Goal: Information Seeking & Learning: Find specific fact

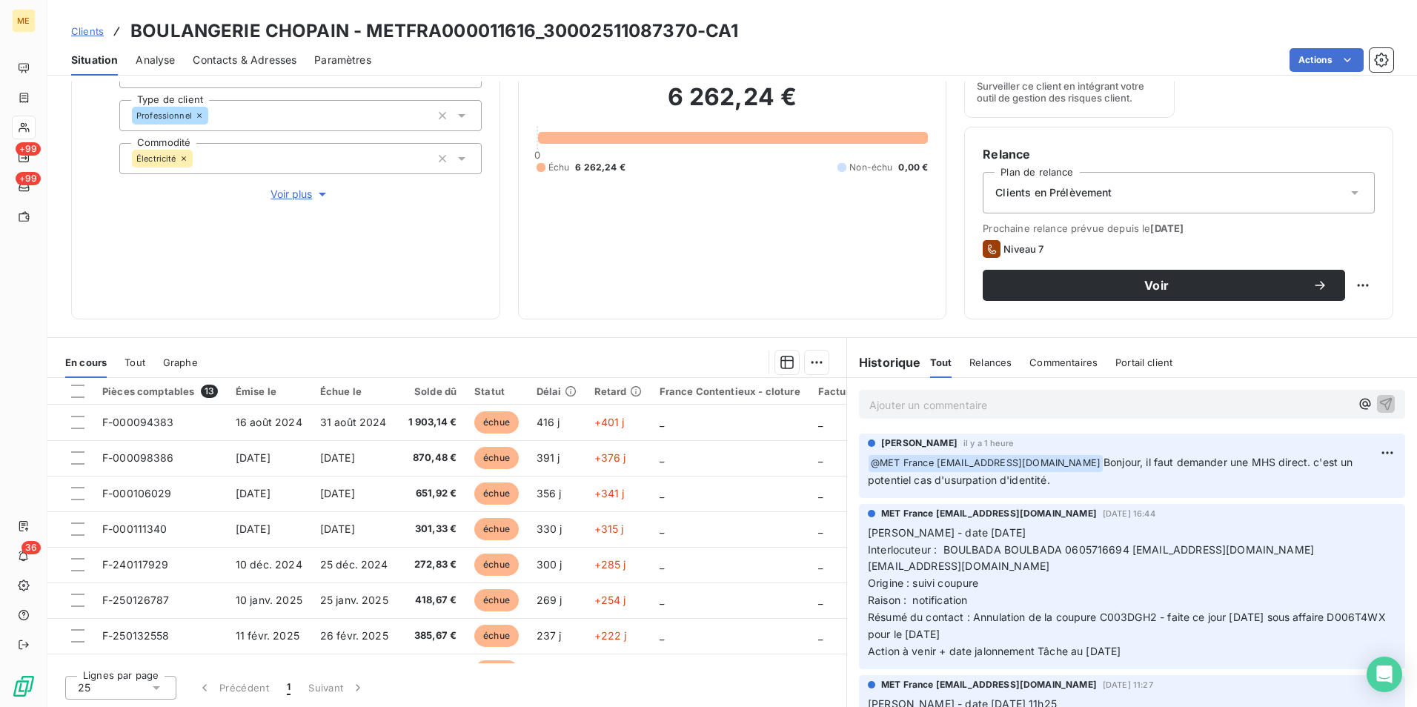
scroll to position [97, 0]
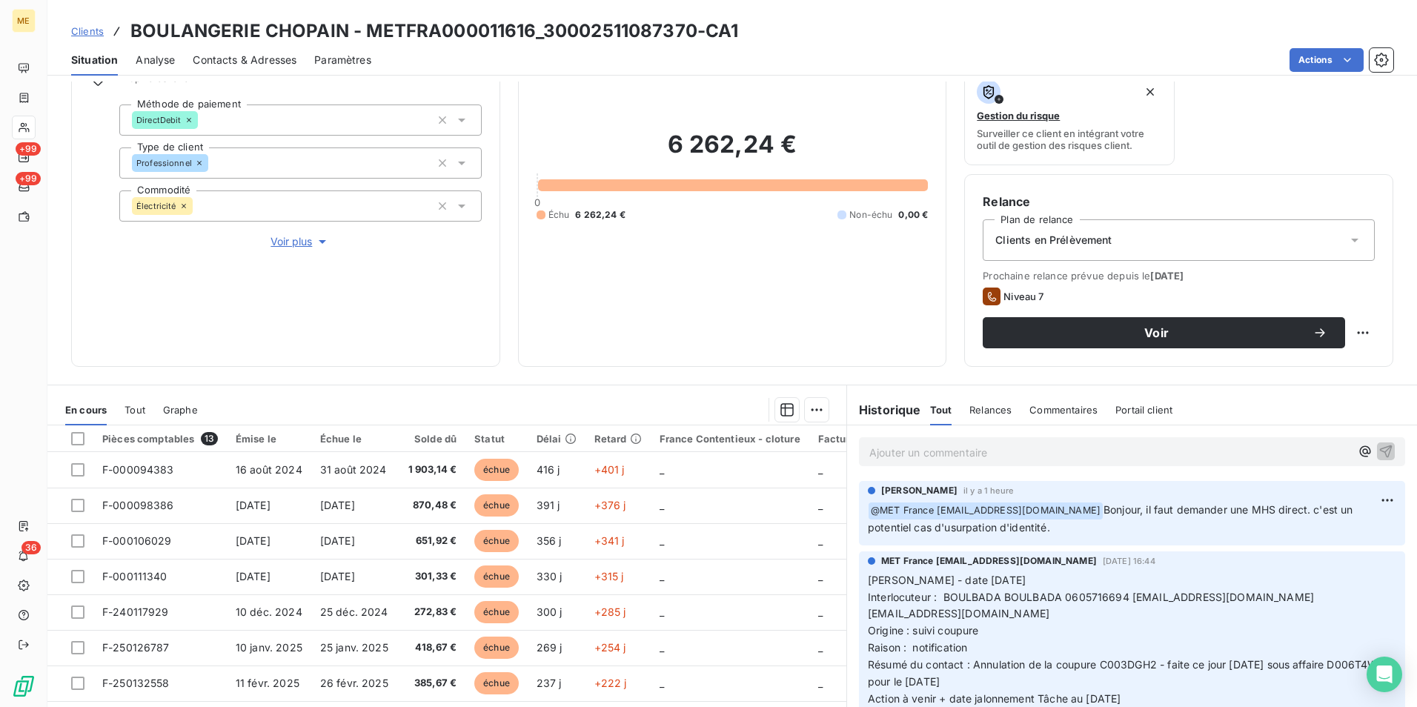
scroll to position [148, 0]
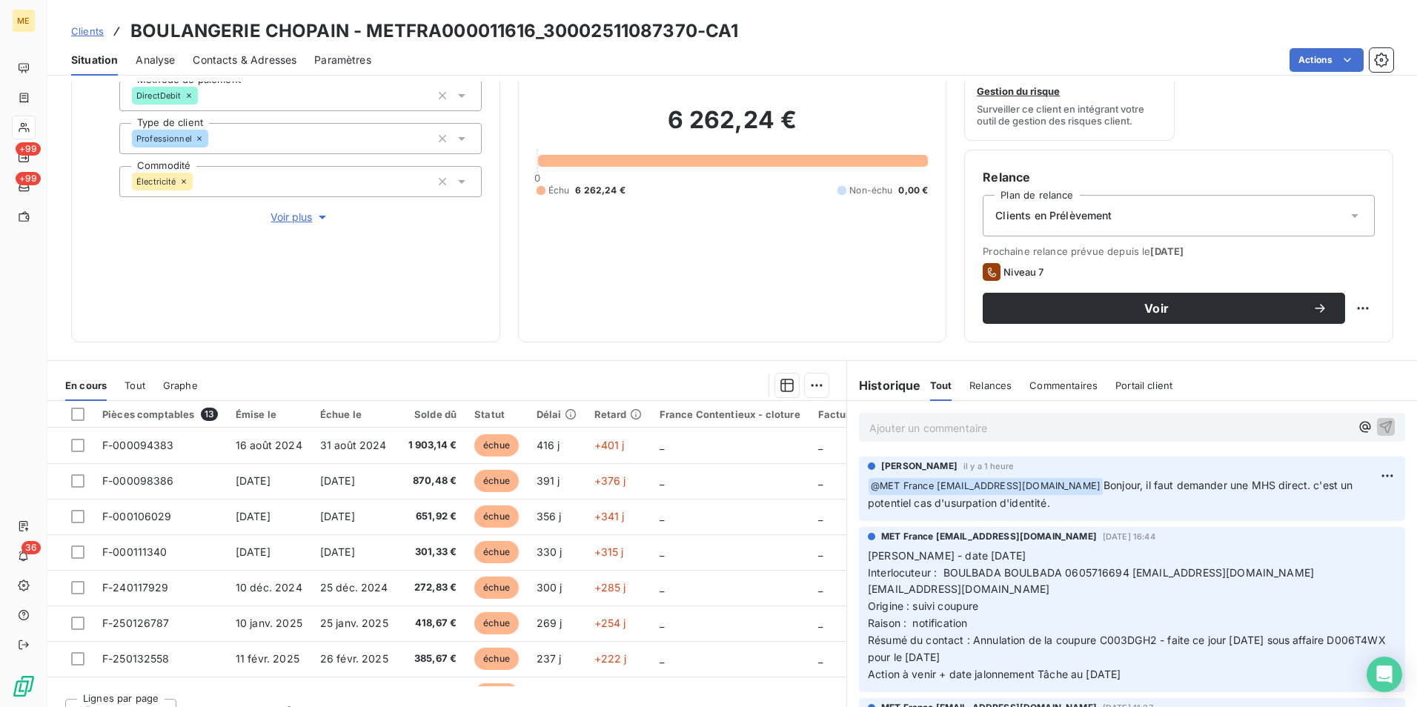
click at [97, 30] on span "Clients" at bounding box center [87, 31] width 33 height 12
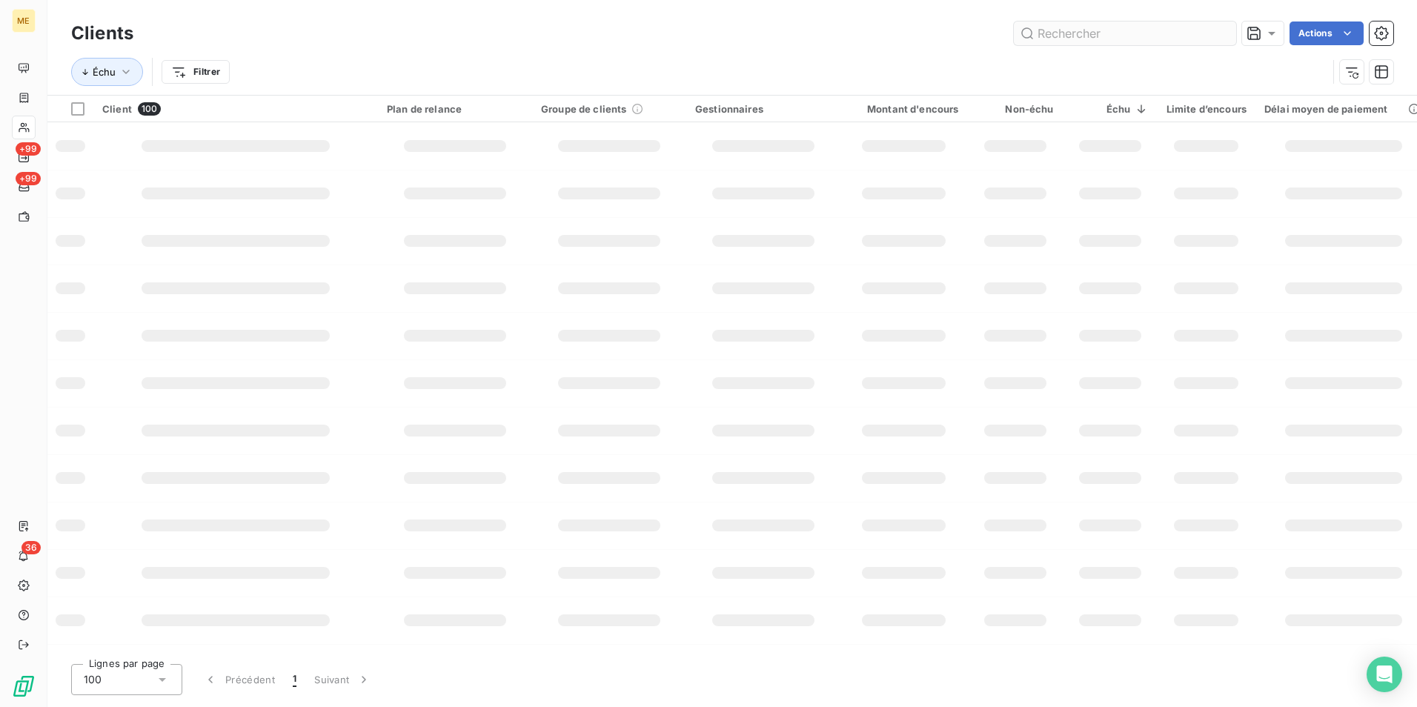
click at [1165, 33] on input "text" at bounding box center [1125, 33] width 222 height 24
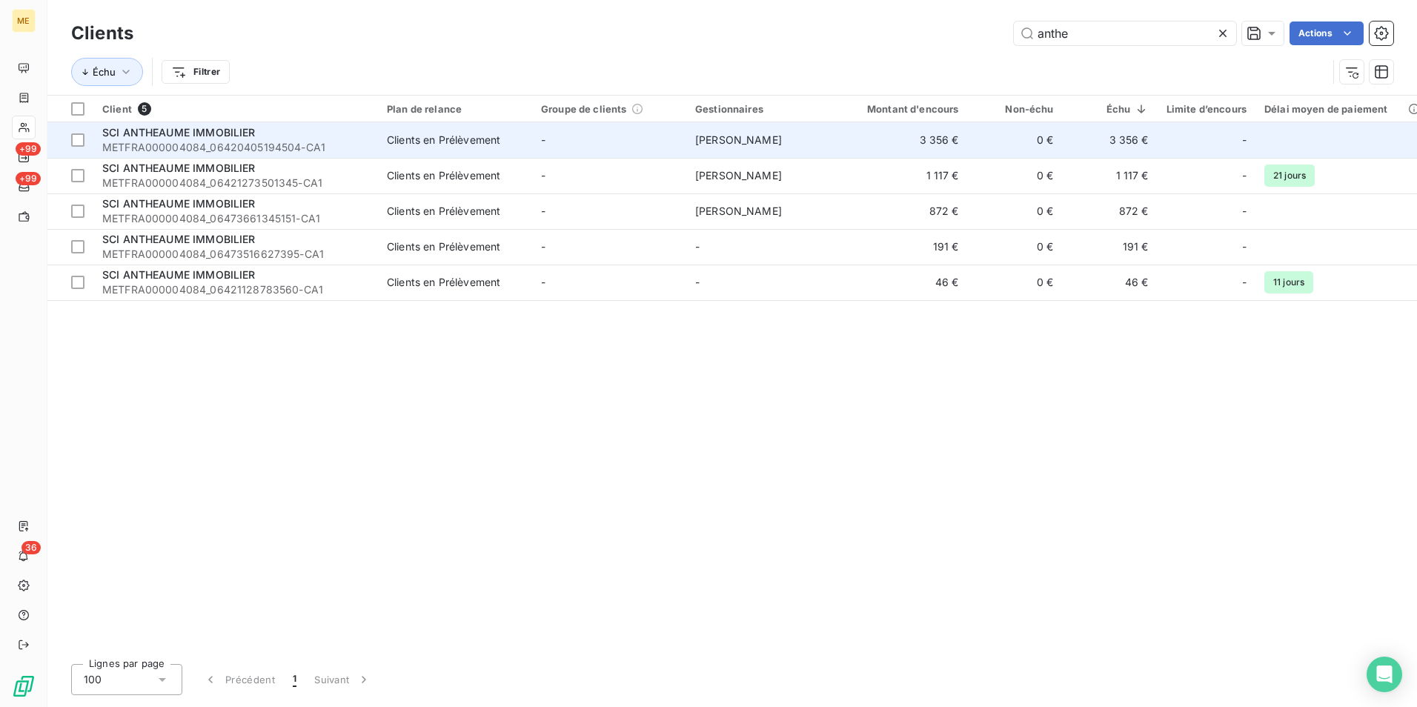
type input "anthe"
click at [846, 144] on td "3 356 €" at bounding box center [904, 140] width 127 height 36
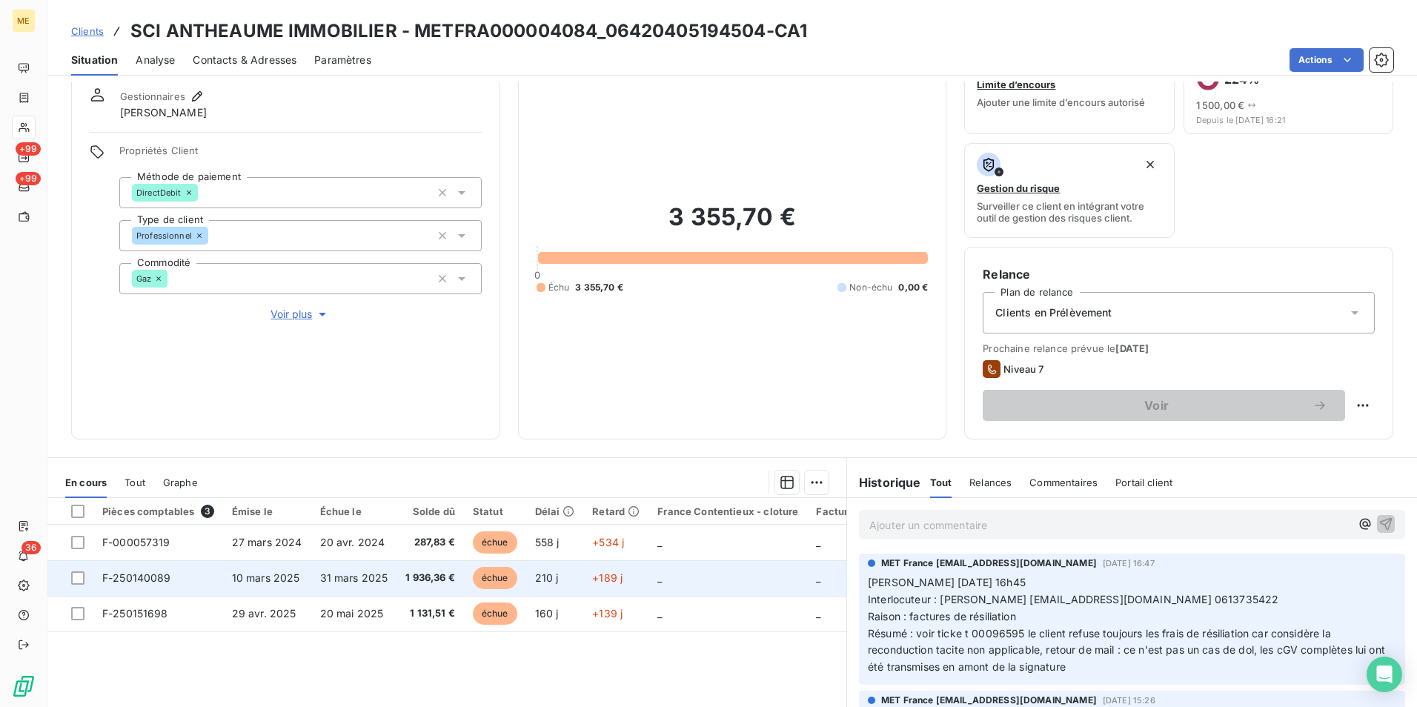
scroll to position [74, 0]
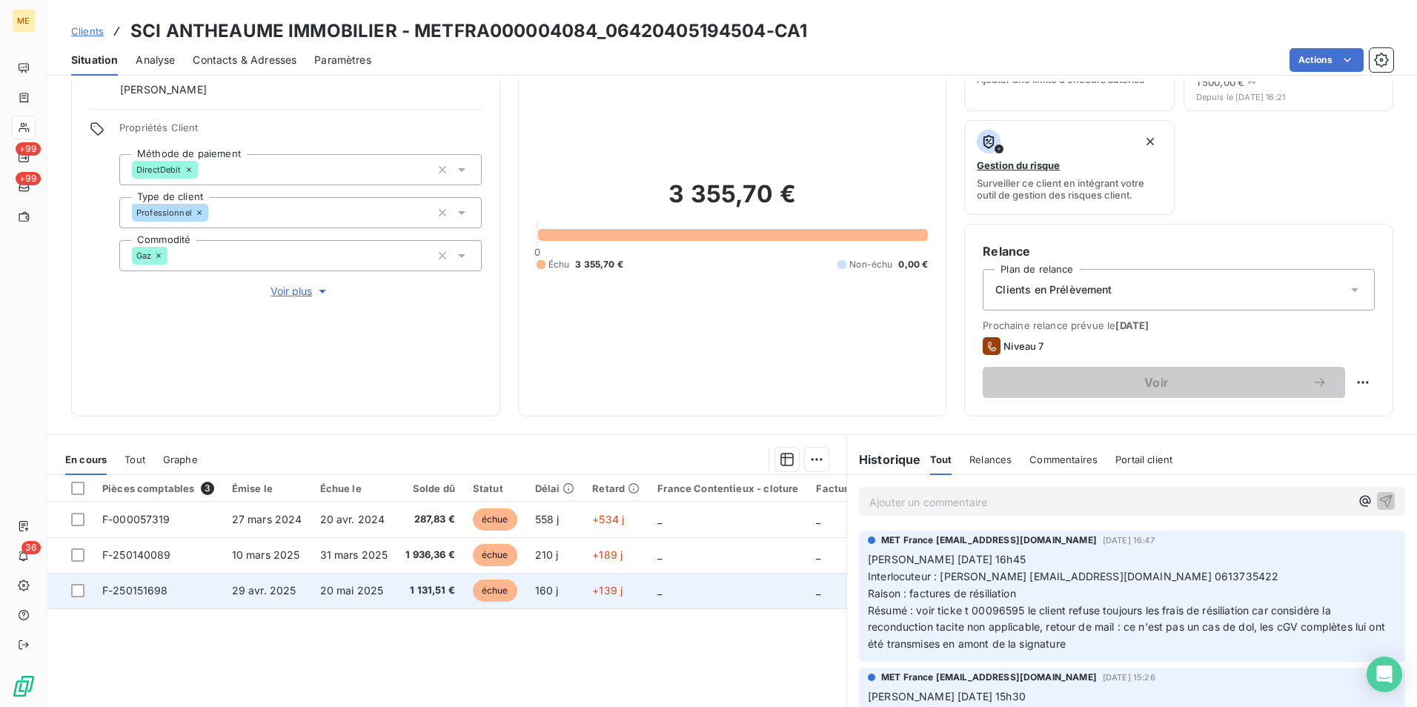
click at [417, 586] on span "1 131,51 €" at bounding box center [430, 590] width 50 height 15
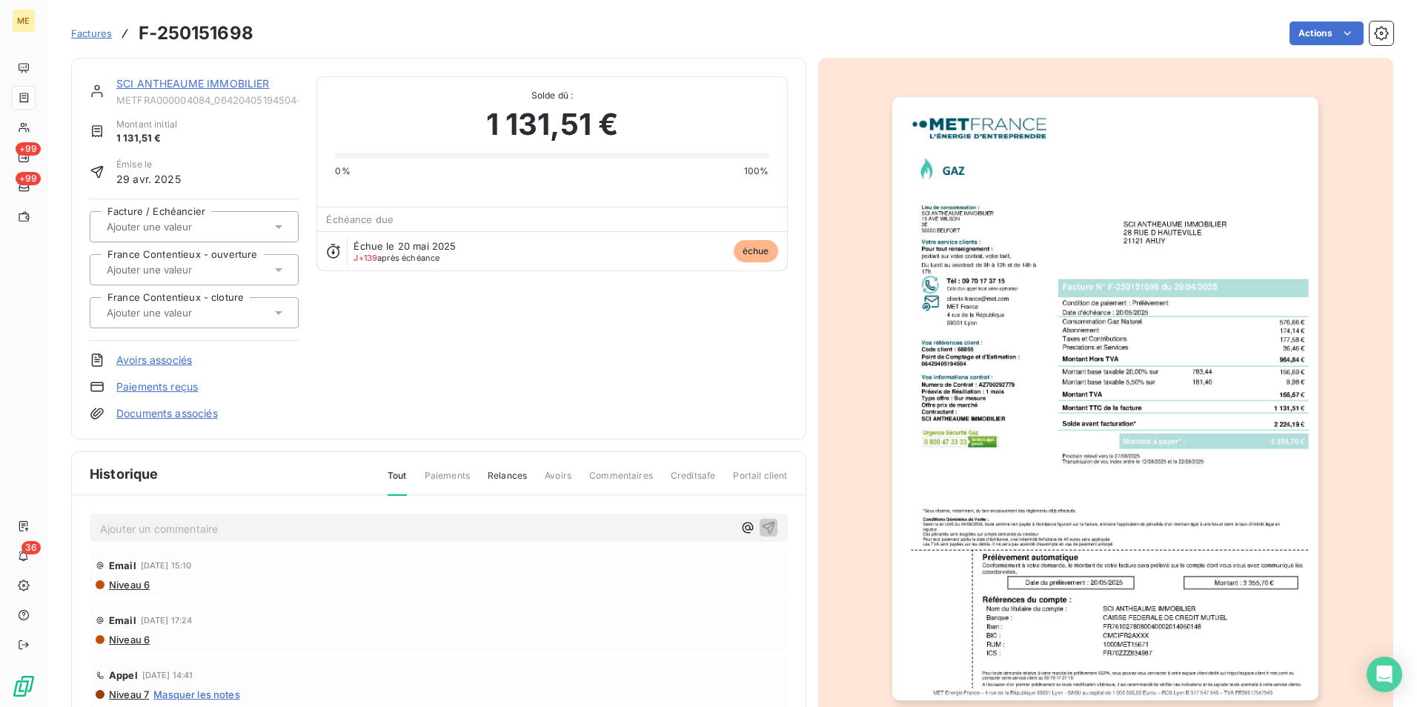
click at [1115, 385] on img "button" at bounding box center [1105, 398] width 426 height 603
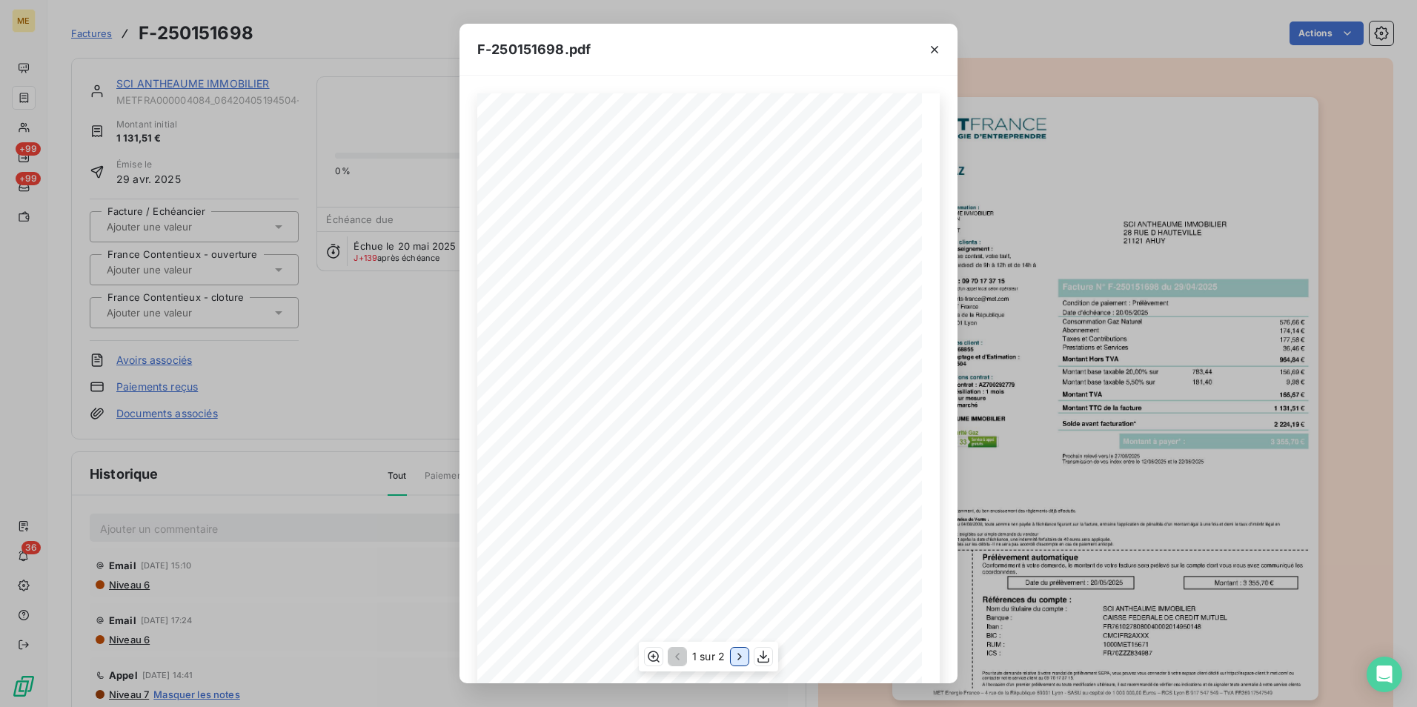
click at [737, 655] on icon "button" at bounding box center [739, 656] width 15 height 15
drag, startPoint x: 852, startPoint y: 383, endPoint x: 880, endPoint y: 383, distance: 28.2
click at [880, 383] on div "Détail de votre facture : Document à conserver 10 ans Numéro F-250151698 Vos ré…" at bounding box center [708, 407] width 445 height 629
drag, startPoint x: 880, startPoint y: 383, endPoint x: 960, endPoint y: 342, distance: 89.8
click at [1081, 421] on div "F-250151698.pdf Détail de votre facture : Document à conserver 10 ans Numéro F-…" at bounding box center [708, 353] width 1417 height 707
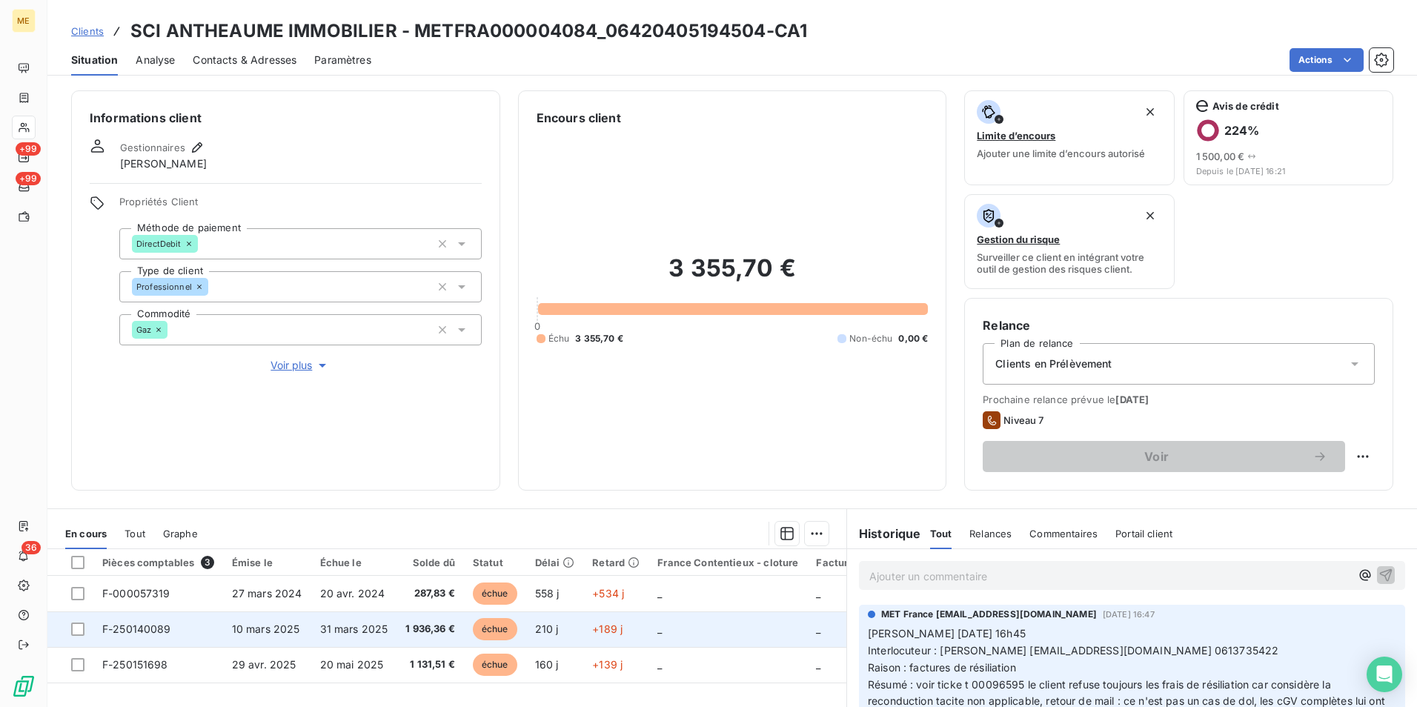
click at [649, 624] on td "_" at bounding box center [728, 630] width 159 height 36
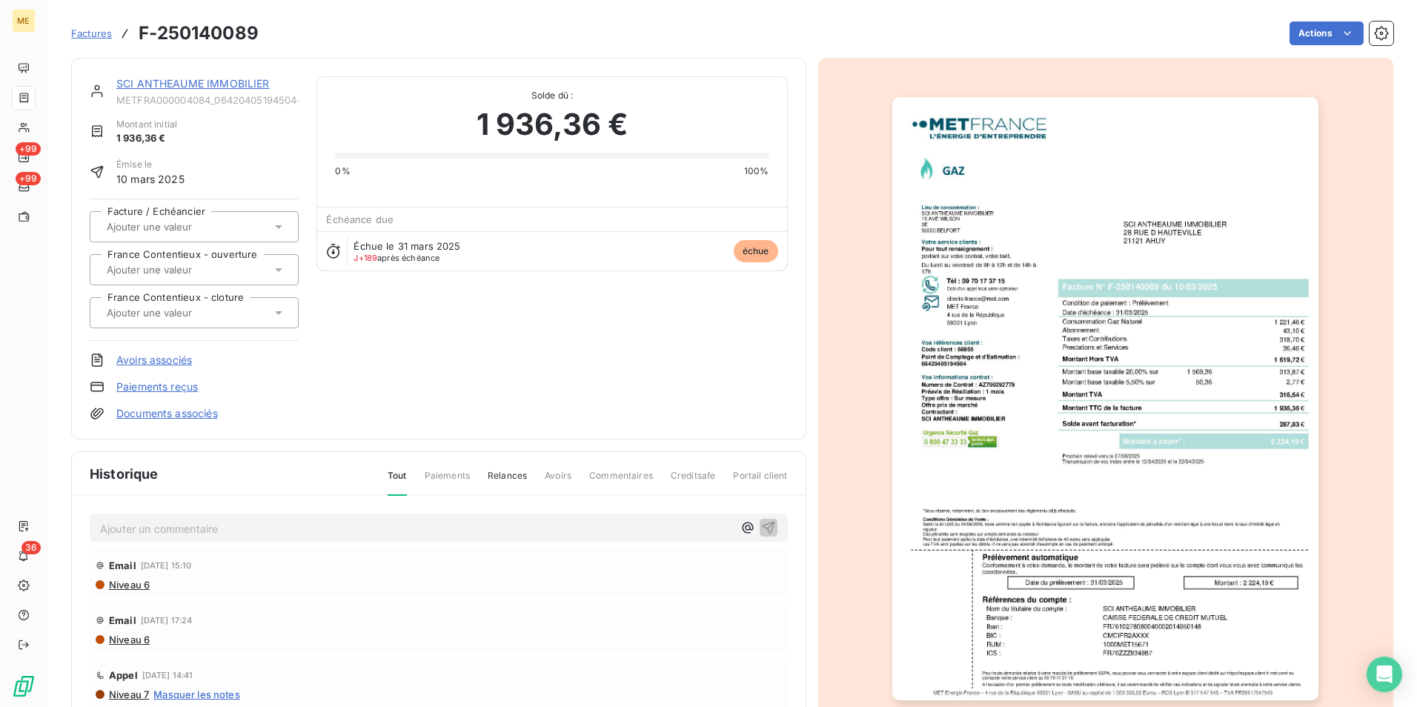
click at [1058, 357] on img "button" at bounding box center [1105, 398] width 426 height 603
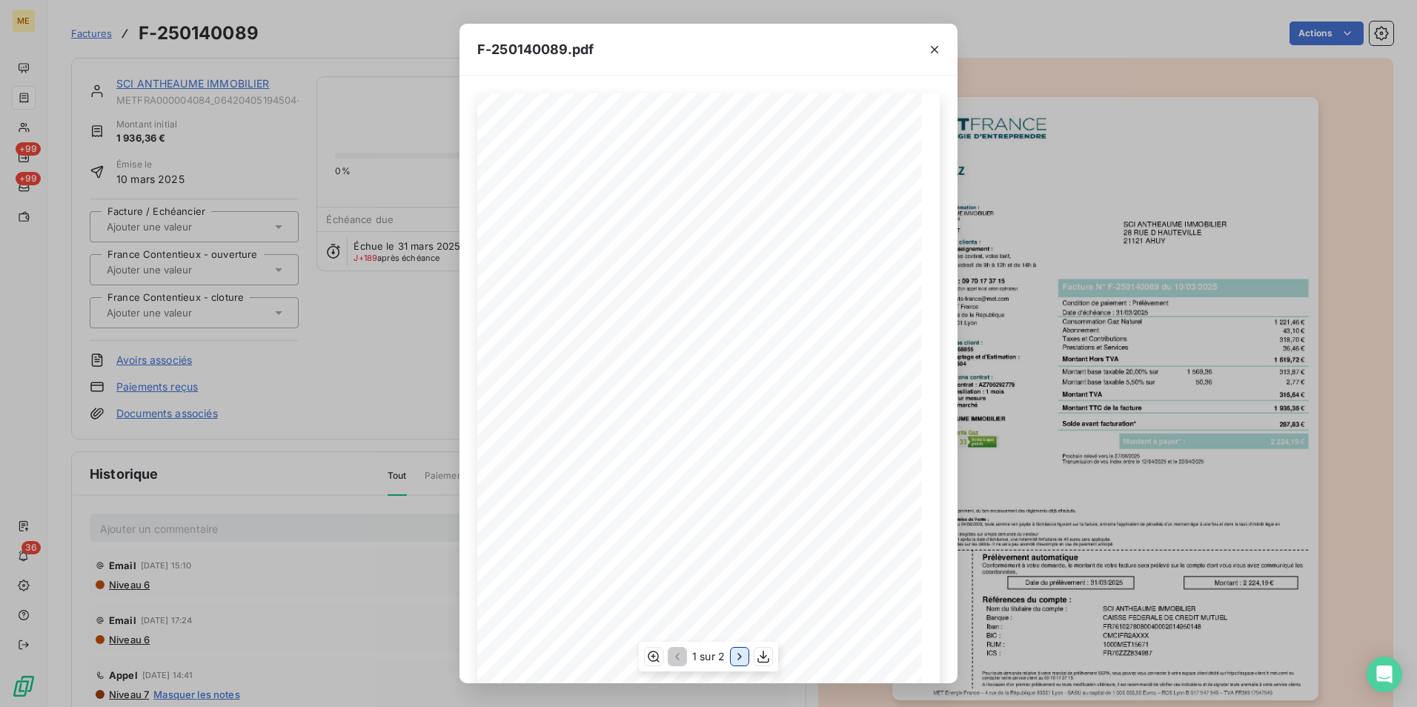
click at [744, 651] on icon "button" at bounding box center [739, 656] width 15 height 15
click at [942, 49] on button "button" at bounding box center [935, 50] width 24 height 24
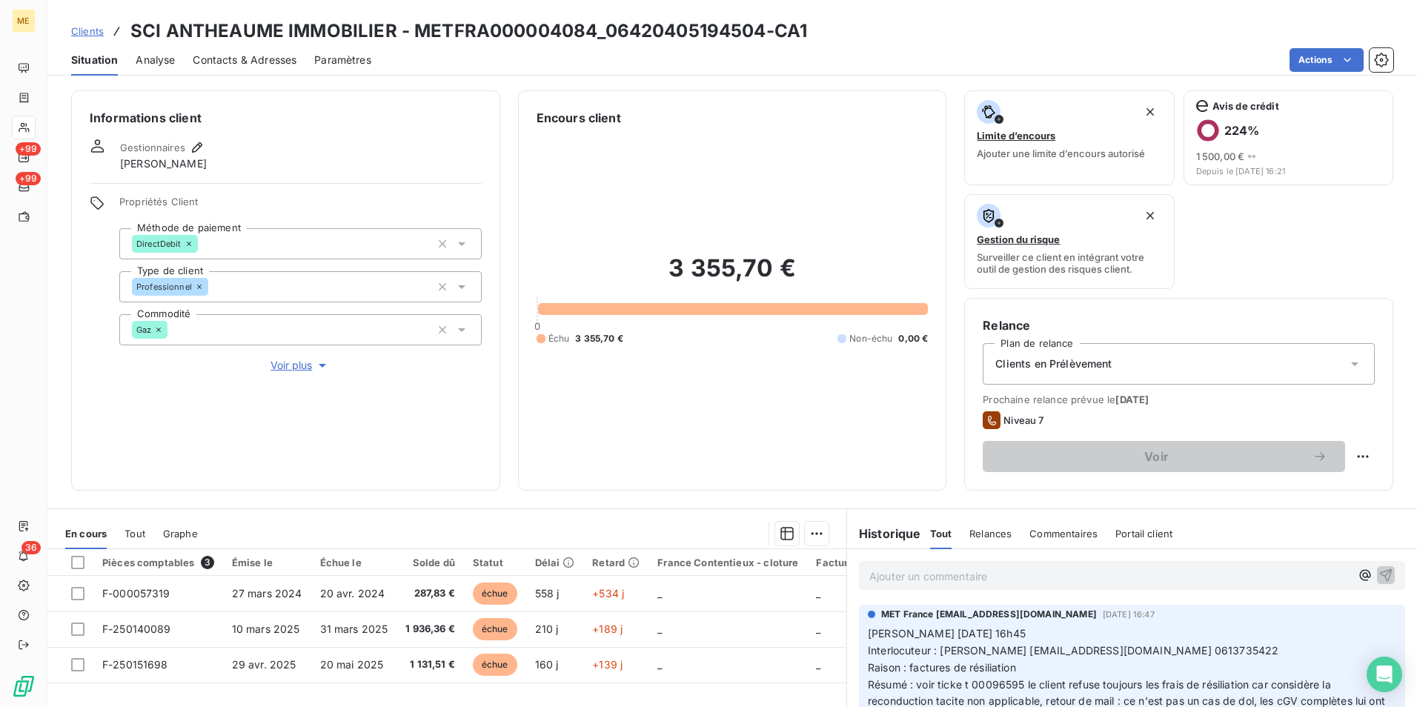
click at [275, 366] on span "Voir plus" at bounding box center [300, 365] width 59 height 15
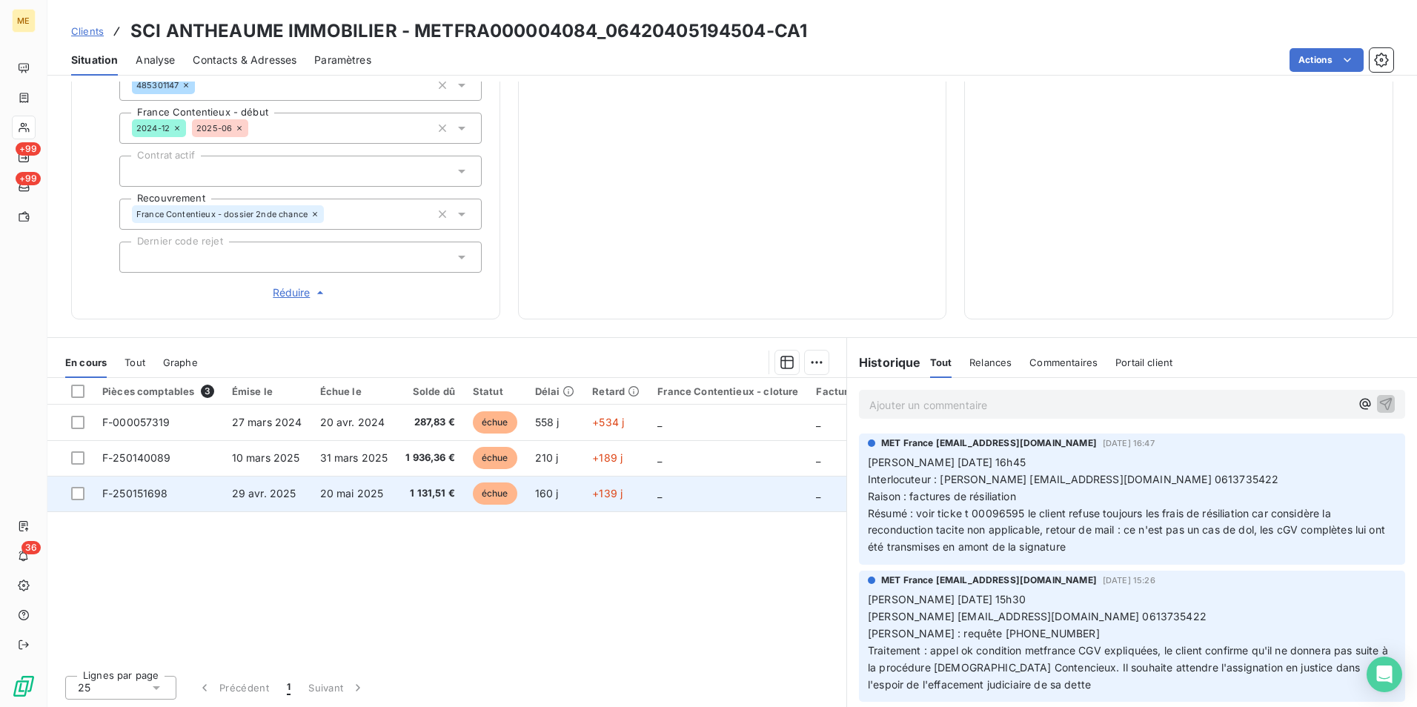
scroll to position [460, 0]
click at [387, 494] on td "20 mai 2025" at bounding box center [354, 493] width 86 height 36
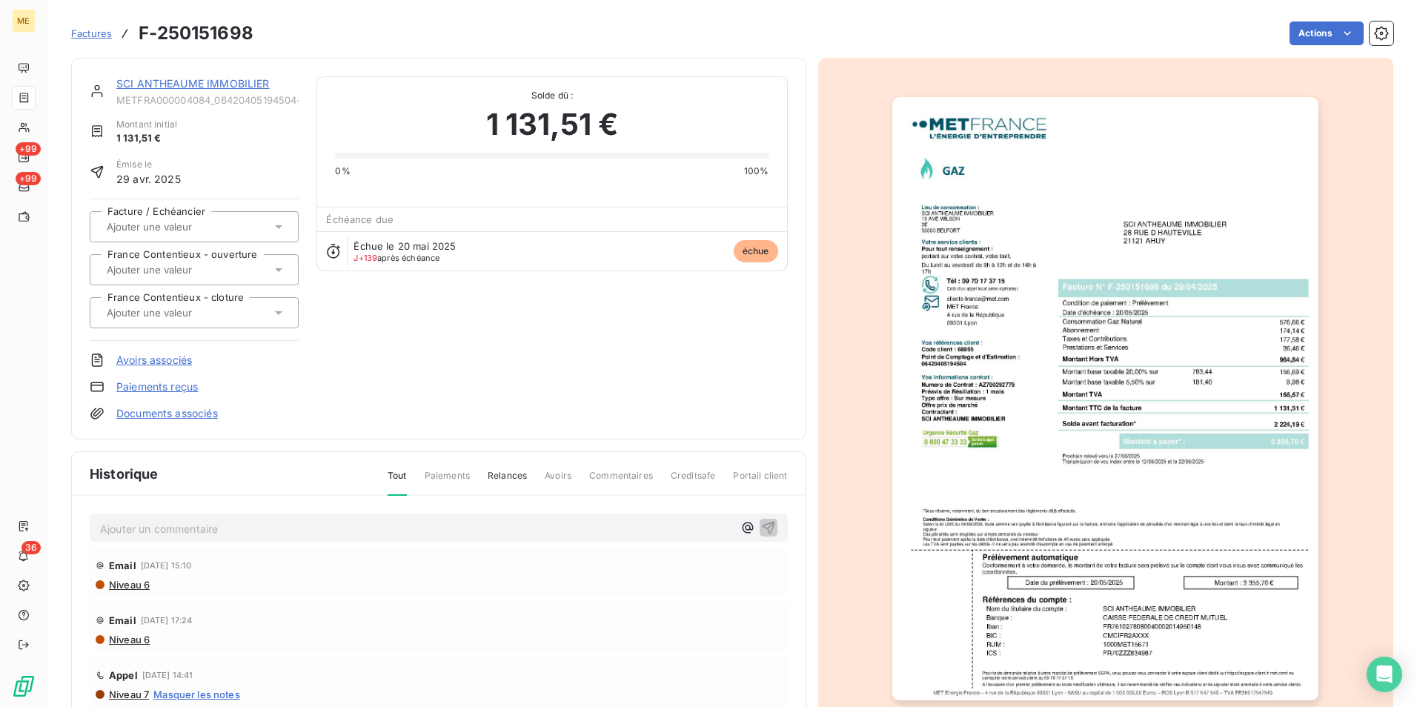
click at [1053, 418] on img "button" at bounding box center [1105, 398] width 426 height 603
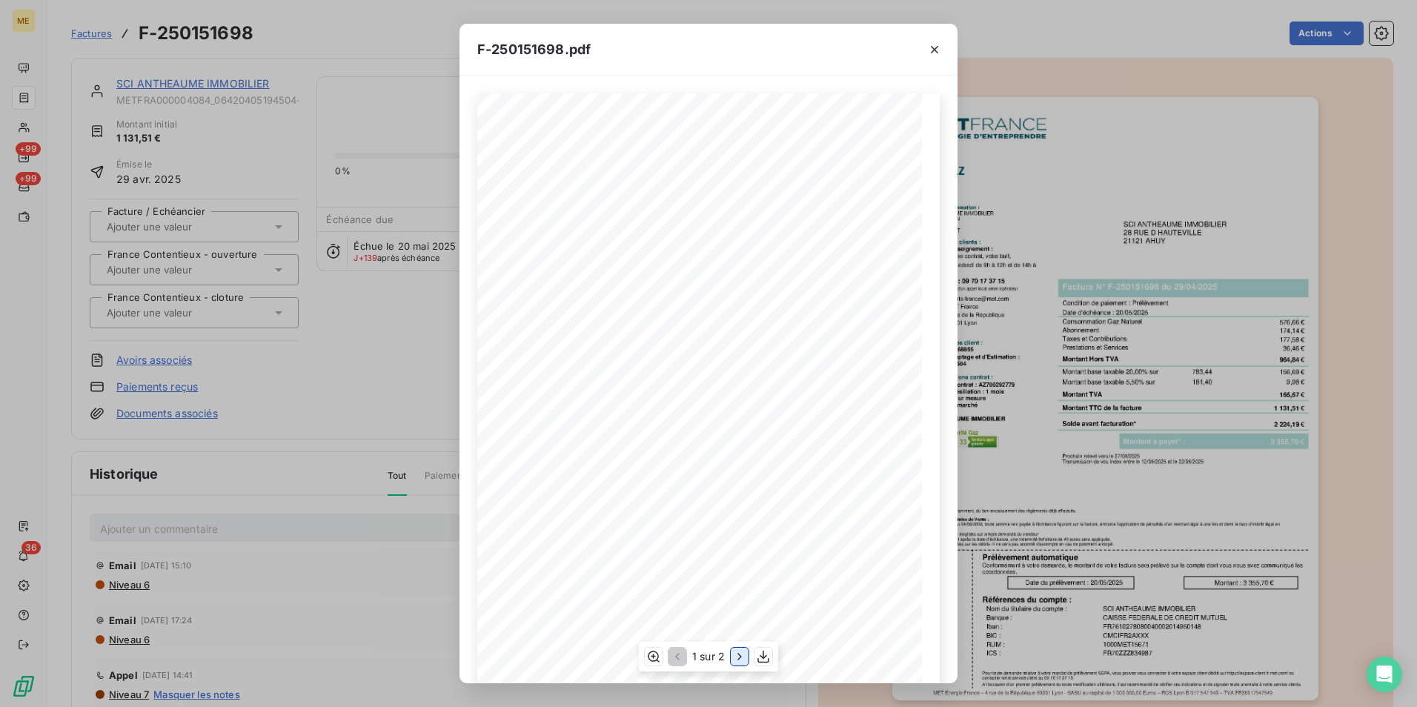
click at [740, 664] on icon "button" at bounding box center [739, 656] width 15 height 15
click at [1152, 407] on div "F-250151698.pdf Détail de votre facture : Document à conserver 10 ans Numéro F-…" at bounding box center [708, 353] width 1417 height 707
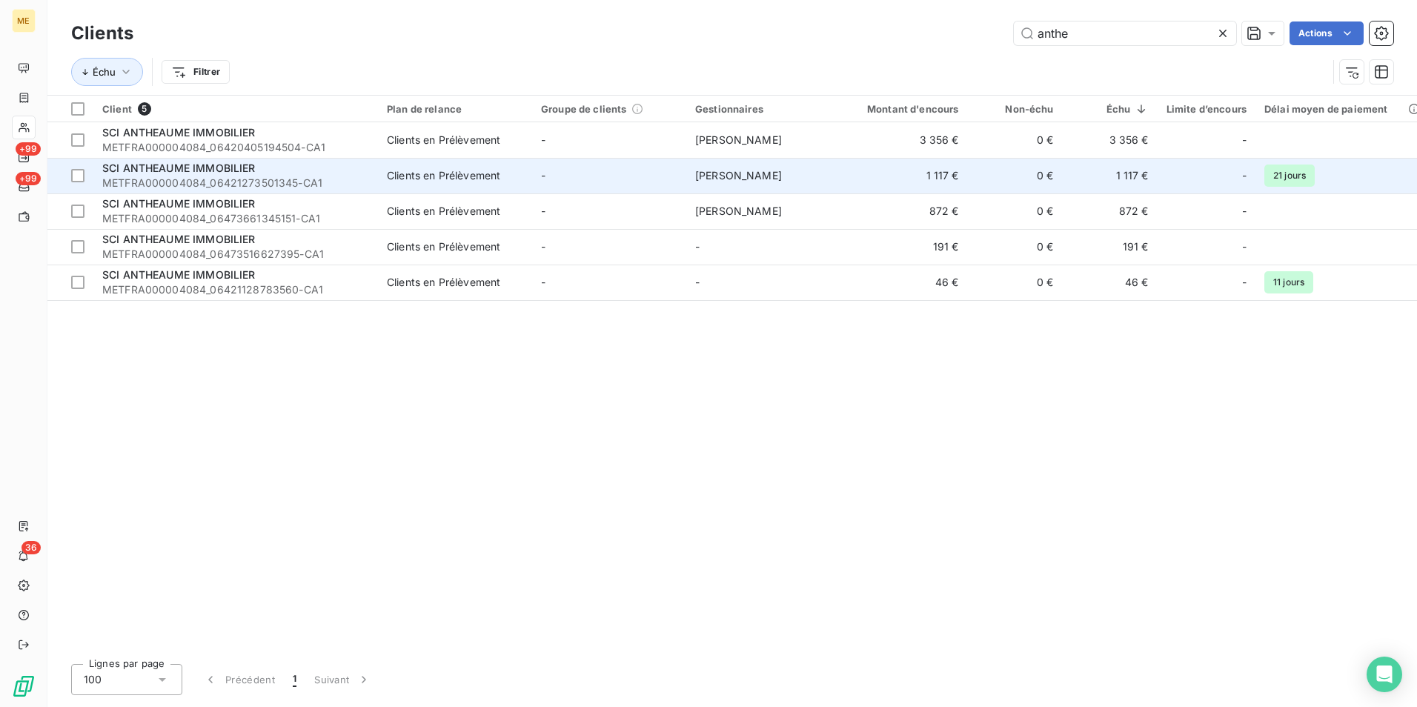
click at [369, 177] on td "SCI ANTHEAUME IMMOBILIER METFRA000004084_06421273501345-CA1" at bounding box center [235, 176] width 285 height 36
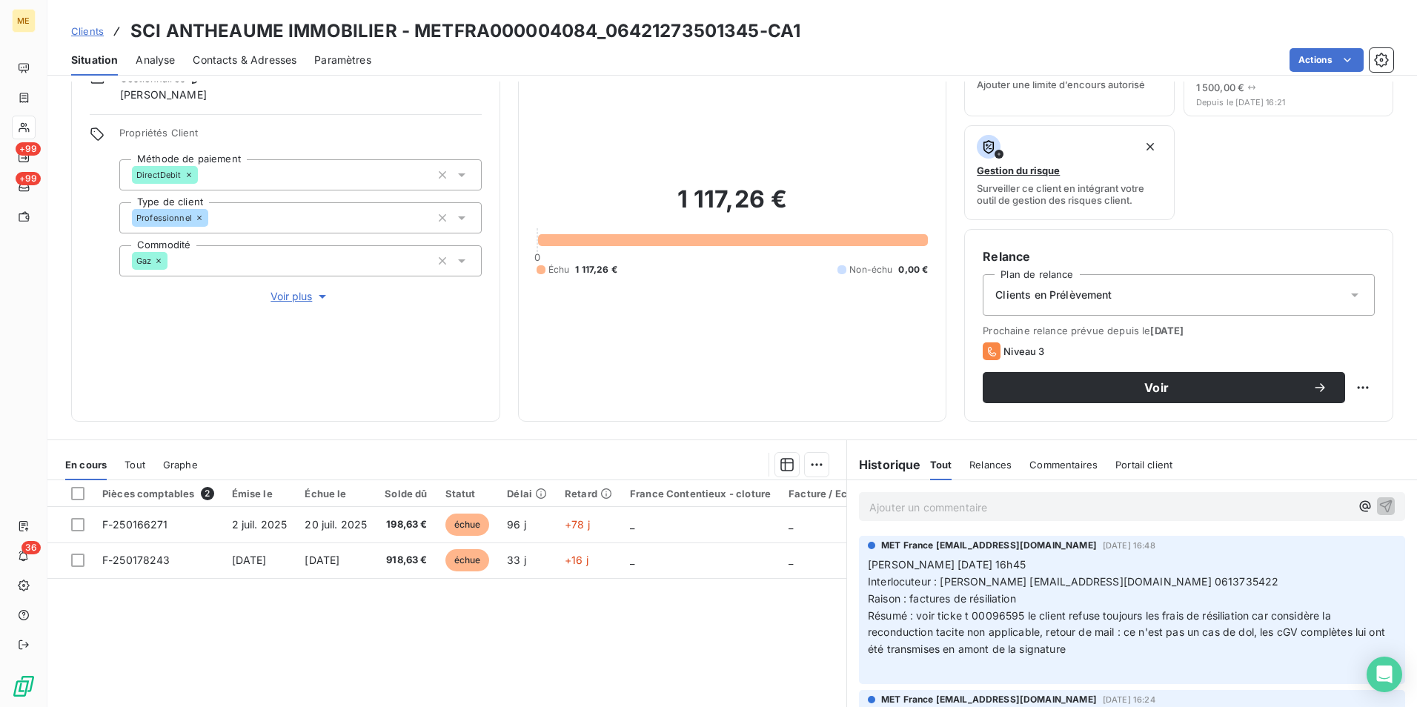
scroll to position [148, 0]
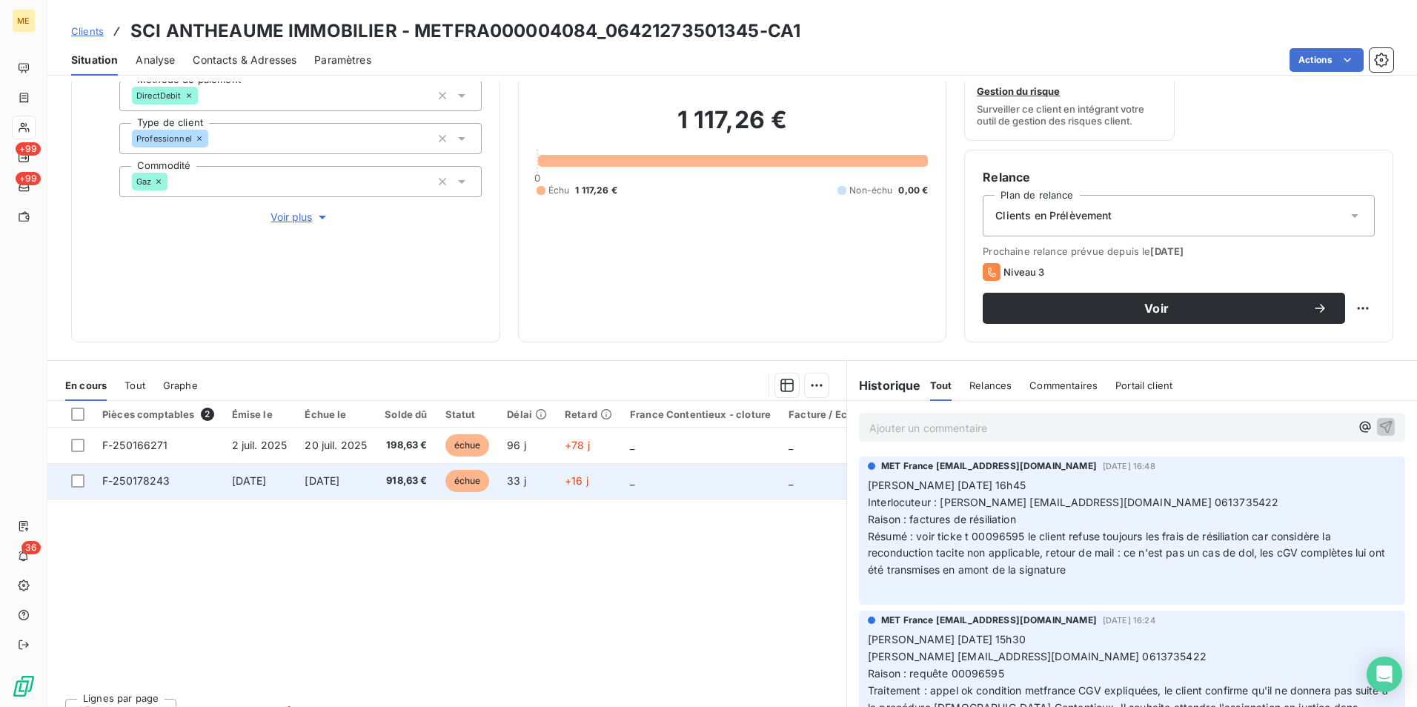
click at [427, 485] on span "918,63 €" at bounding box center [406, 481] width 42 height 15
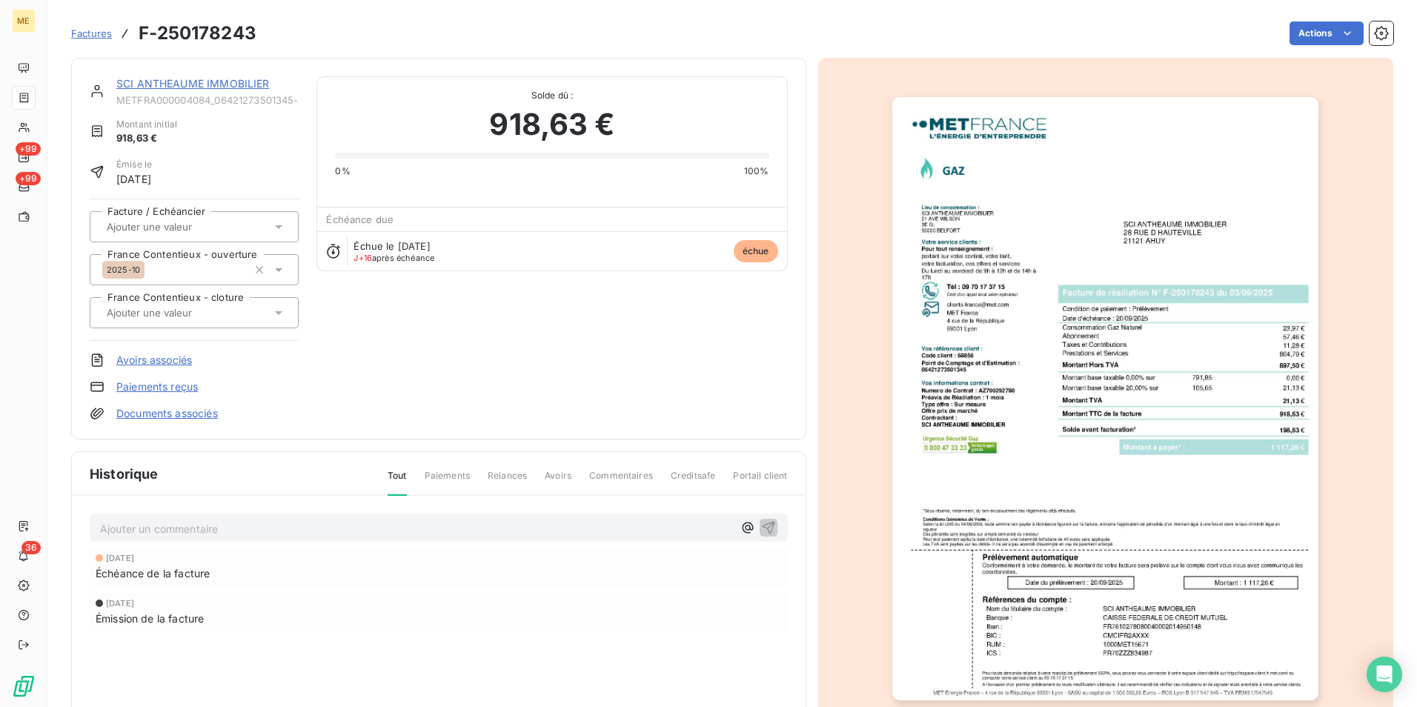
click at [1171, 402] on img "button" at bounding box center [1105, 398] width 426 height 603
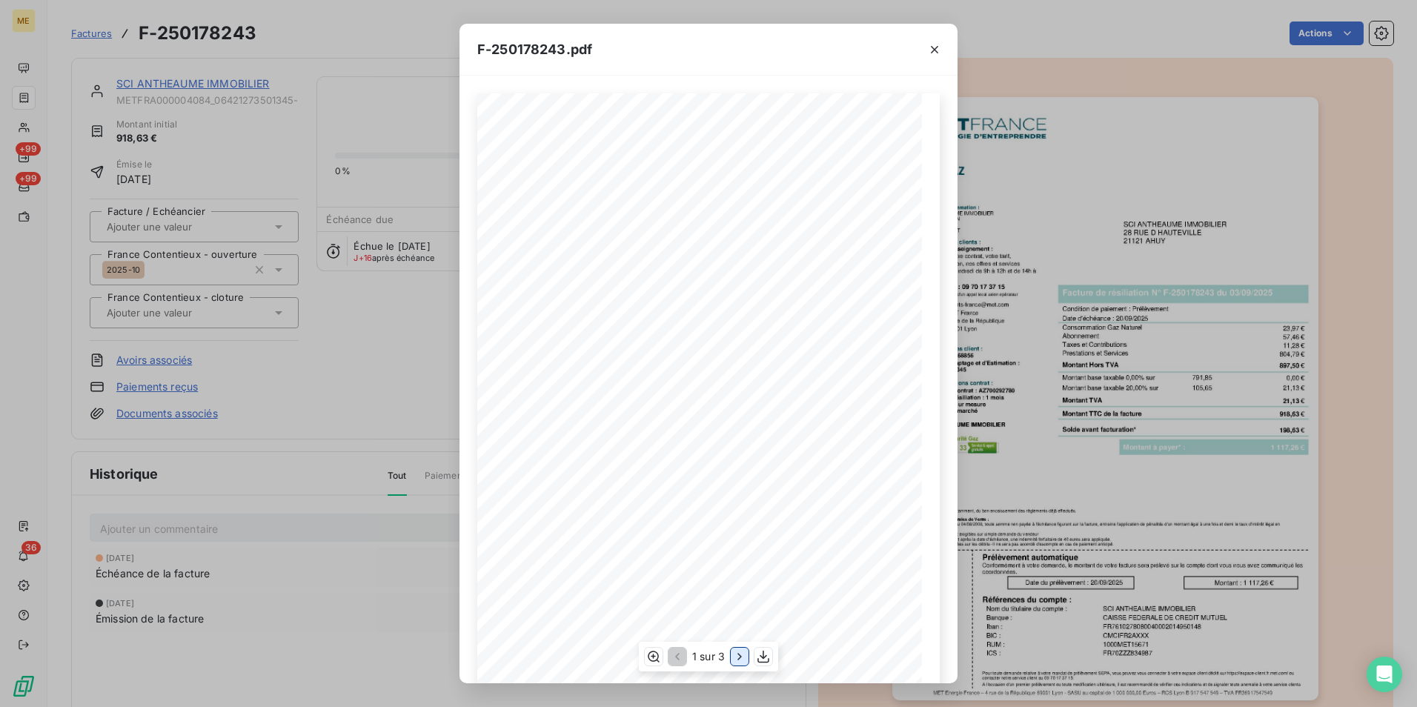
click at [740, 657] on icon "button" at bounding box center [739, 656] width 15 height 15
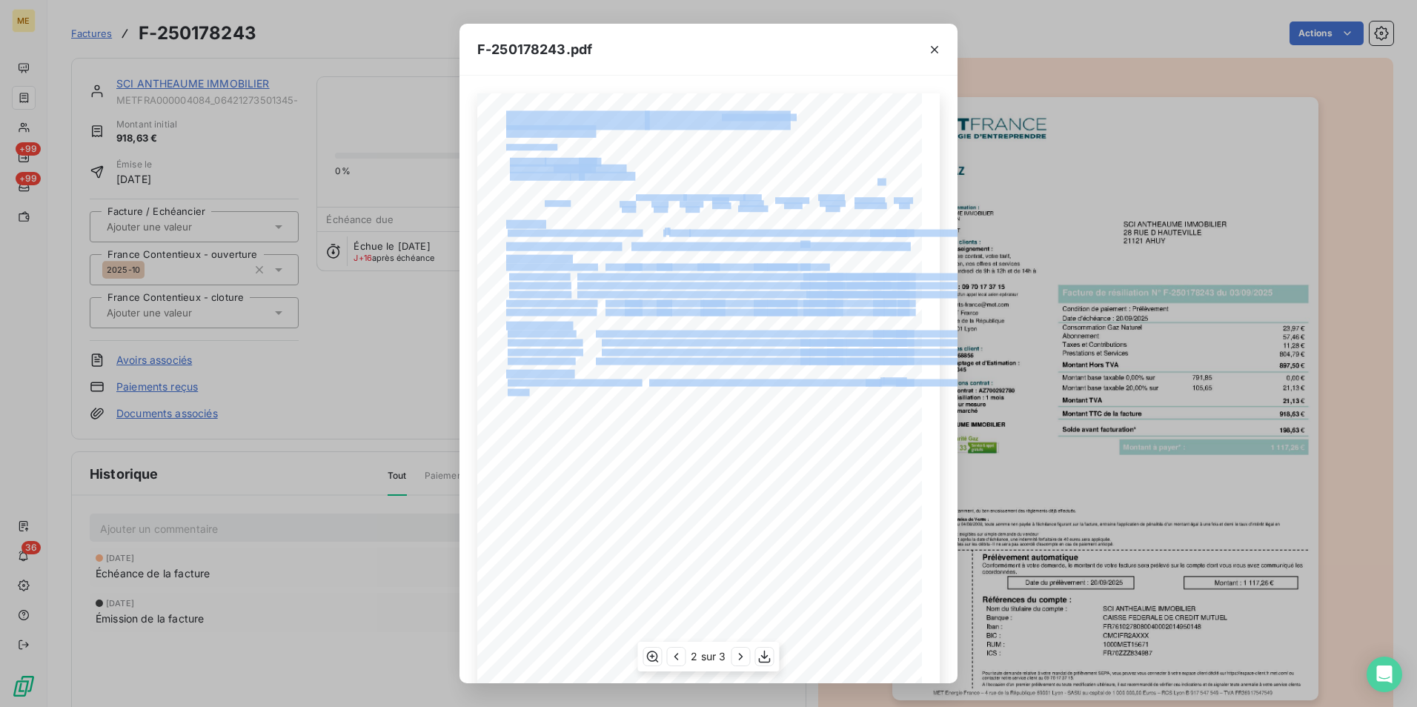
click at [909, 394] on div "Détail de votre facture : Document à conserver 10 ans Numéro F-250178243 Vos ré…" at bounding box center [708, 407] width 463 height 629
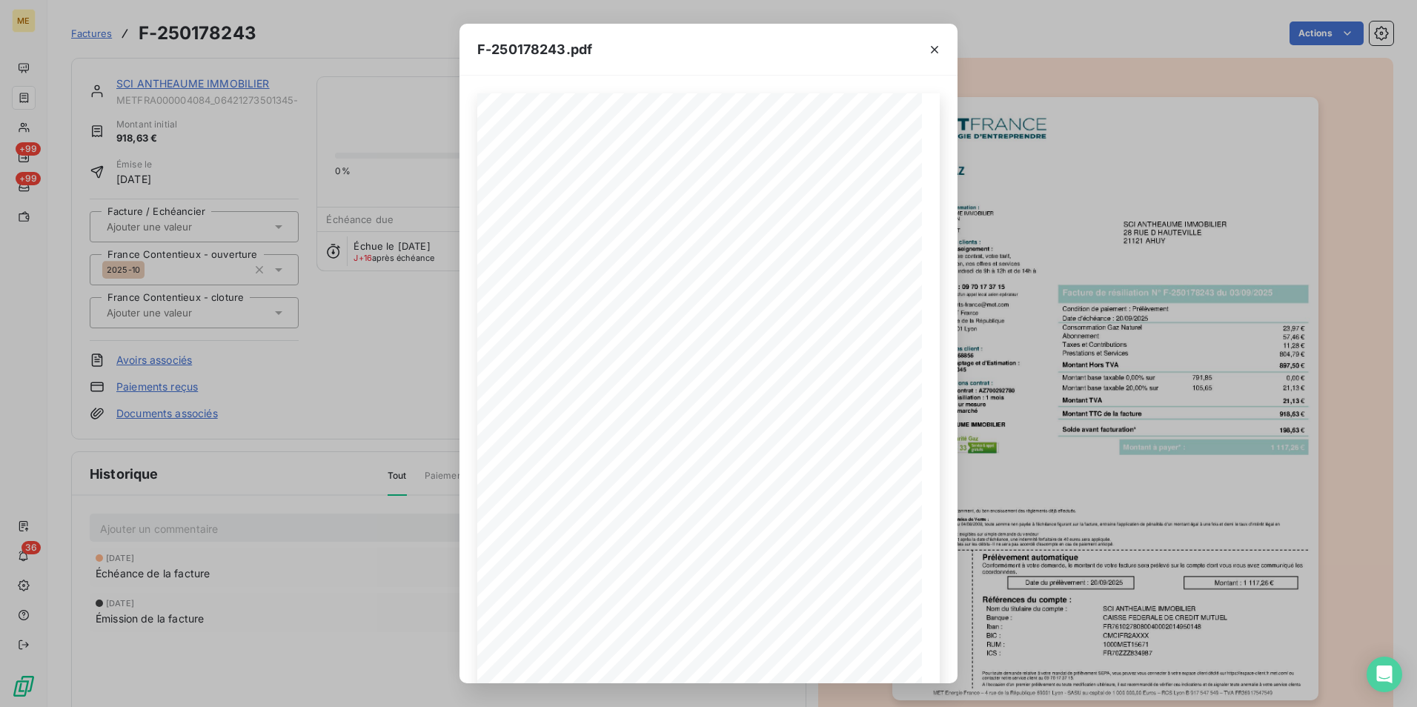
drag, startPoint x: 927, startPoint y: 392, endPoint x: 1137, endPoint y: 402, distance: 210.0
click at [1143, 402] on div "F-250178243.pdf Détail de votre facture : Document à conserver 10 ans Numéro F-…" at bounding box center [708, 353] width 1417 height 707
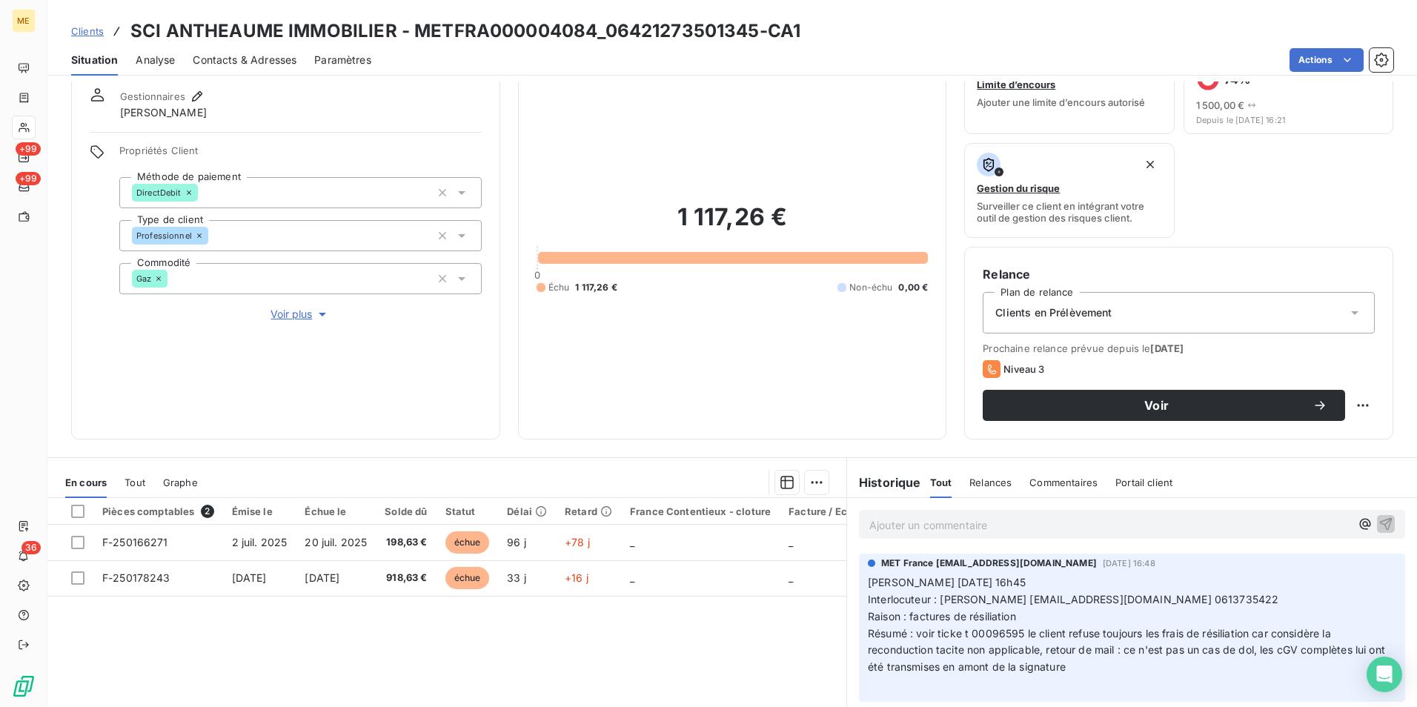
scroll to position [74, 0]
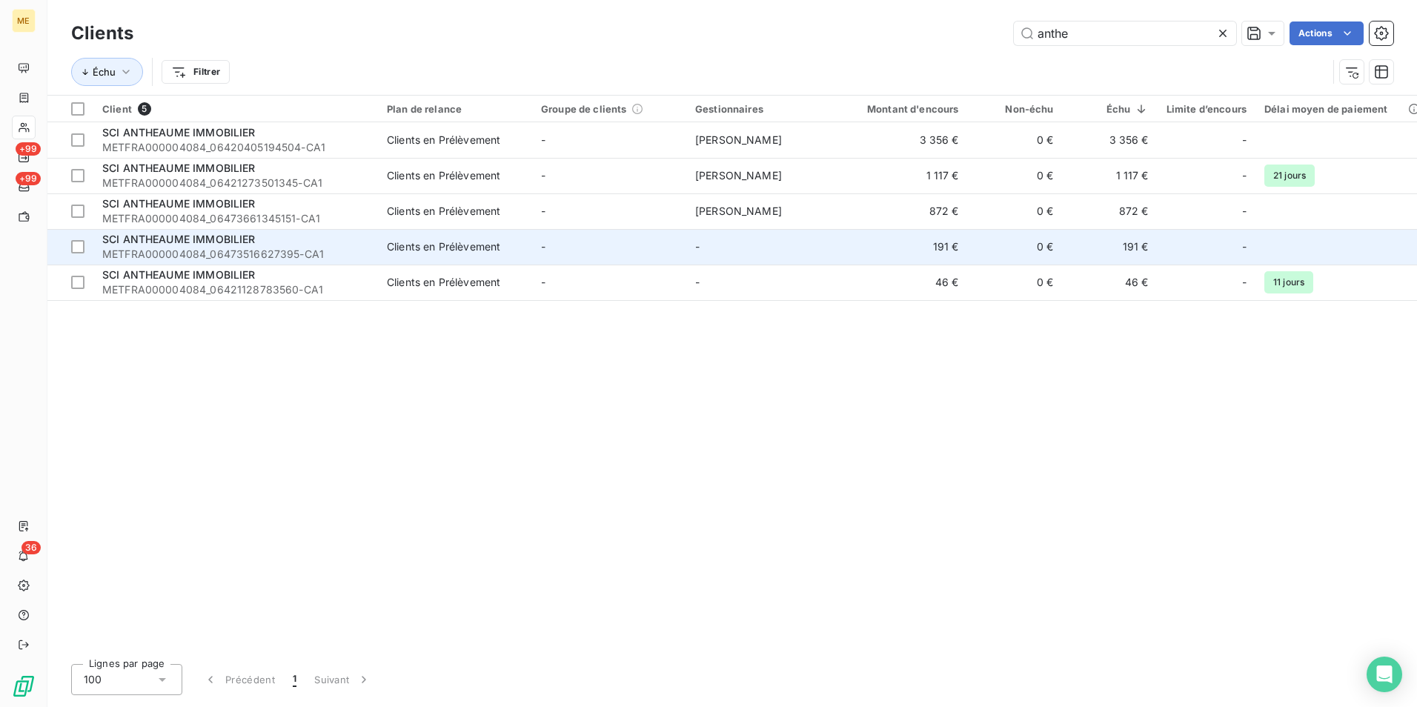
click at [643, 244] on td "-" at bounding box center [609, 247] width 154 height 36
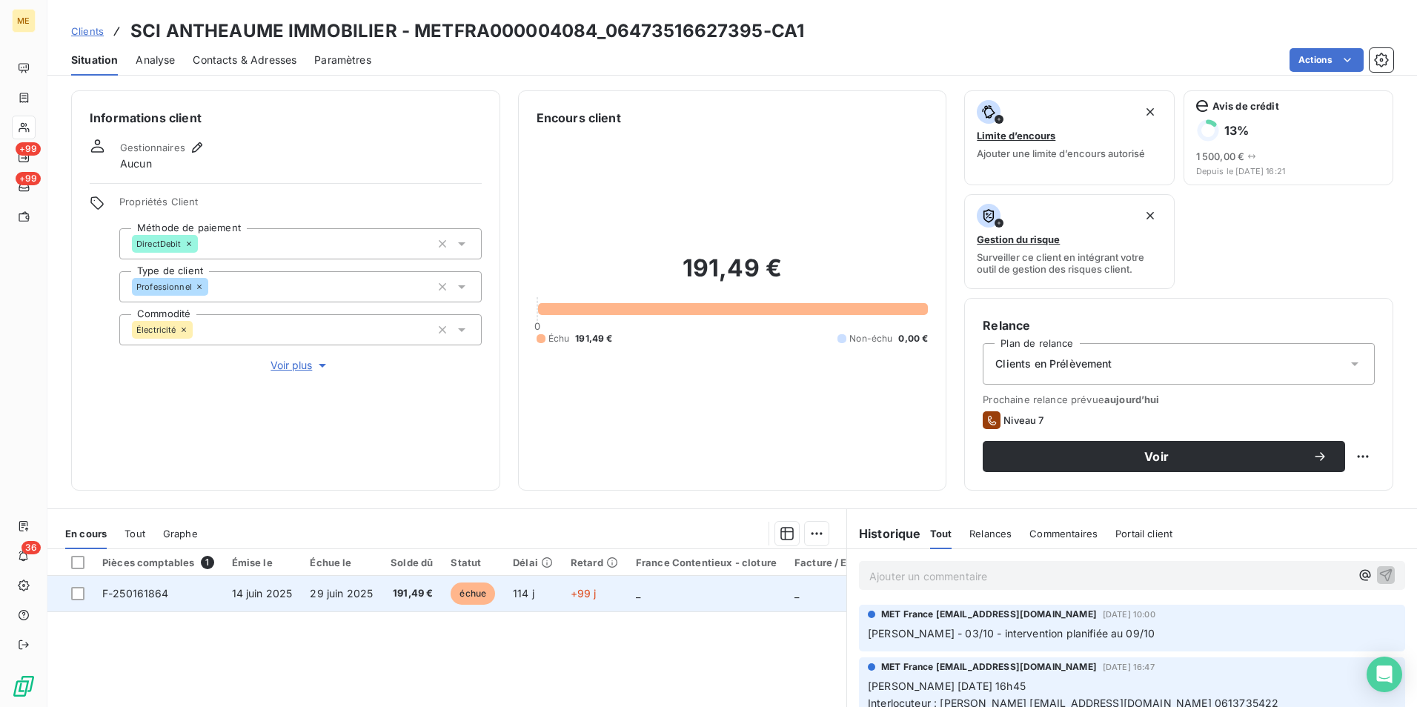
click at [562, 589] on td "+99 j" at bounding box center [594, 594] width 65 height 36
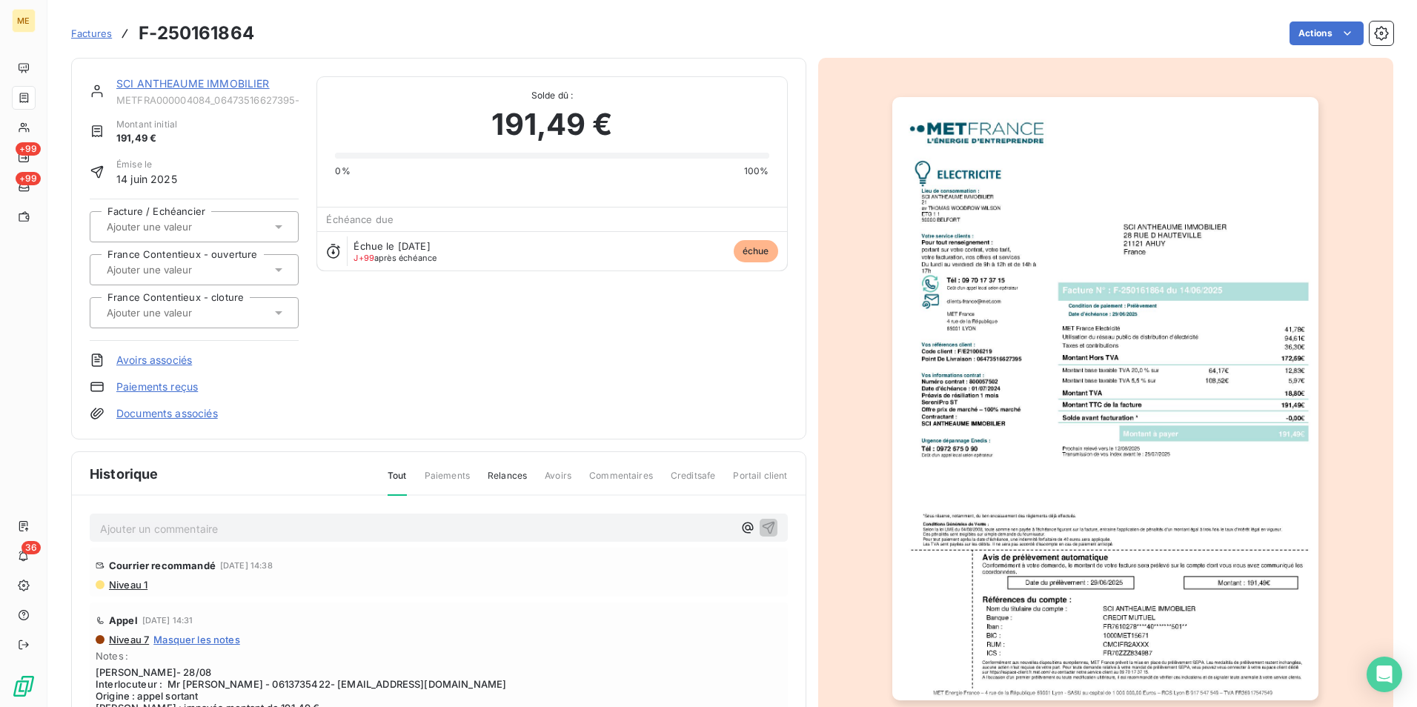
click at [1045, 351] on img "button" at bounding box center [1105, 398] width 426 height 603
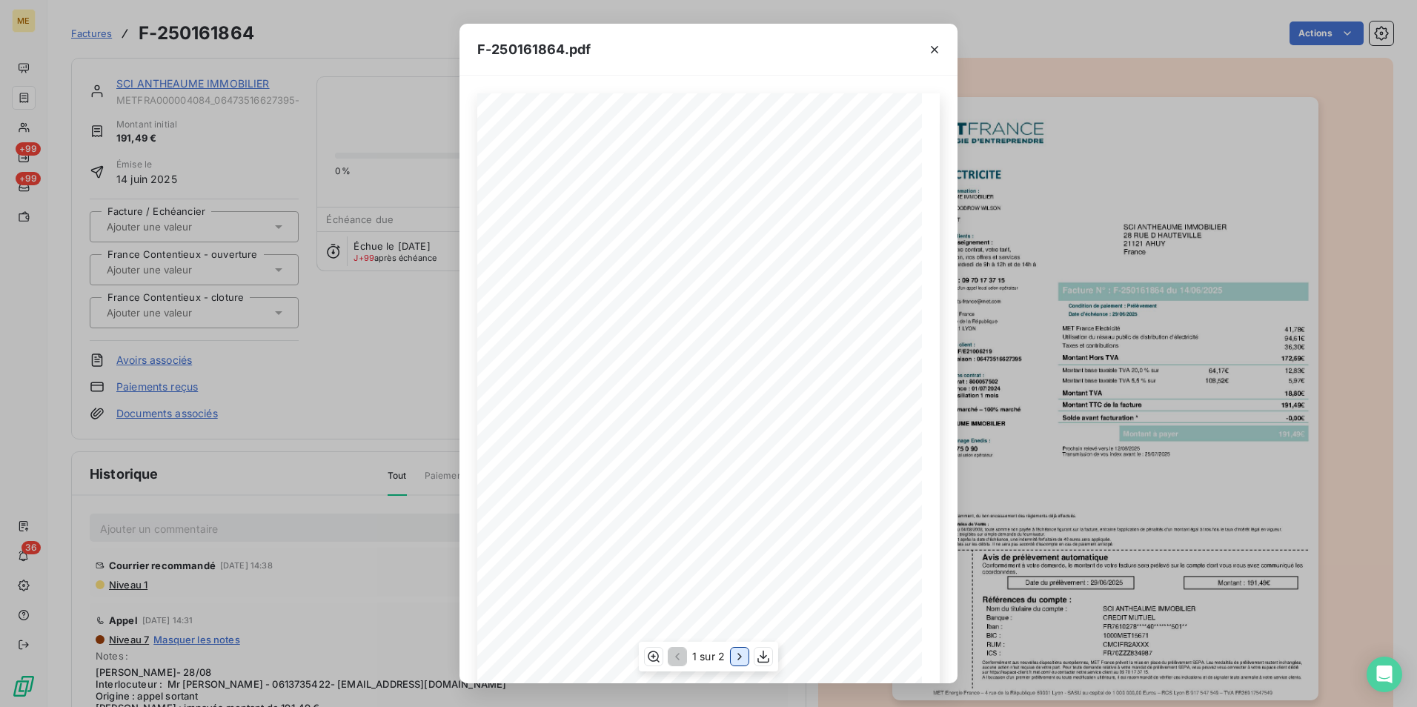
click at [746, 656] on icon "button" at bounding box center [739, 656] width 15 height 15
click at [1244, 428] on div "F-250161864.pdf Détail de votre facture : Document à conserver 10 ans 2/2 Numér…" at bounding box center [708, 353] width 1417 height 707
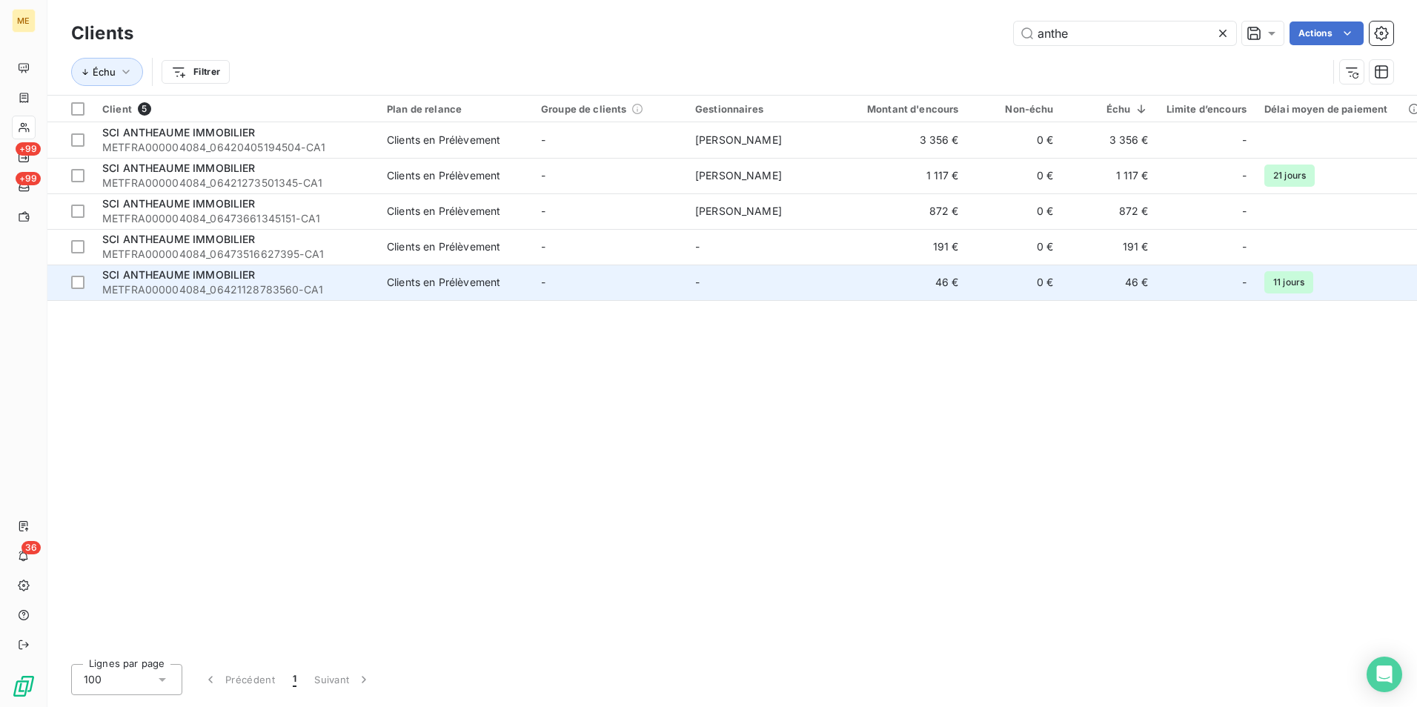
click at [415, 289] on div "Clients en Prélèvement" at bounding box center [443, 282] width 113 height 15
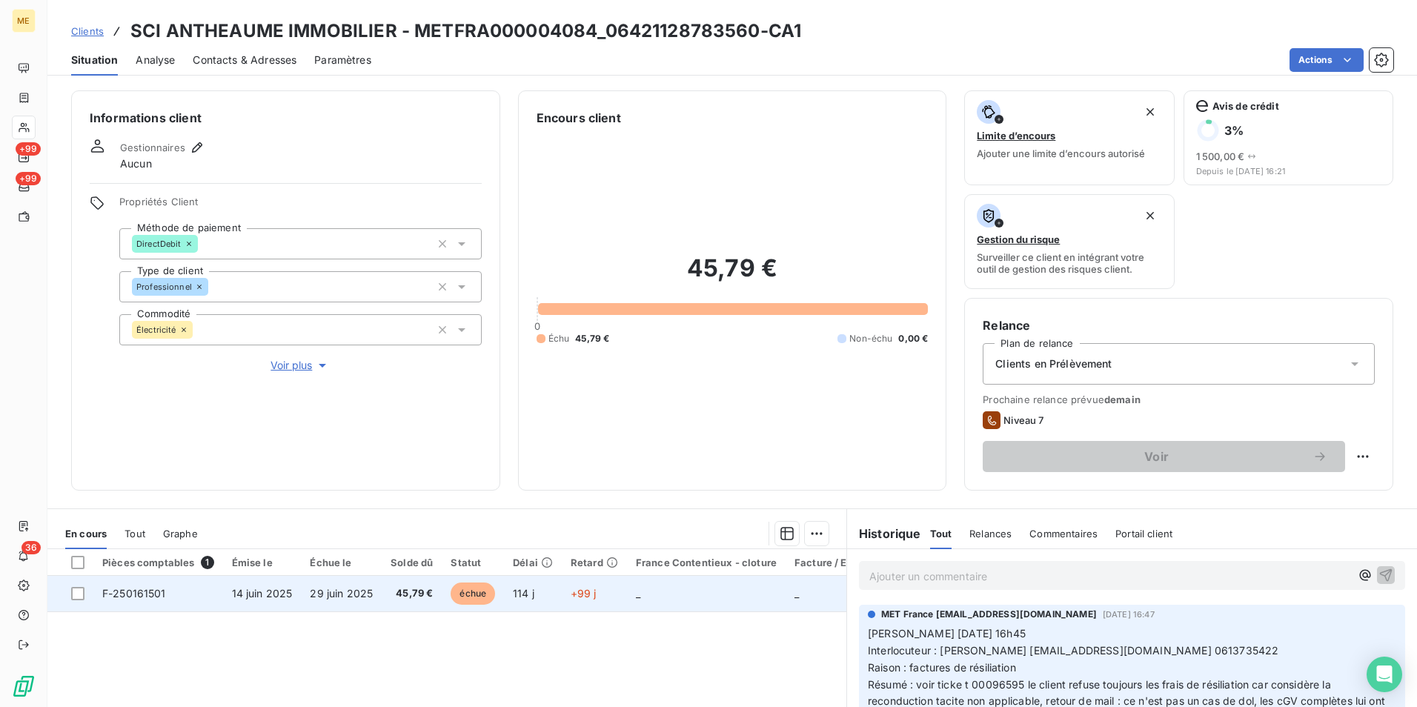
click at [574, 596] on span "+99 j" at bounding box center [584, 593] width 26 height 13
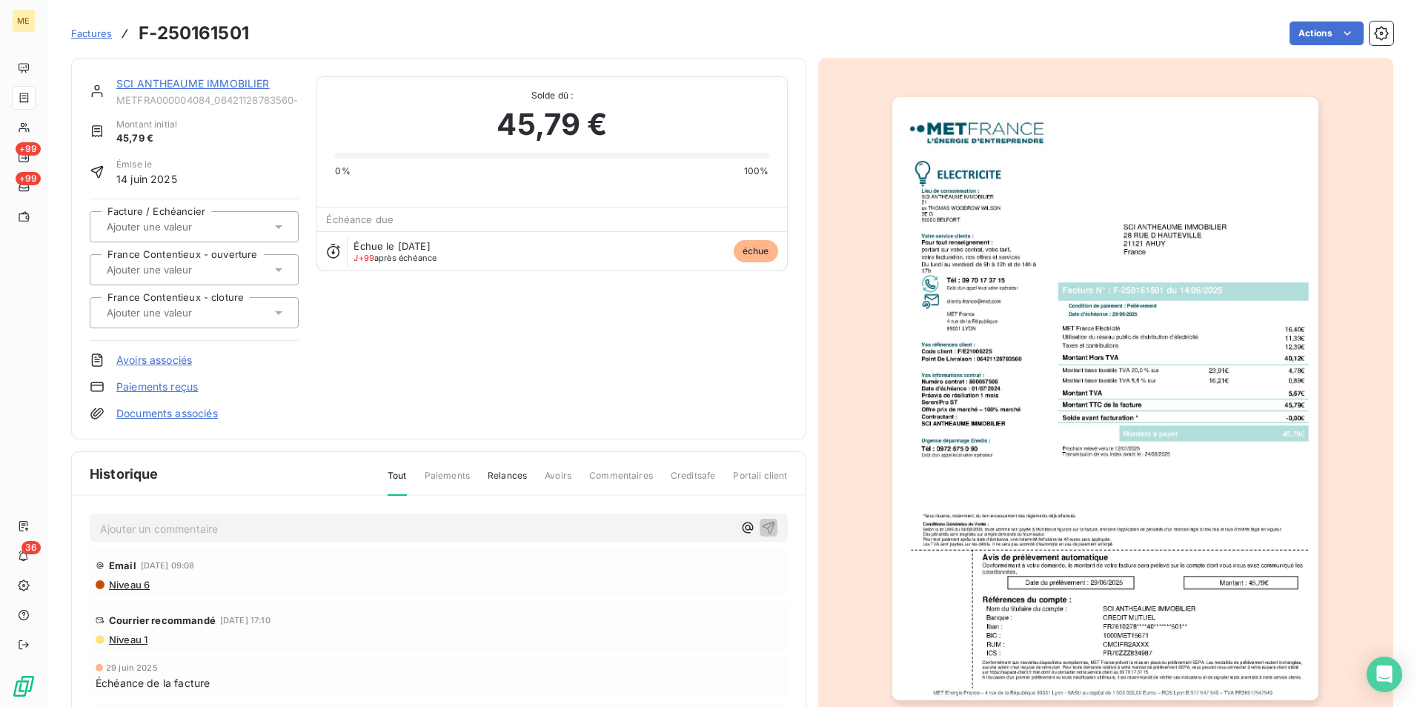
click at [1119, 417] on img "button" at bounding box center [1105, 398] width 426 height 603
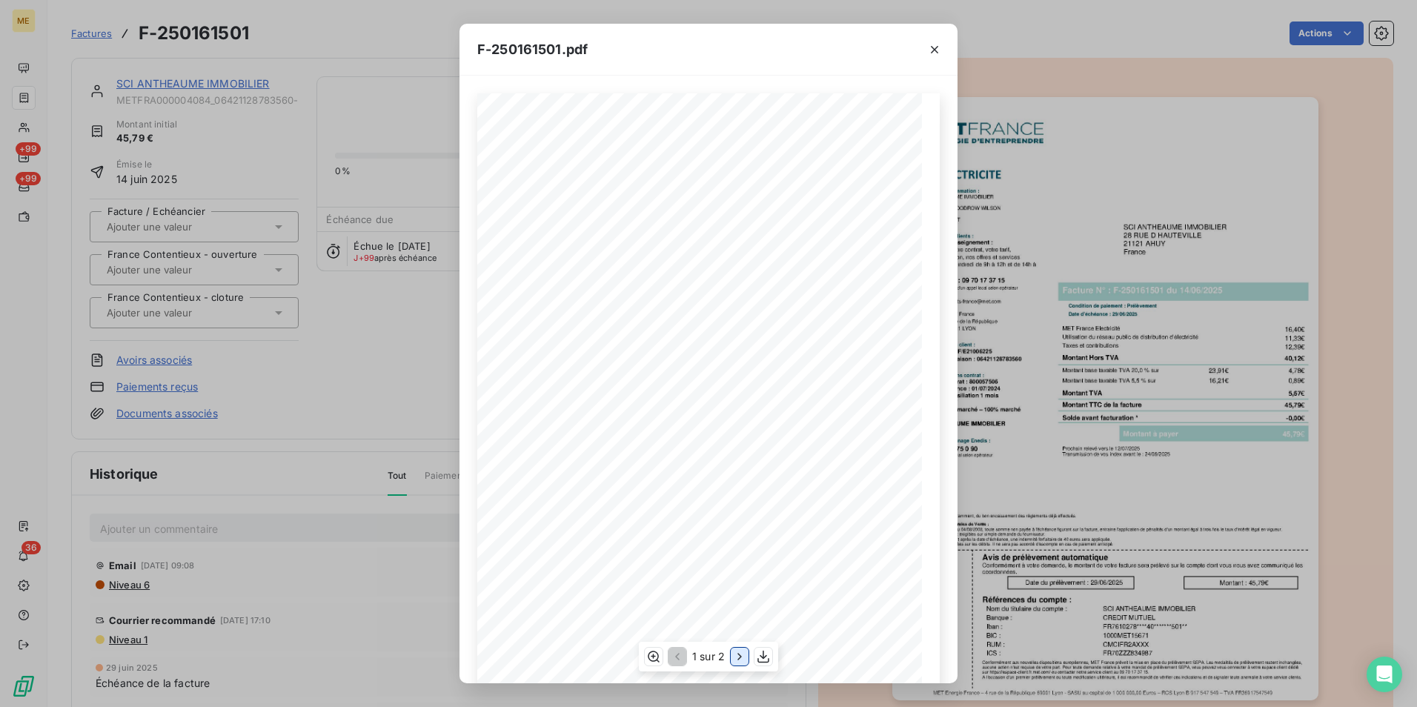
click at [743, 657] on icon "button" at bounding box center [739, 656] width 15 height 15
click at [928, 48] on icon "button" at bounding box center [934, 49] width 15 height 15
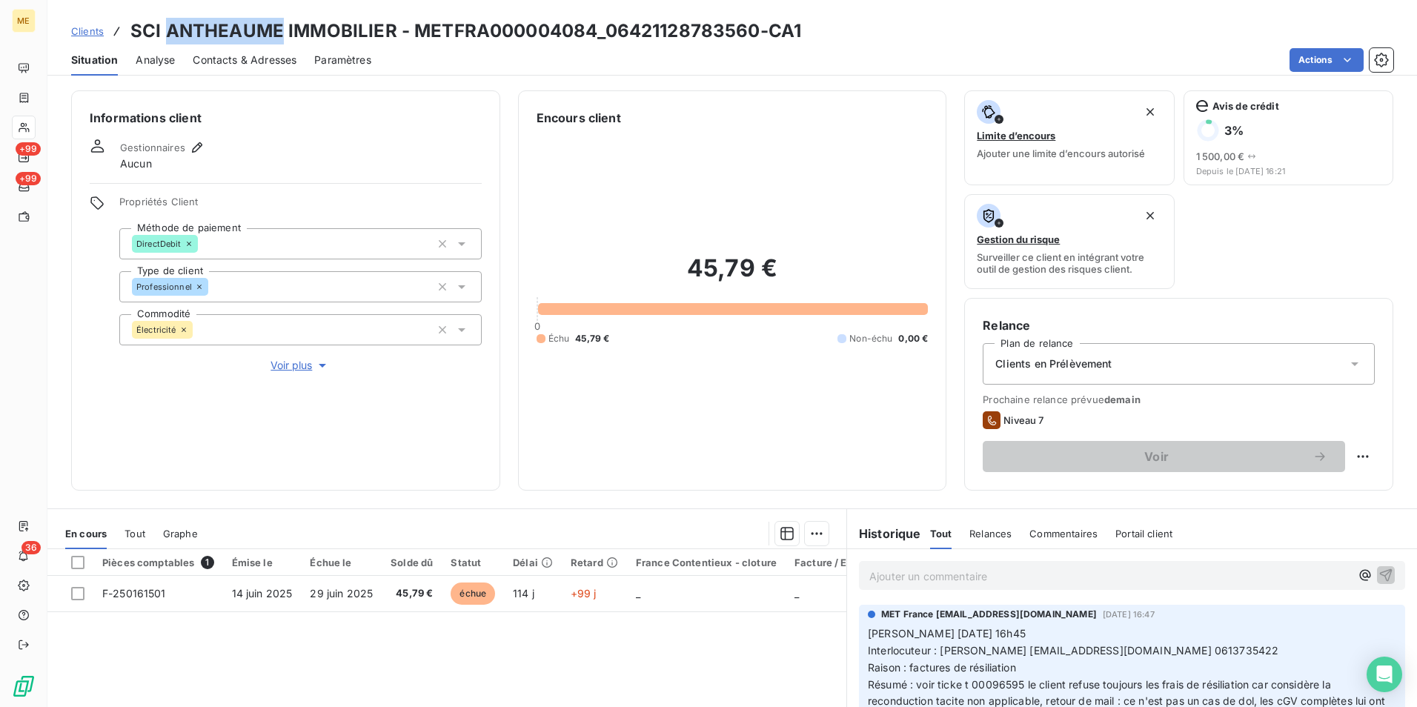
drag, startPoint x: 166, startPoint y: 31, endPoint x: 281, endPoint y: 27, distance: 115.0
click at [281, 27] on h3 "SCI ANTHEAUME IMMOBILIER - METFRA000004084_06421128783560-CA1" at bounding box center [465, 31] width 671 height 27
copy h3 "ANTHEAUME"
click at [652, 61] on div "Actions" at bounding box center [891, 60] width 1004 height 24
click at [250, 21] on h3 "SCI ANTHEAUME IMMOBILIER - METFRA000004084_06421128783560-CA1" at bounding box center [465, 31] width 671 height 27
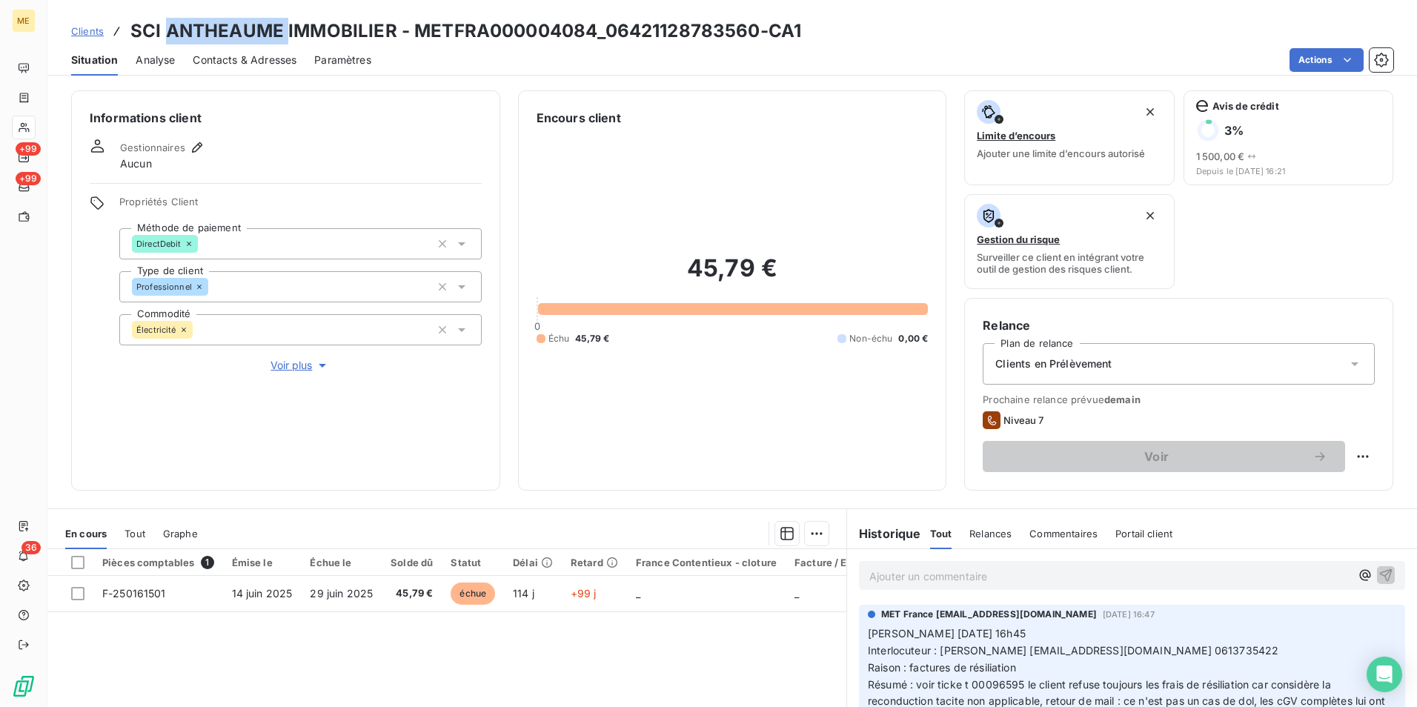
click at [250, 21] on h3 "SCI ANTHEAUME IMMOBILIER - METFRA000004084_06421128783560-CA1" at bounding box center [465, 31] width 671 height 27
copy h3 "ANTHEAUME"
click at [266, 34] on h3 "SCI ANTHEAUME IMMOBILIER - METFRA000004084_06421128783560-CA1" at bounding box center [465, 31] width 671 height 27
drag, startPoint x: 280, startPoint y: 30, endPoint x: 169, endPoint y: 27, distance: 111.2
click at [169, 27] on h3 "SCI ANTHEAUME IMMOBILIER - METFRA000004084_06421128783560-CA1" at bounding box center [465, 31] width 671 height 27
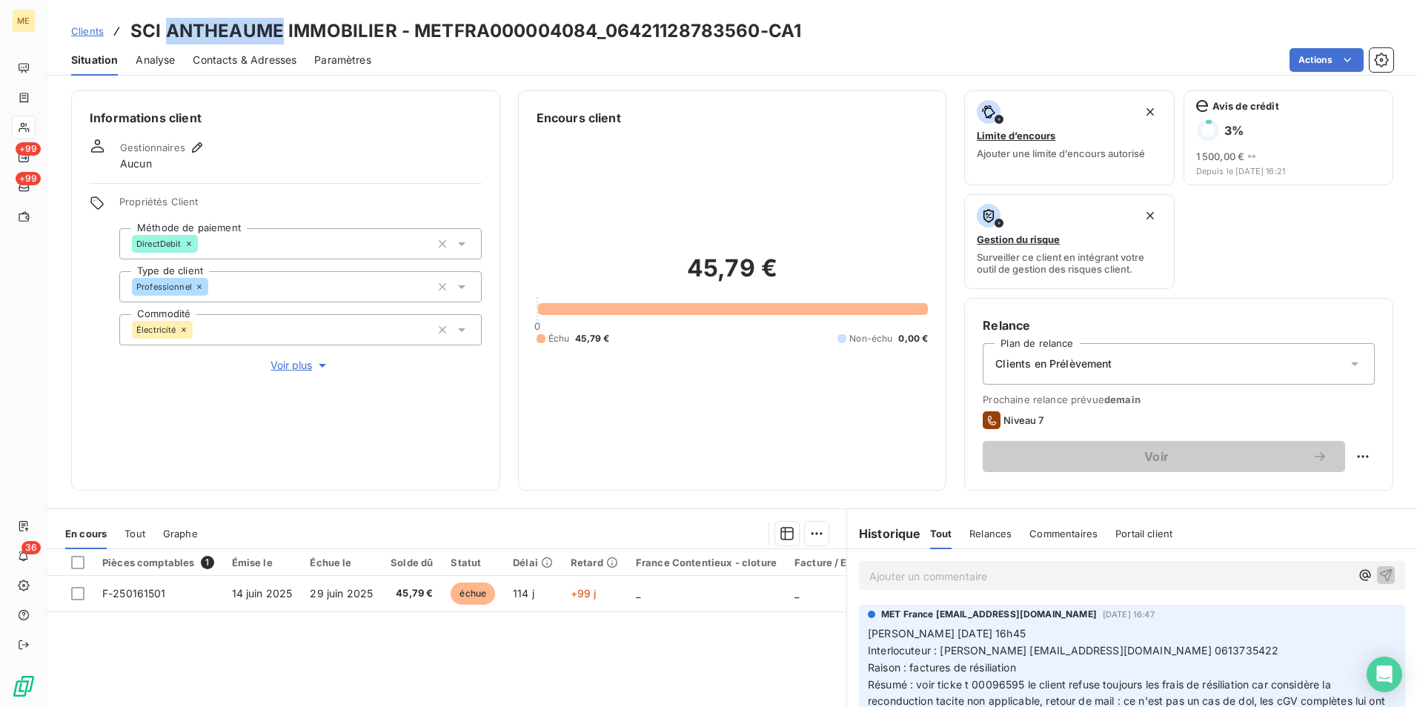
copy h3 "ANTHEAUME"
click at [537, 21] on h3 "SCI ANTHEAUME IMMOBILIER - METFRA000004084_06421128783560-CA1" at bounding box center [465, 31] width 671 height 27
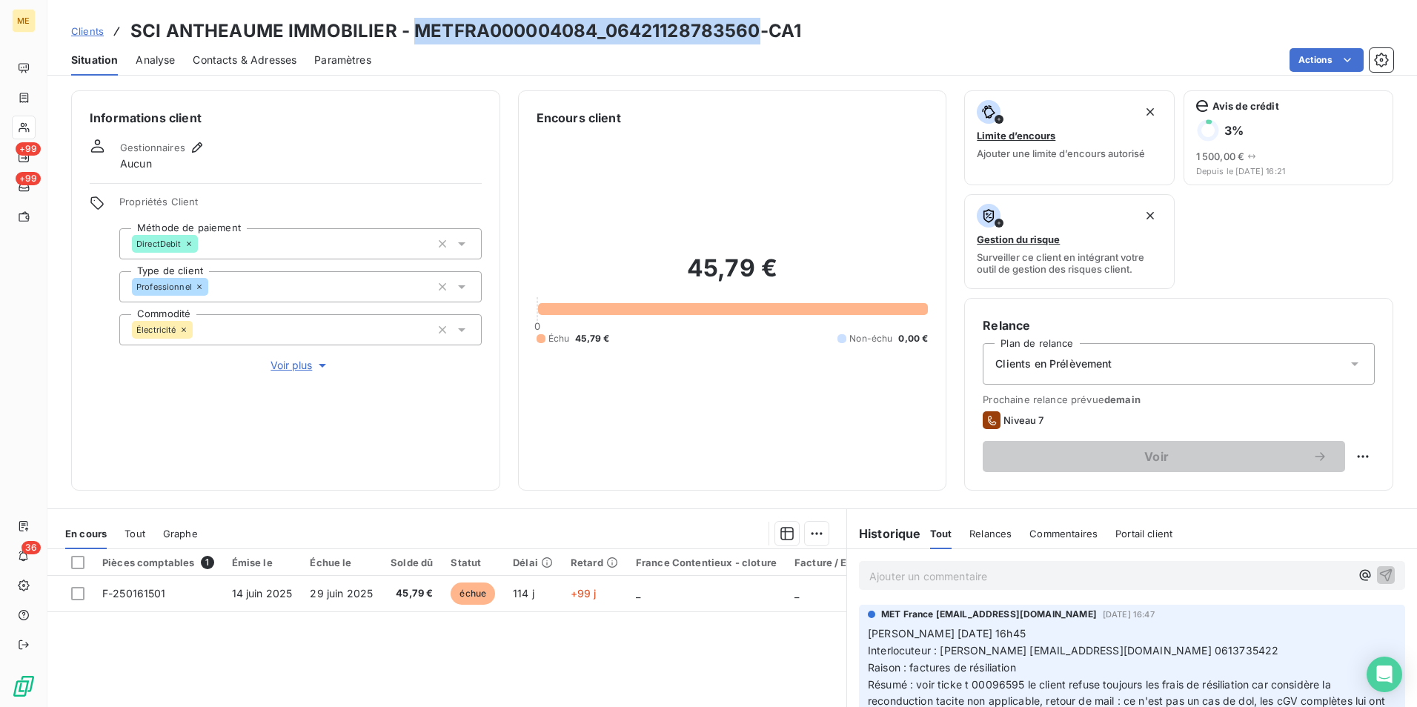
click at [537, 21] on h3 "SCI ANTHEAUME IMMOBILIER - METFRA000004084_06421128783560-CA1" at bounding box center [465, 31] width 671 height 27
drag, startPoint x: 537, startPoint y: 21, endPoint x: 437, endPoint y: 33, distance: 100.8
click at [437, 33] on h3 "SCI ANTHEAUME IMMOBILIER - METFRA000004084_06421128783560-CA1" at bounding box center [465, 31] width 671 height 27
drag, startPoint x: 592, startPoint y: 35, endPoint x: 412, endPoint y: 29, distance: 180.2
click at [412, 29] on h3 "SCI ANTHEAUME IMMOBILIER - METFRA000004084_06421128783560-CA1" at bounding box center [465, 31] width 671 height 27
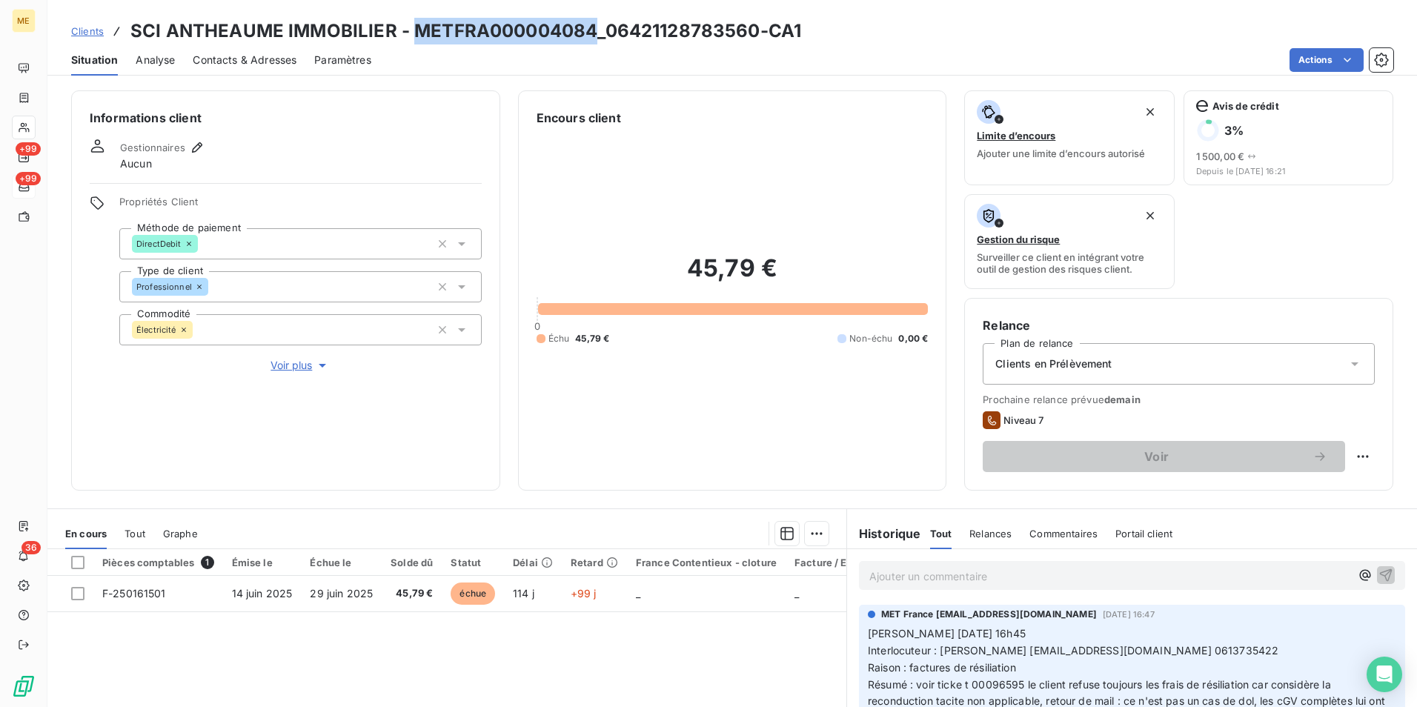
copy h3 "METFRA000004084"
click at [87, 30] on span "Clients" at bounding box center [87, 31] width 33 height 12
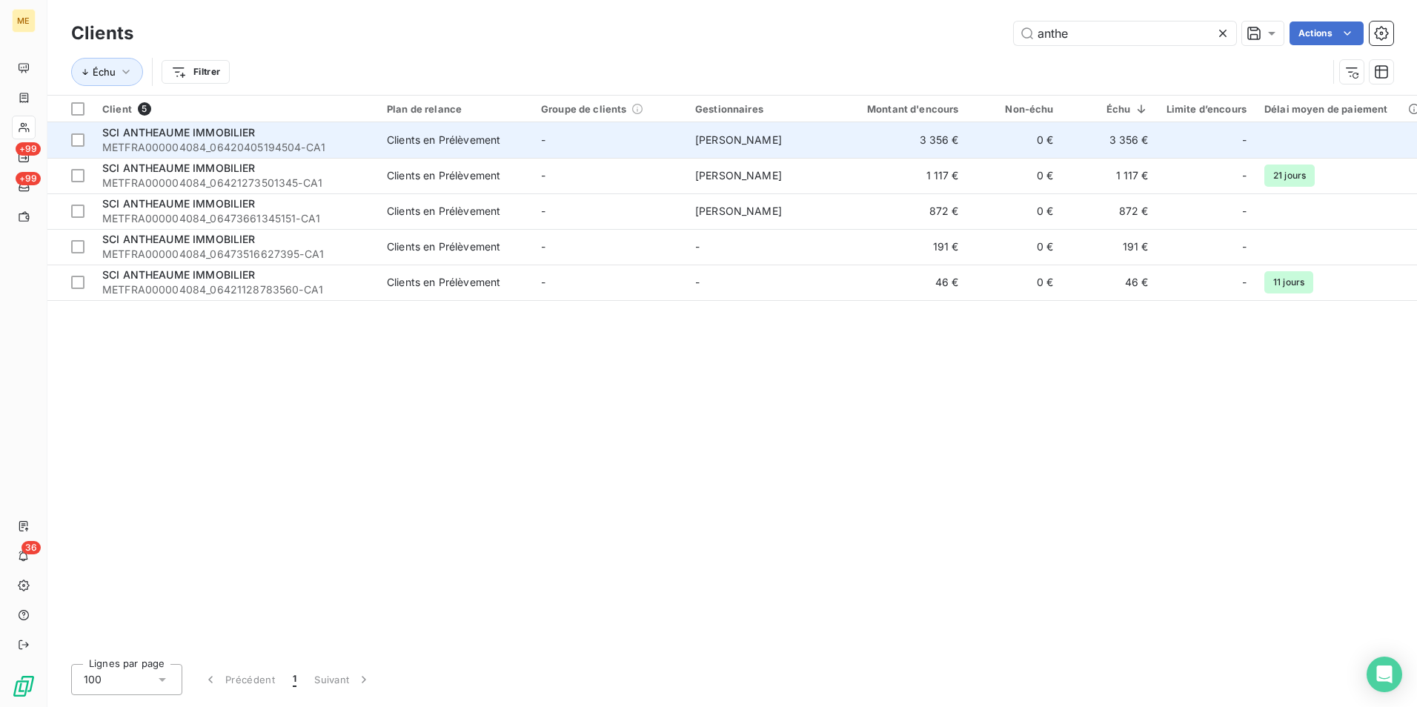
click at [638, 146] on td "-" at bounding box center [609, 140] width 154 height 36
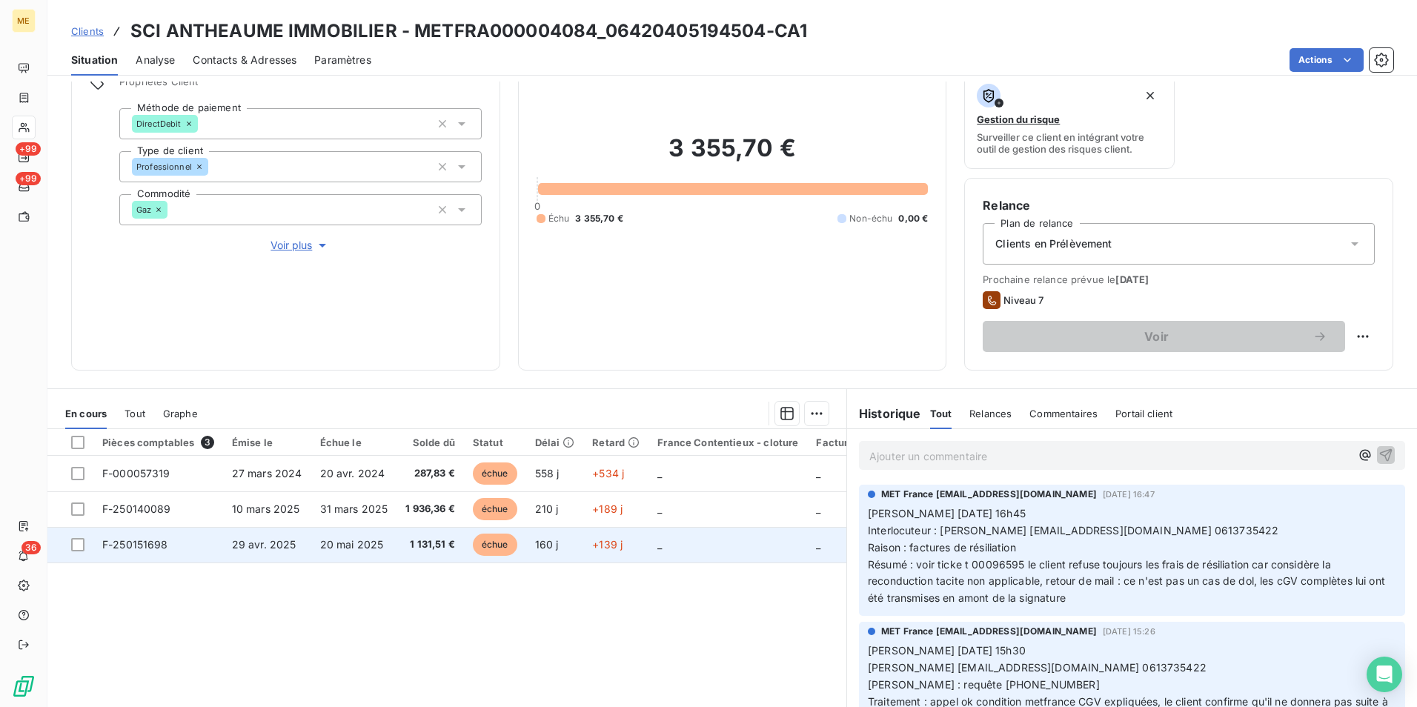
scroll to position [148, 0]
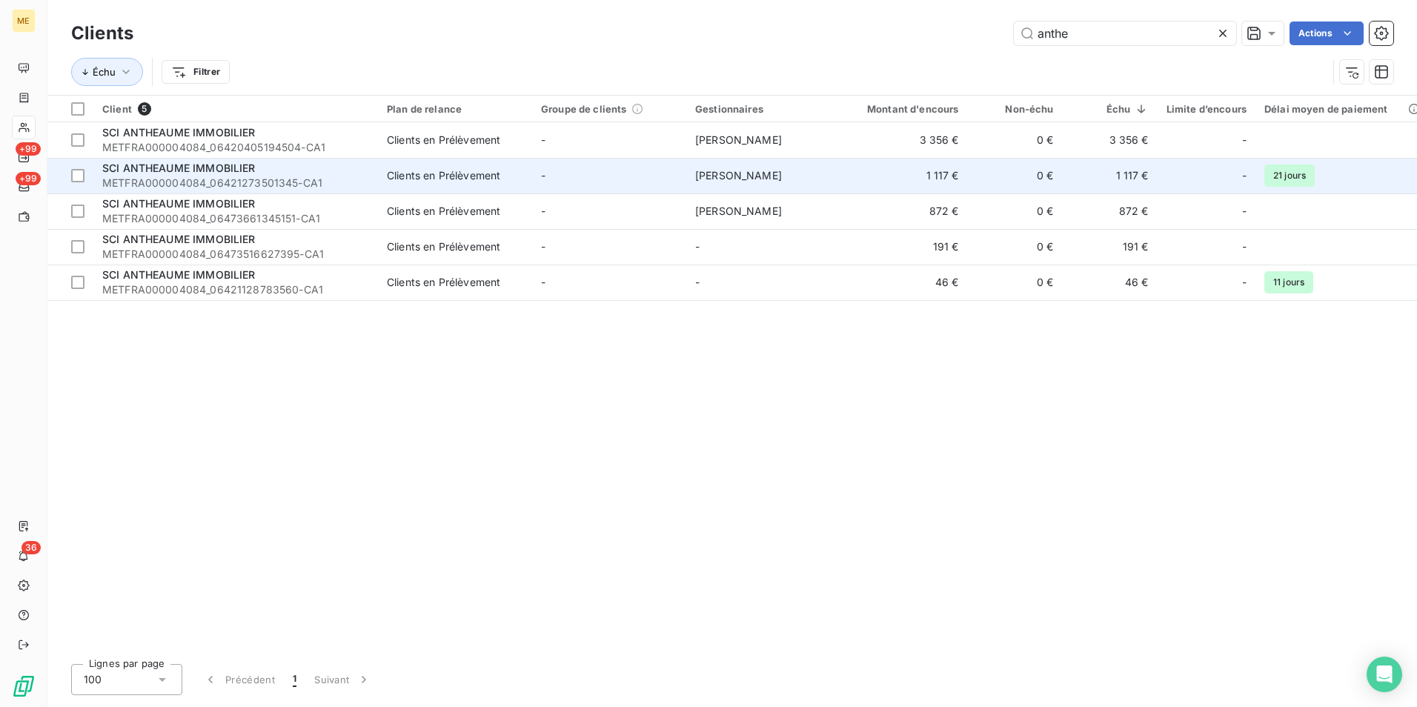
click at [571, 180] on td "-" at bounding box center [609, 176] width 154 height 36
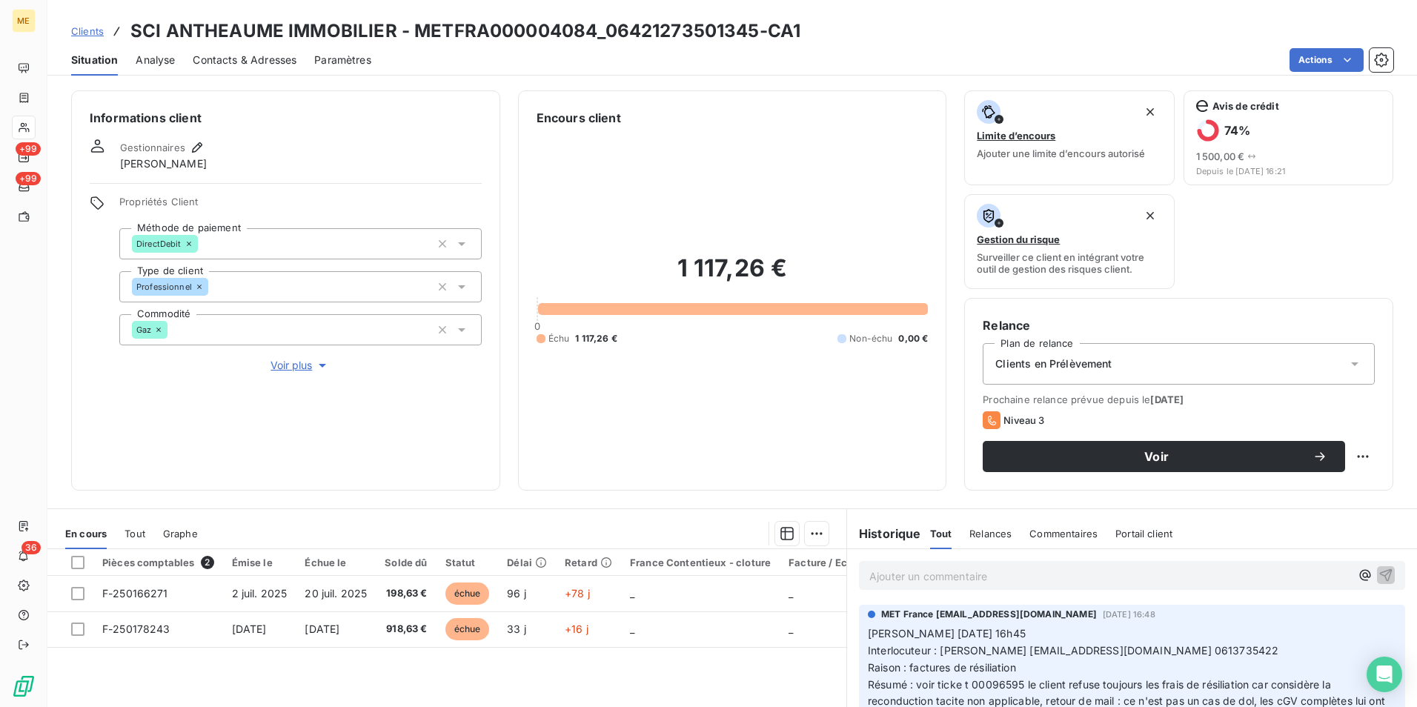
click at [286, 373] on button "Voir plus" at bounding box center [300, 365] width 362 height 16
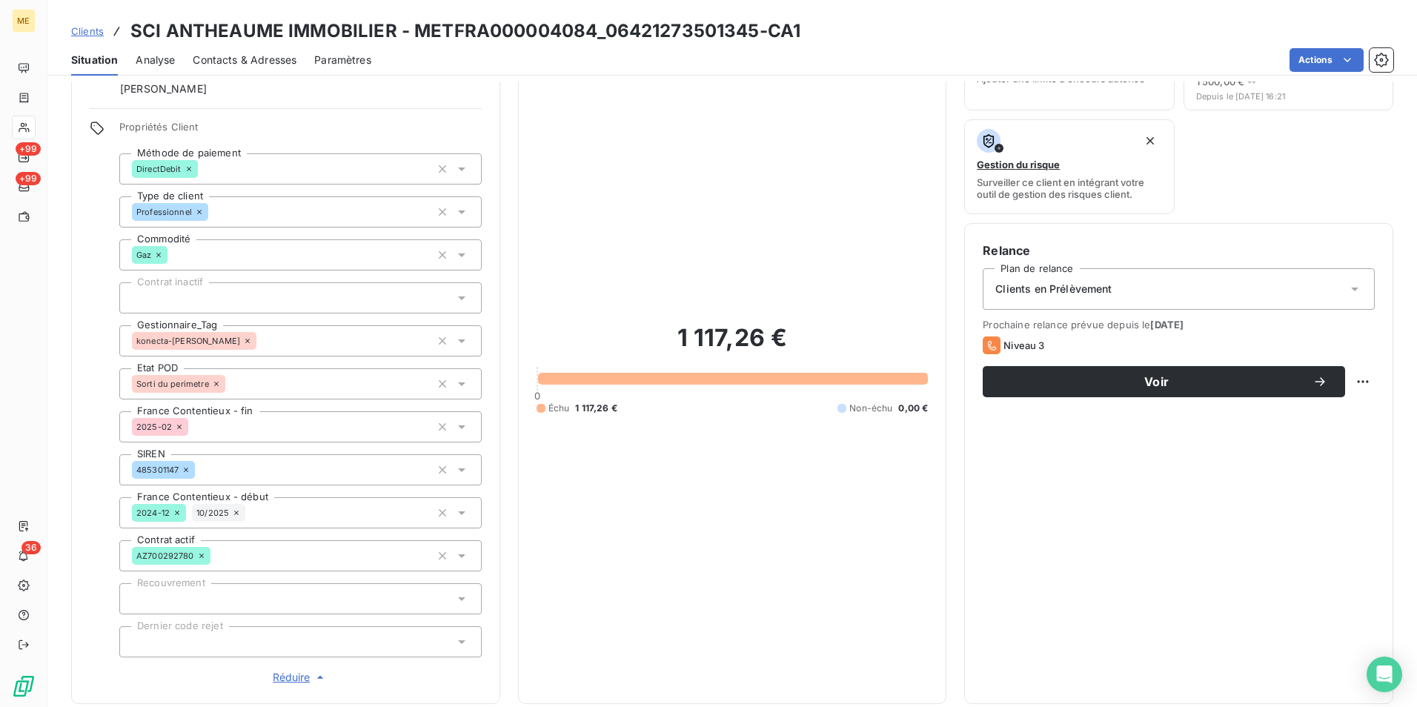
scroll to position [74, 0]
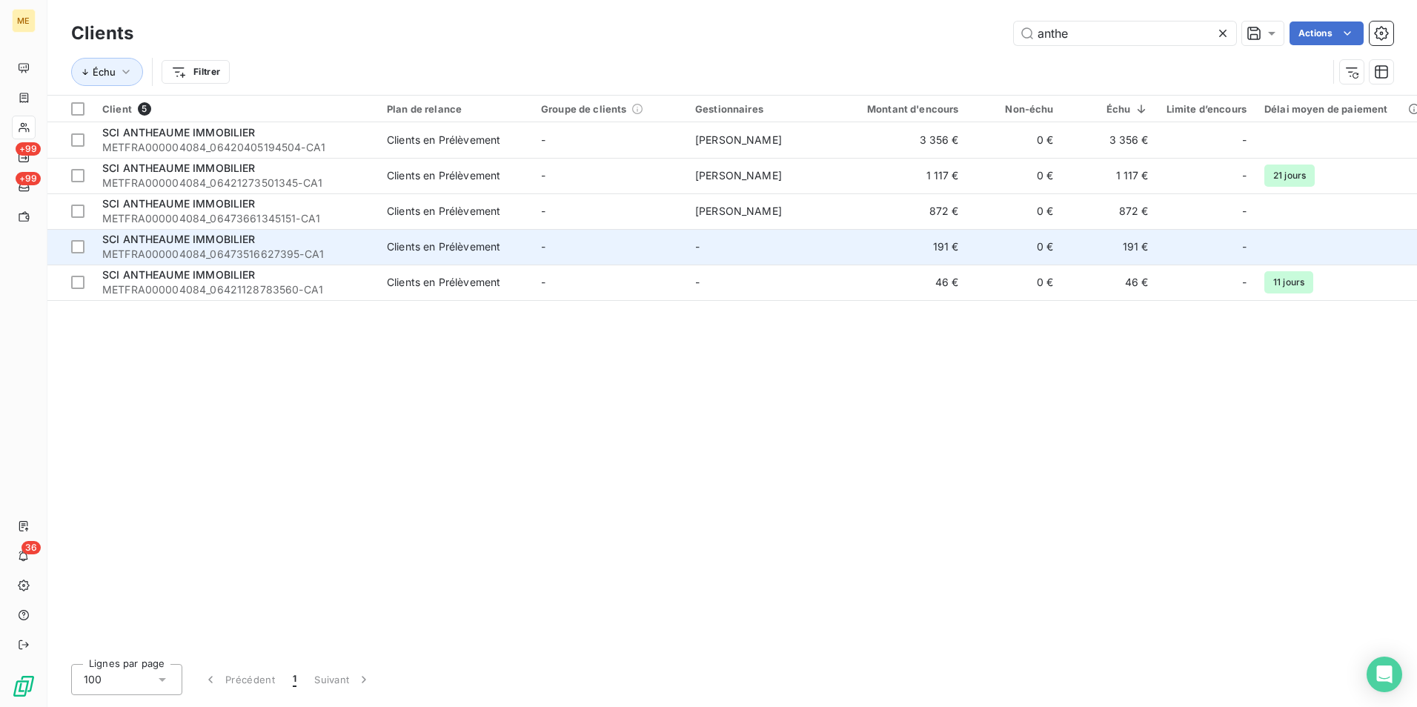
click at [637, 244] on td "-" at bounding box center [609, 247] width 154 height 36
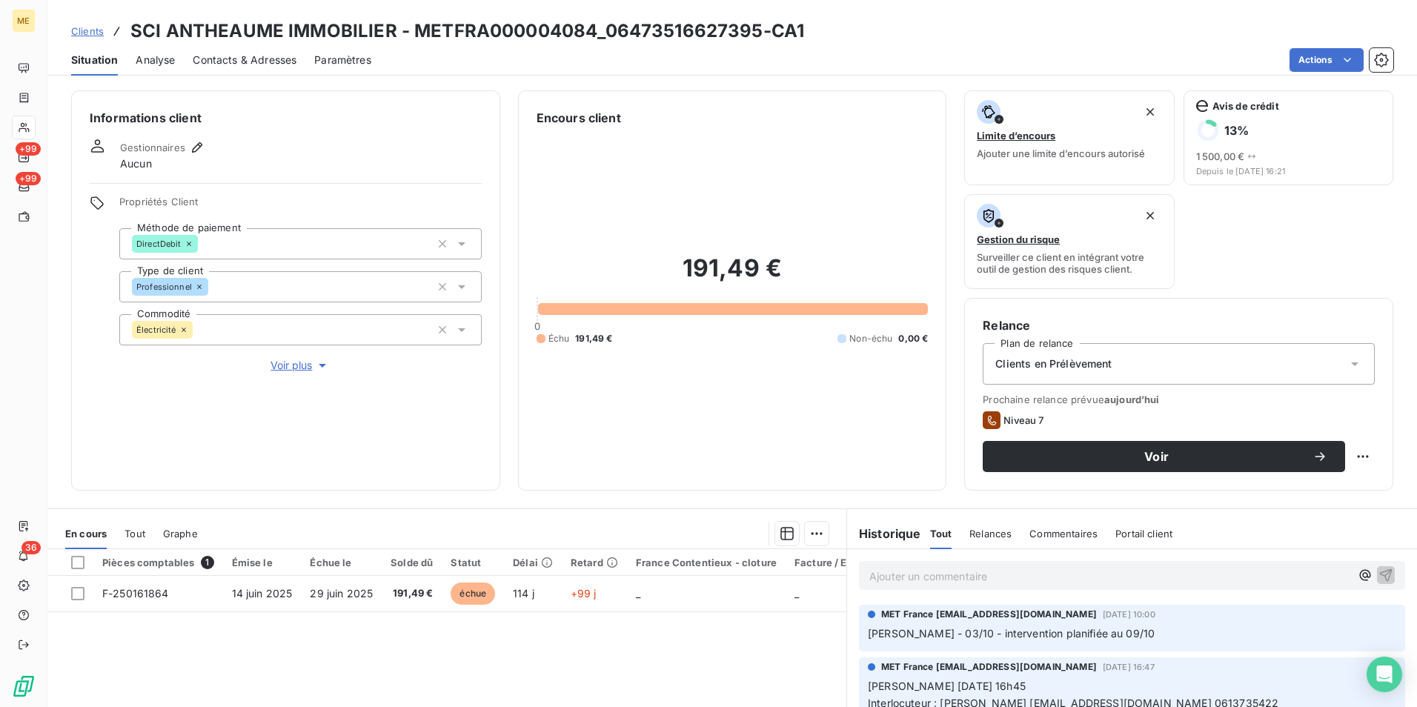
click at [1004, 579] on p "Ajouter un commentaire ﻿" at bounding box center [1109, 576] width 481 height 19
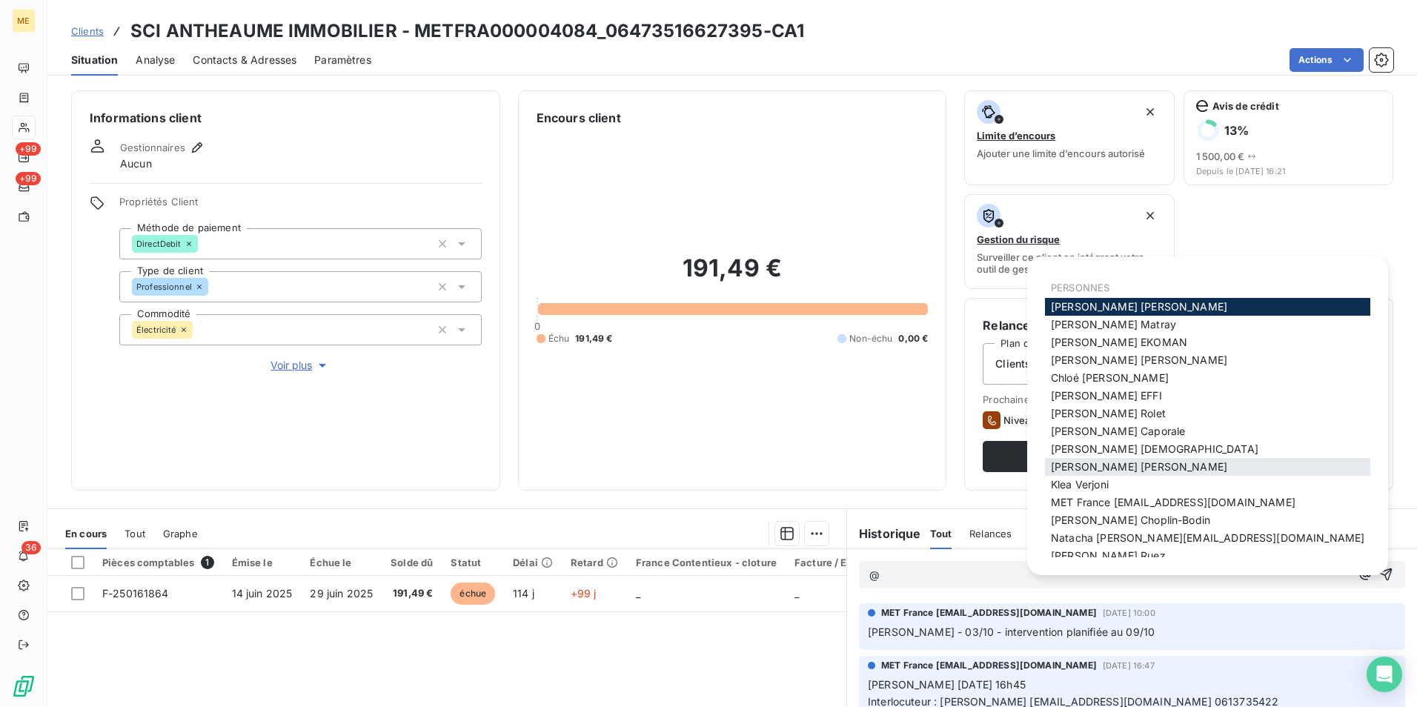
scroll to position [10, 0]
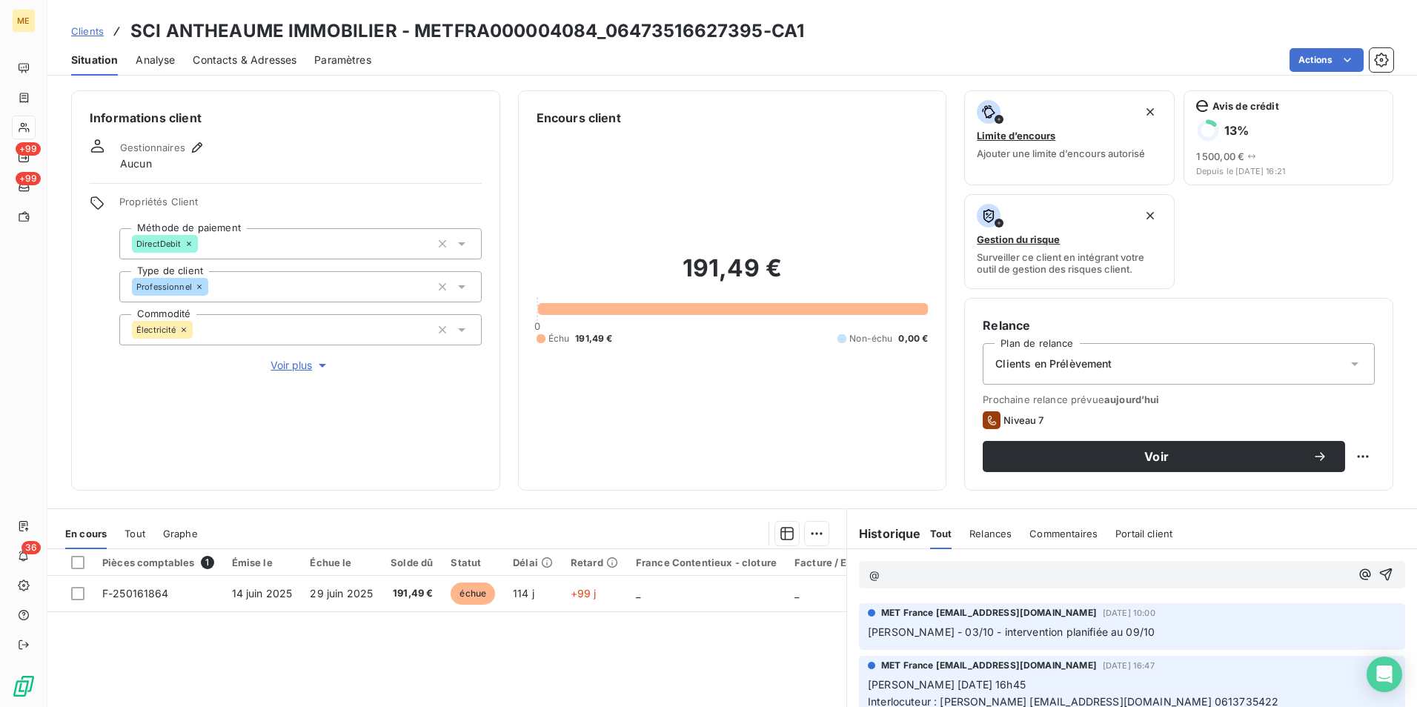
click at [931, 573] on p "@" at bounding box center [1109, 575] width 481 height 17
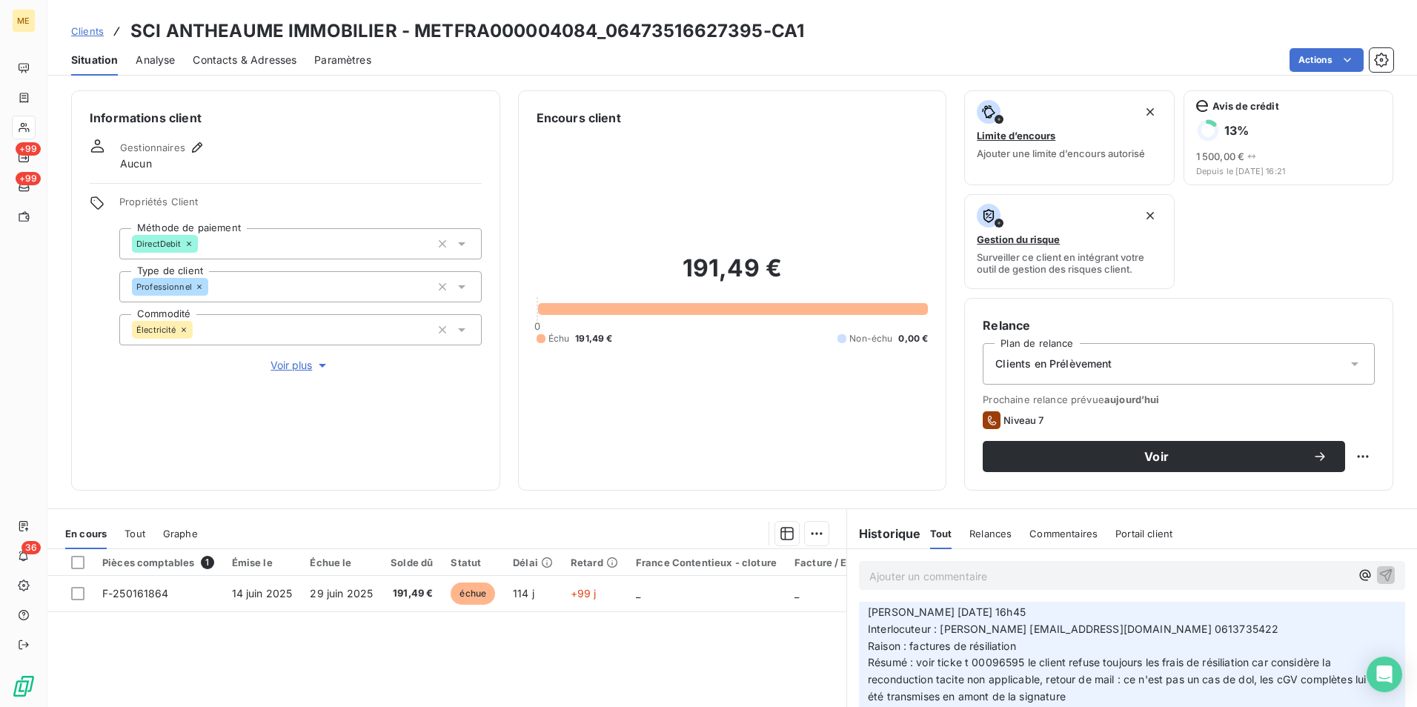
scroll to position [74, 0]
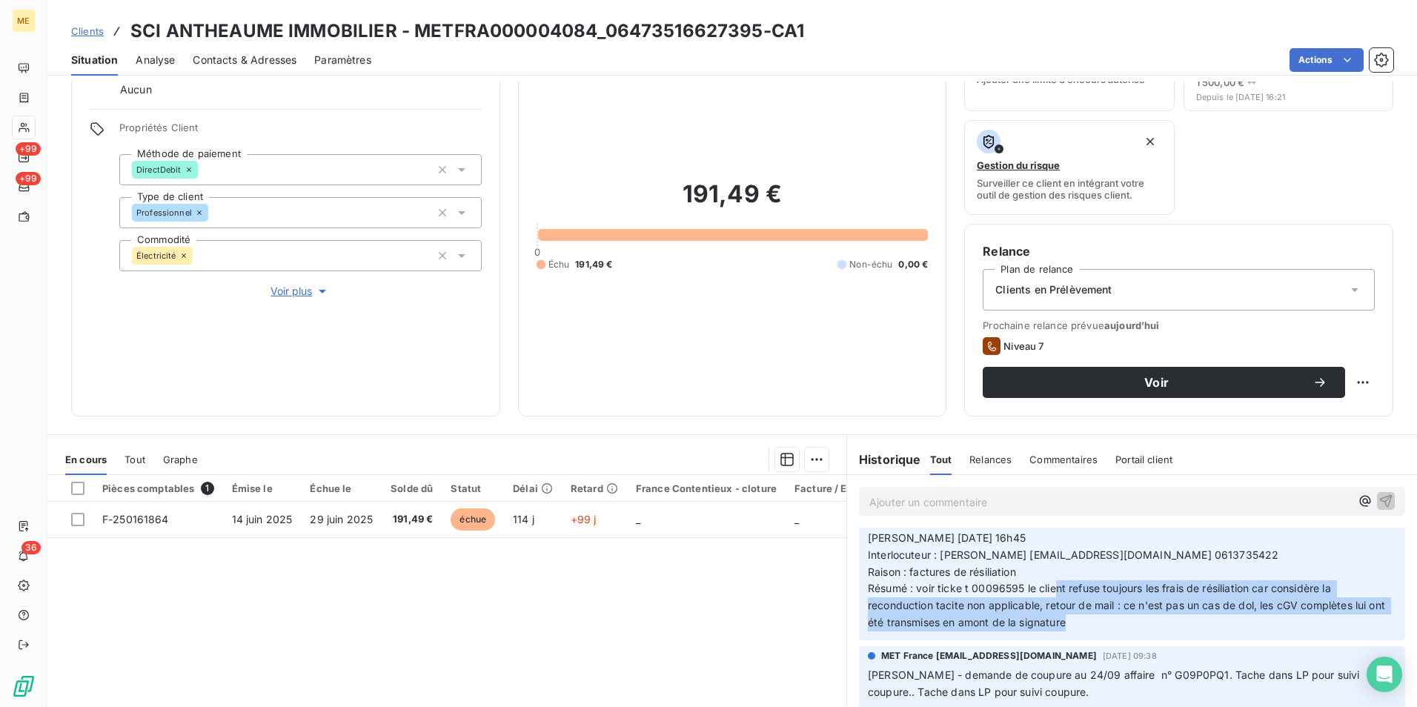
drag, startPoint x: 1053, startPoint y: 593, endPoint x: 1107, endPoint y: 620, distance: 60.3
click at [1107, 620] on p "Nicolas-Paul 24/09/2025 16h45 Interlocuteur : M. ANTHEAUME lionelantheaume@yaho…" at bounding box center [1132, 581] width 529 height 102
click at [1102, 620] on p "Nicolas-Paul 24/09/2025 16h45 Interlocuteur : M. ANTHEAUME lionelantheaume@yaho…" at bounding box center [1132, 581] width 529 height 102
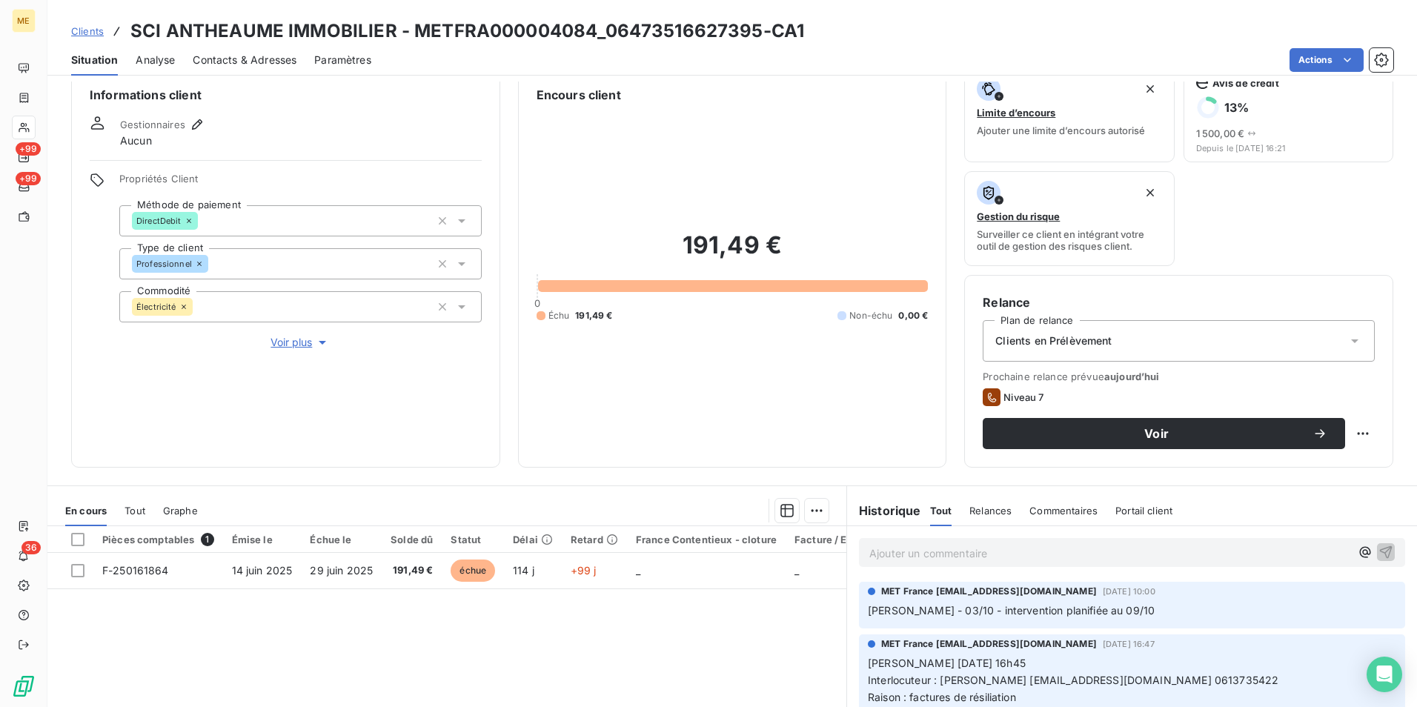
scroll to position [0, 0]
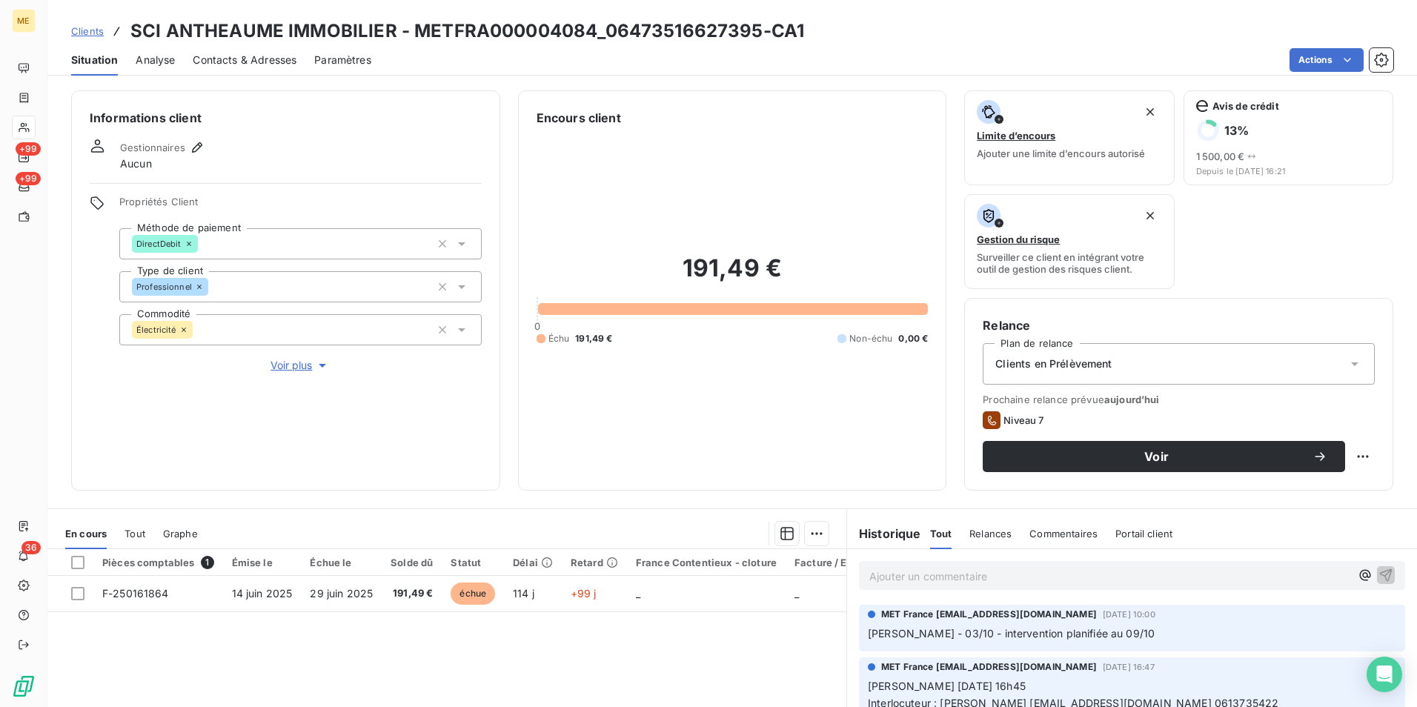
click at [981, 580] on p "Ajouter un commentaire ﻿" at bounding box center [1109, 576] width 481 height 19
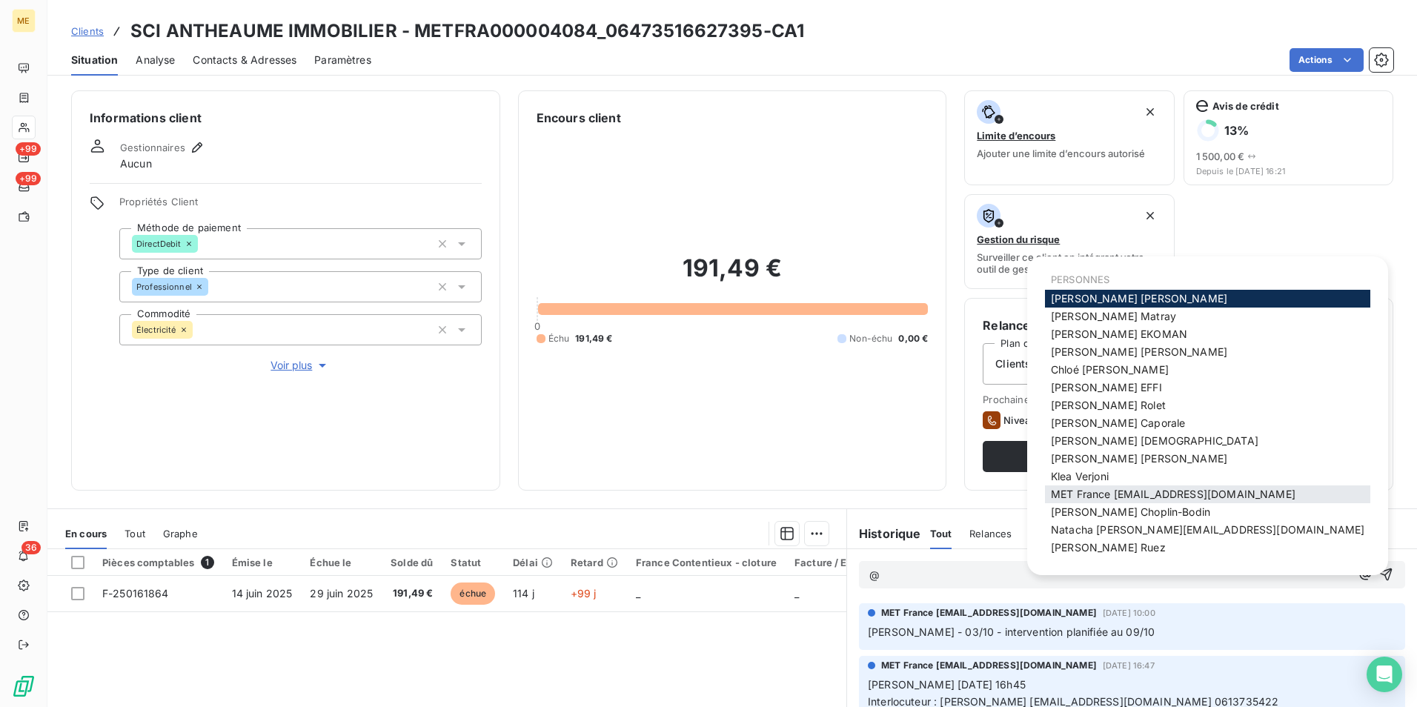
scroll to position [10, 0]
click at [1109, 317] on span "Amélie Matray" at bounding box center [1113, 314] width 125 height 13
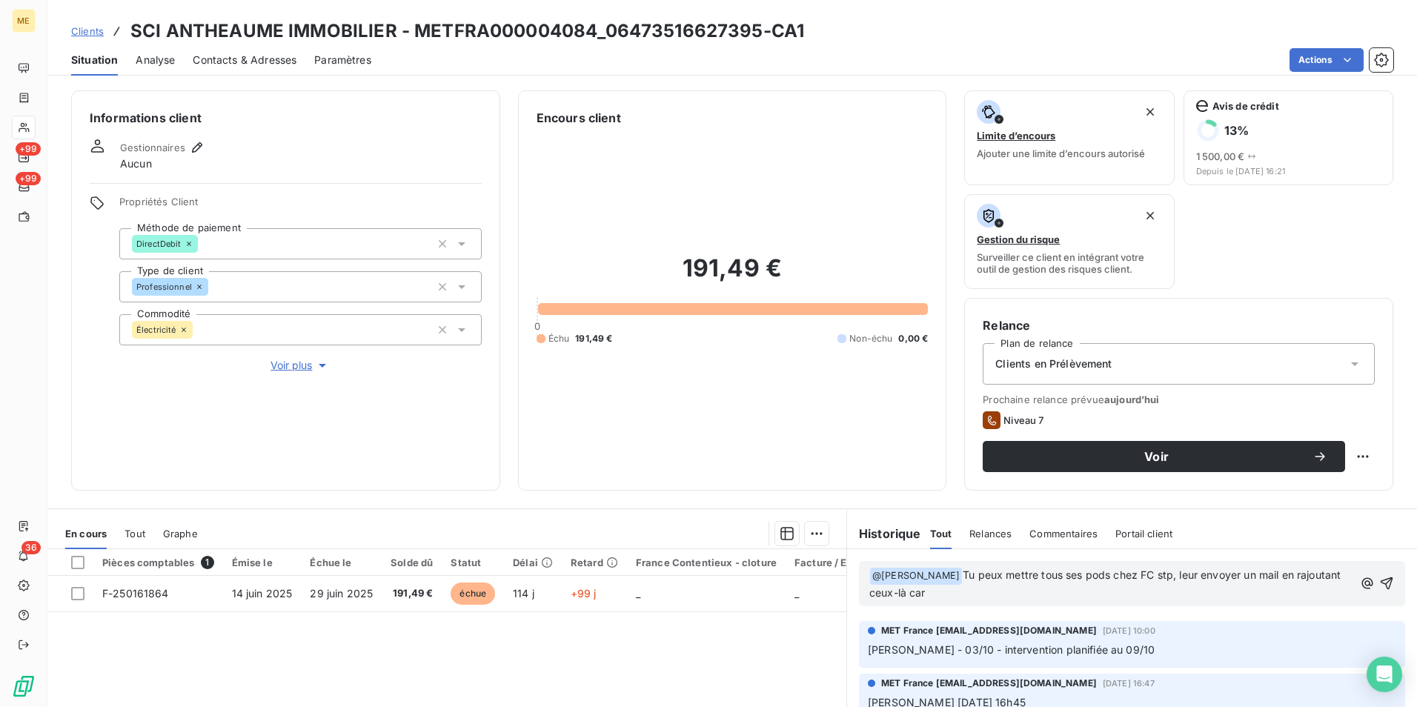
click at [1077, 580] on span "Tu peux mettre tous ses pods chez FC stp, leur envoyer un mail en rajoutant ceu…" at bounding box center [1106, 584] width 475 height 30
click at [1188, 589] on p "﻿ @ Amélie Matray ﻿ Tu peux mettre tous ses PODs chez FC stp, leur envoyer un m…" at bounding box center [1111, 584] width 484 height 35
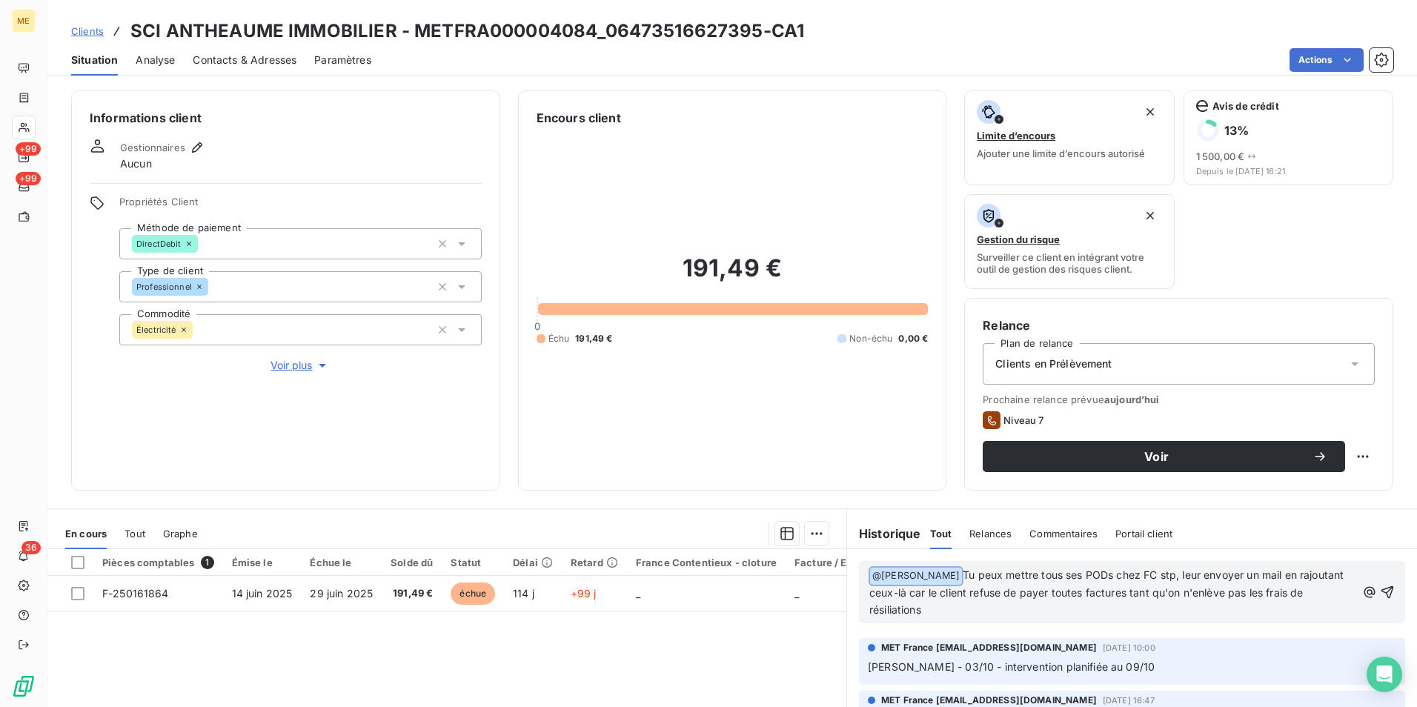
drag, startPoint x: 938, startPoint y: 612, endPoint x: 861, endPoint y: 562, distance: 92.3
click at [861, 562] on div "﻿ @ Amélie Matray ﻿ Tu peux mettre tous ses PODs chez FC stp, leur envoyer un m…" at bounding box center [1132, 592] width 546 height 62
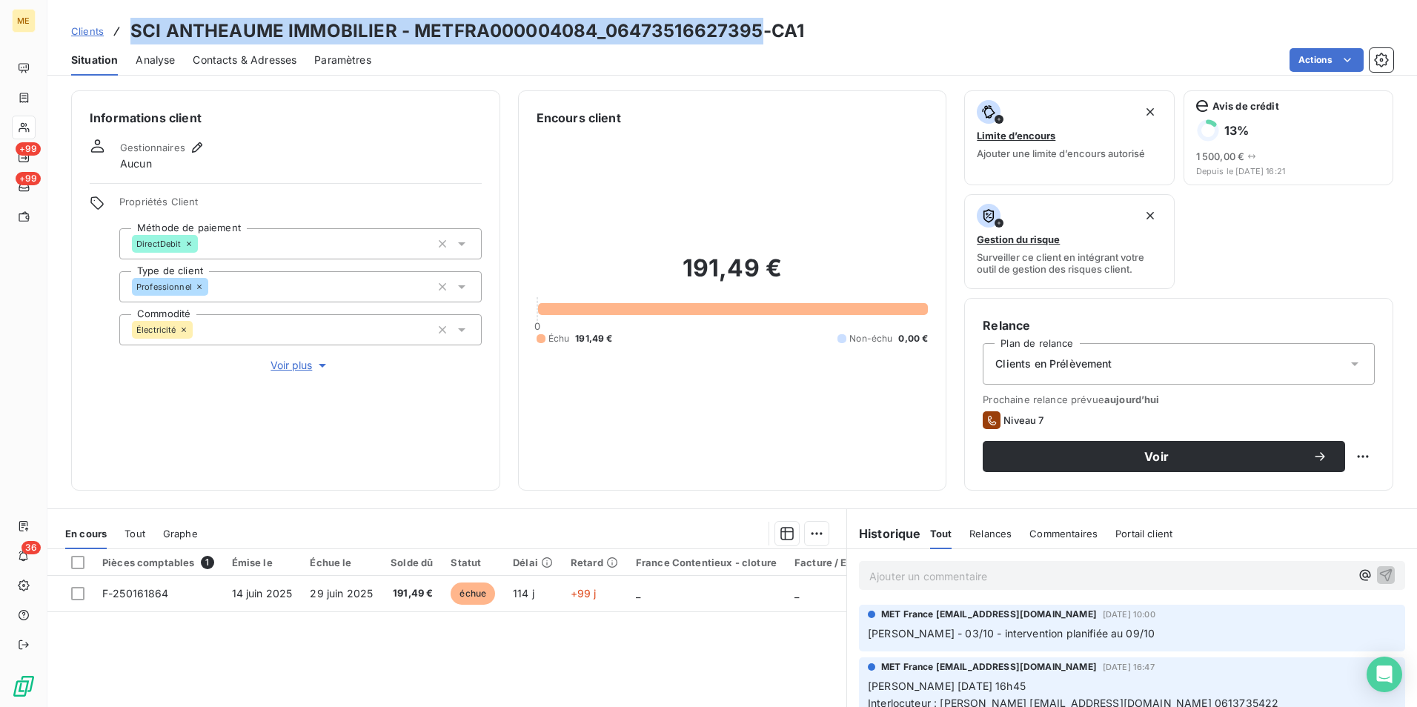
drag, startPoint x: 132, startPoint y: 29, endPoint x: 755, endPoint y: 24, distance: 622.7
click at [755, 24] on h3 "SCI ANTHEAUME IMMOBILIER - METFRA000004084_06473516627395-CA1" at bounding box center [467, 31] width 674 height 27
copy h3 "SCI ANTHEAUME IMMOBILIER - METFRA000004084_06473516627395"
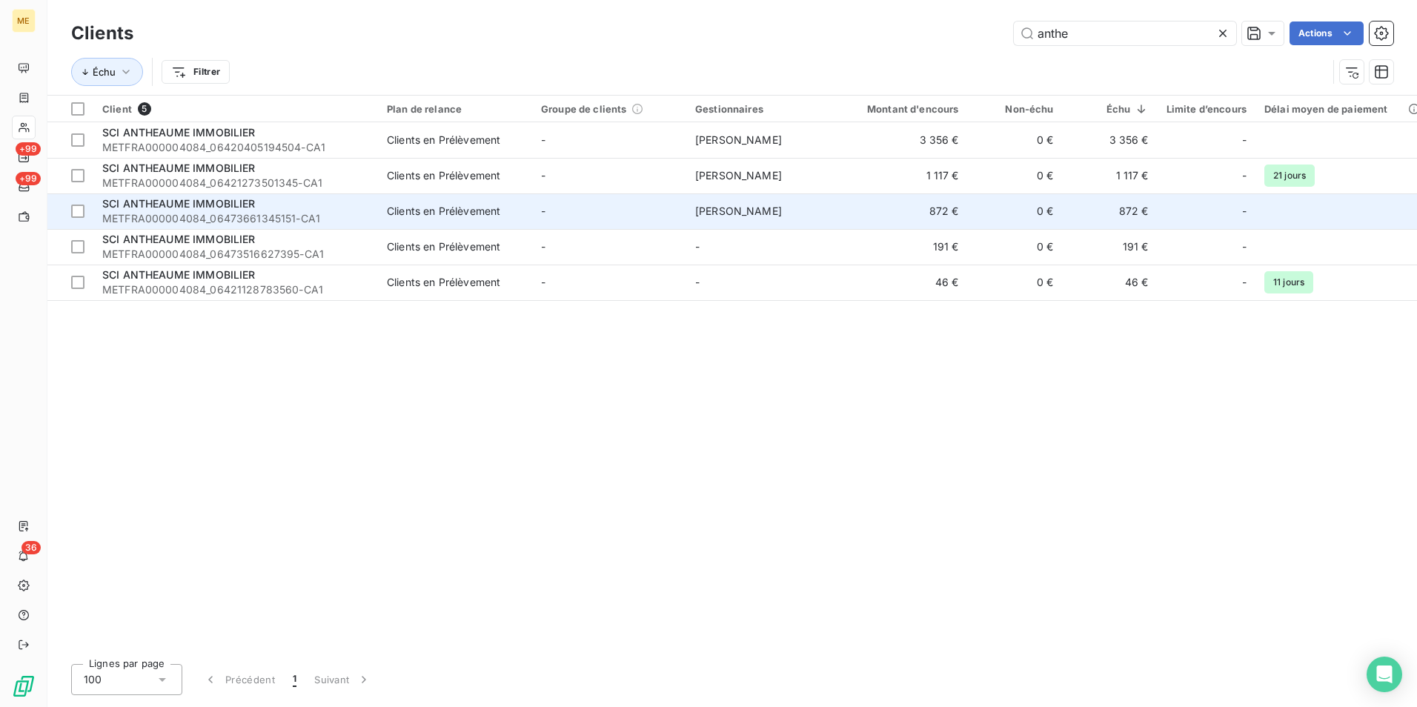
click at [860, 208] on td "872 €" at bounding box center [904, 211] width 127 height 36
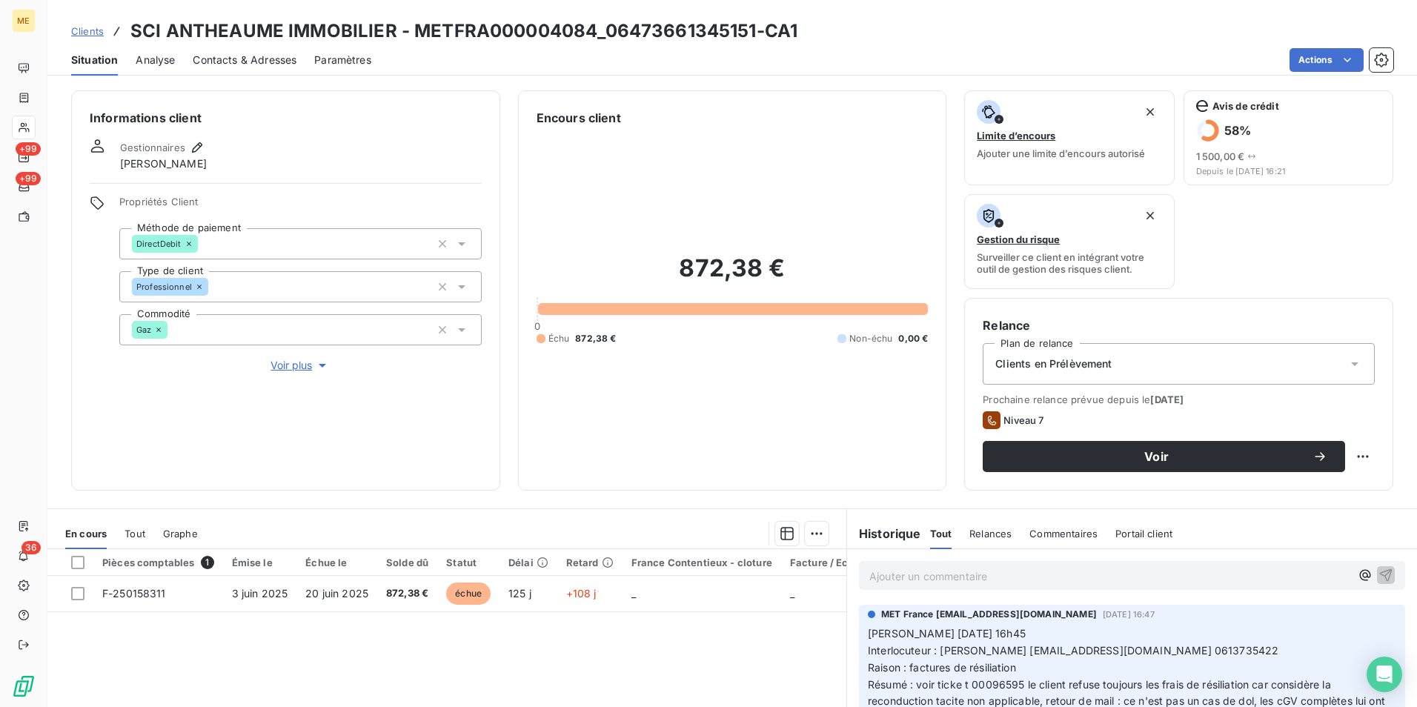
click at [497, 38] on h3 "SCI ANTHEAUME IMMOBILIER - METFRA000004084_06473661345151-CA1" at bounding box center [463, 31] width 667 height 27
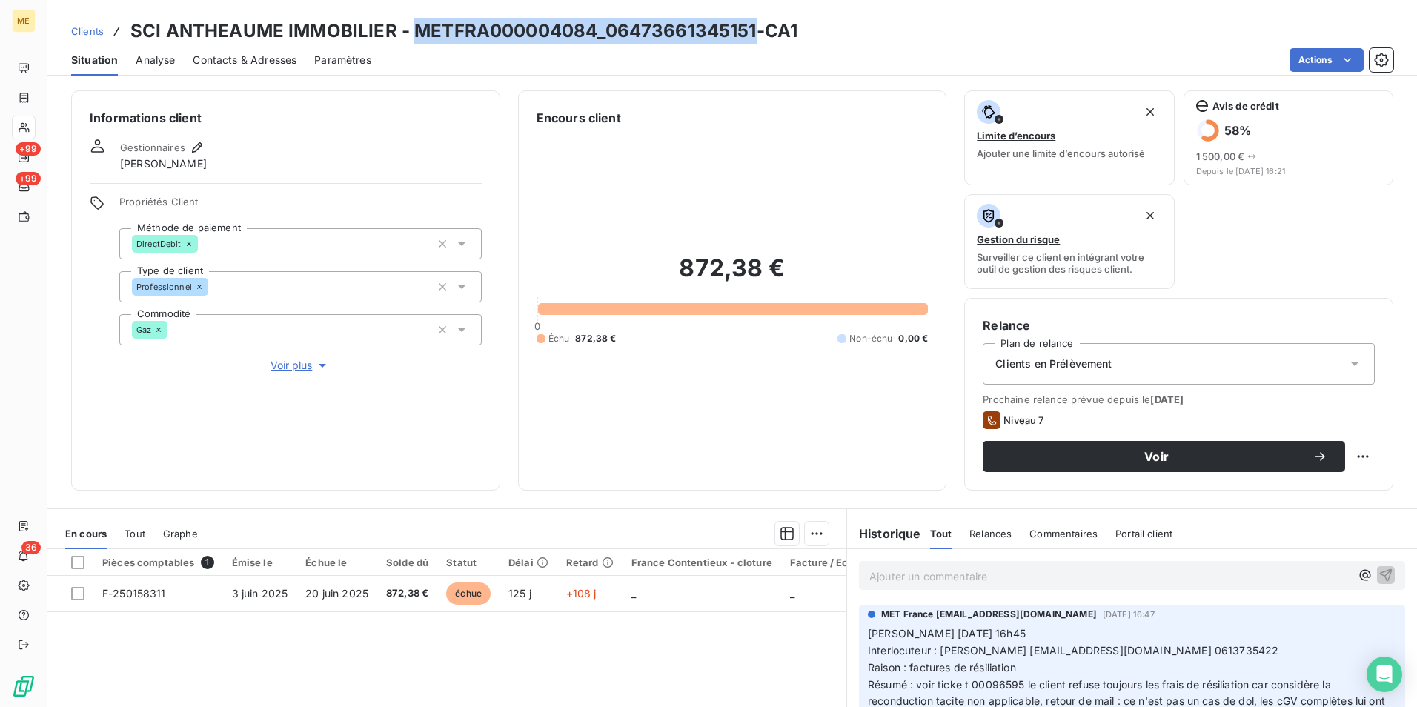
click at [497, 38] on h3 "SCI ANTHEAUME IMMOBILIER - METFRA000004084_06473661345151-CA1" at bounding box center [463, 31] width 667 height 27
drag, startPoint x: 497, startPoint y: 38, endPoint x: 463, endPoint y: 32, distance: 34.6
click at [463, 32] on h3 "SCI ANTHEAUME IMMOBILIER - METFRA000004084_06473661345151-CA1" at bounding box center [463, 31] width 667 height 27
drag, startPoint x: 592, startPoint y: 24, endPoint x: 416, endPoint y: 23, distance: 176.4
click at [416, 23] on h3 "SCI ANTHEAUME IMMOBILIER - METFRA000004084_06473661345151-CA1" at bounding box center [463, 31] width 667 height 27
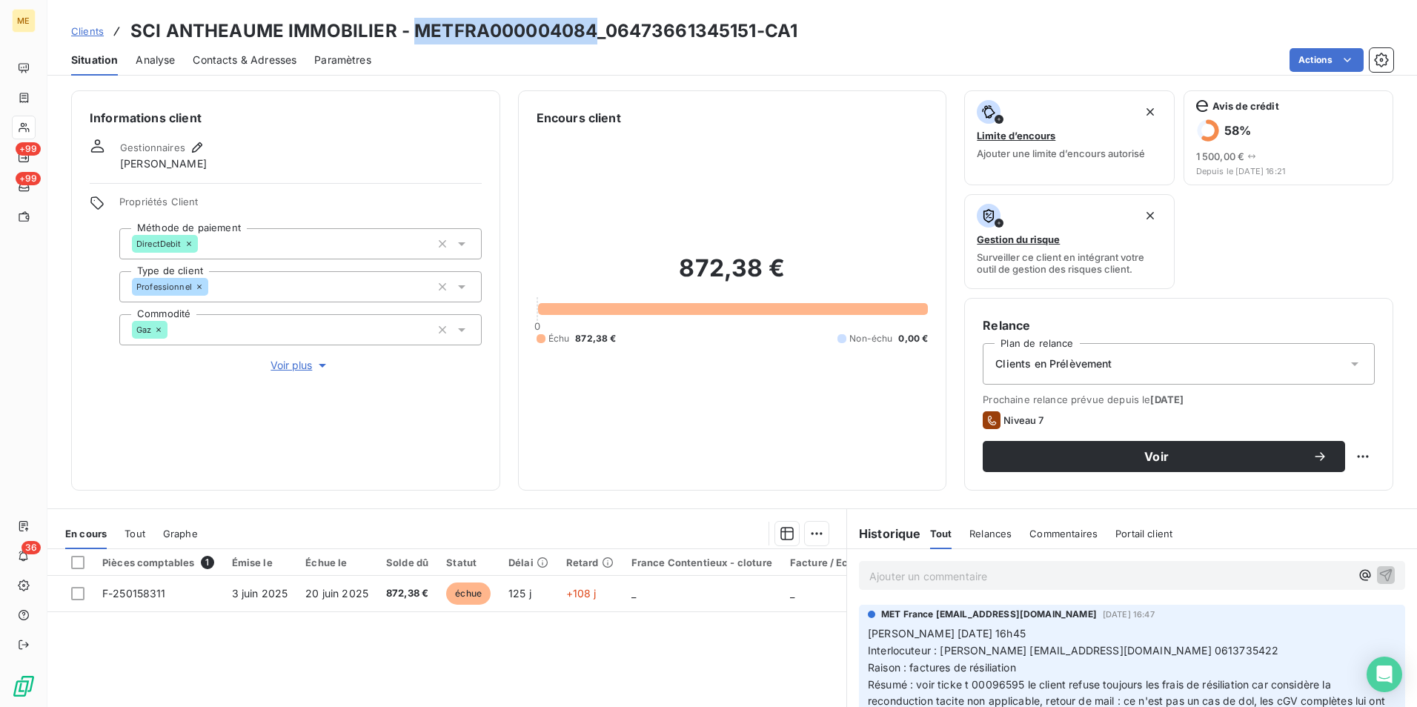
copy h3 "METFRA000004084"
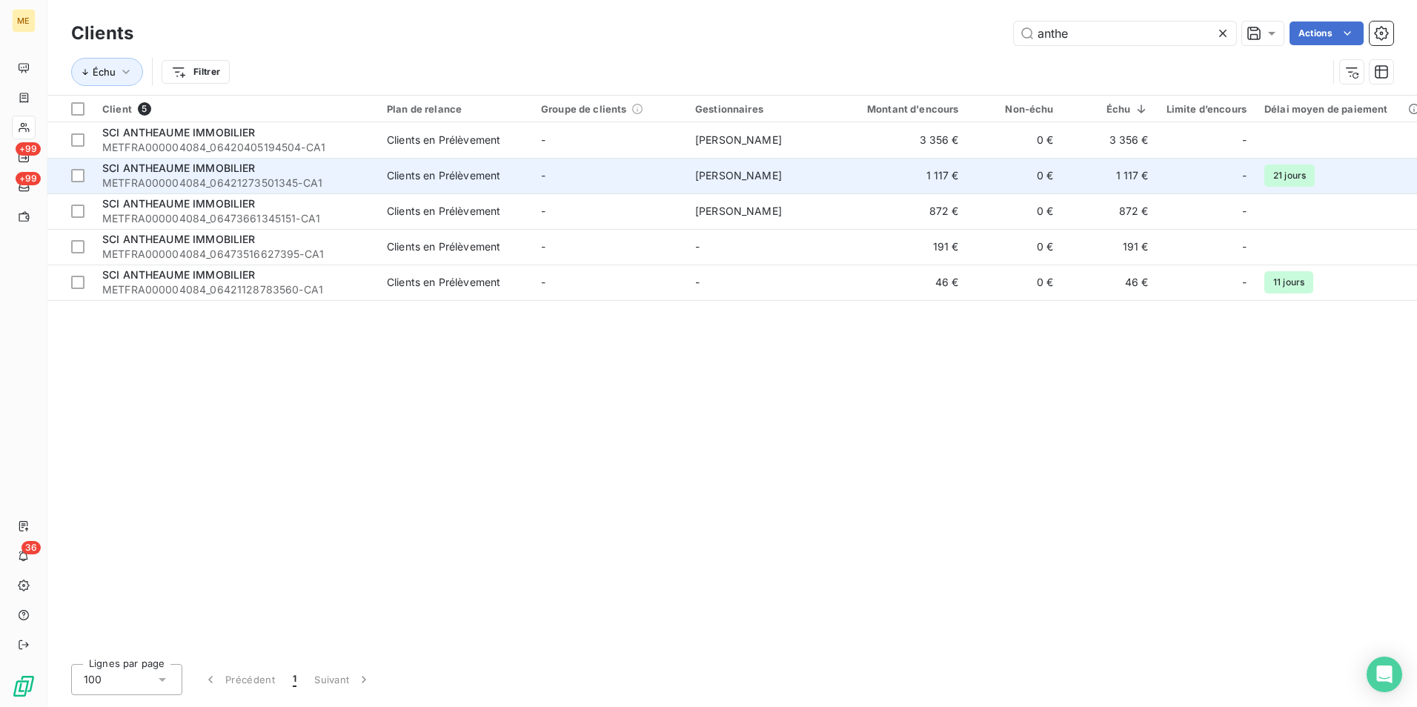
click at [407, 188] on td "Clients en Prélèvement" at bounding box center [455, 176] width 154 height 36
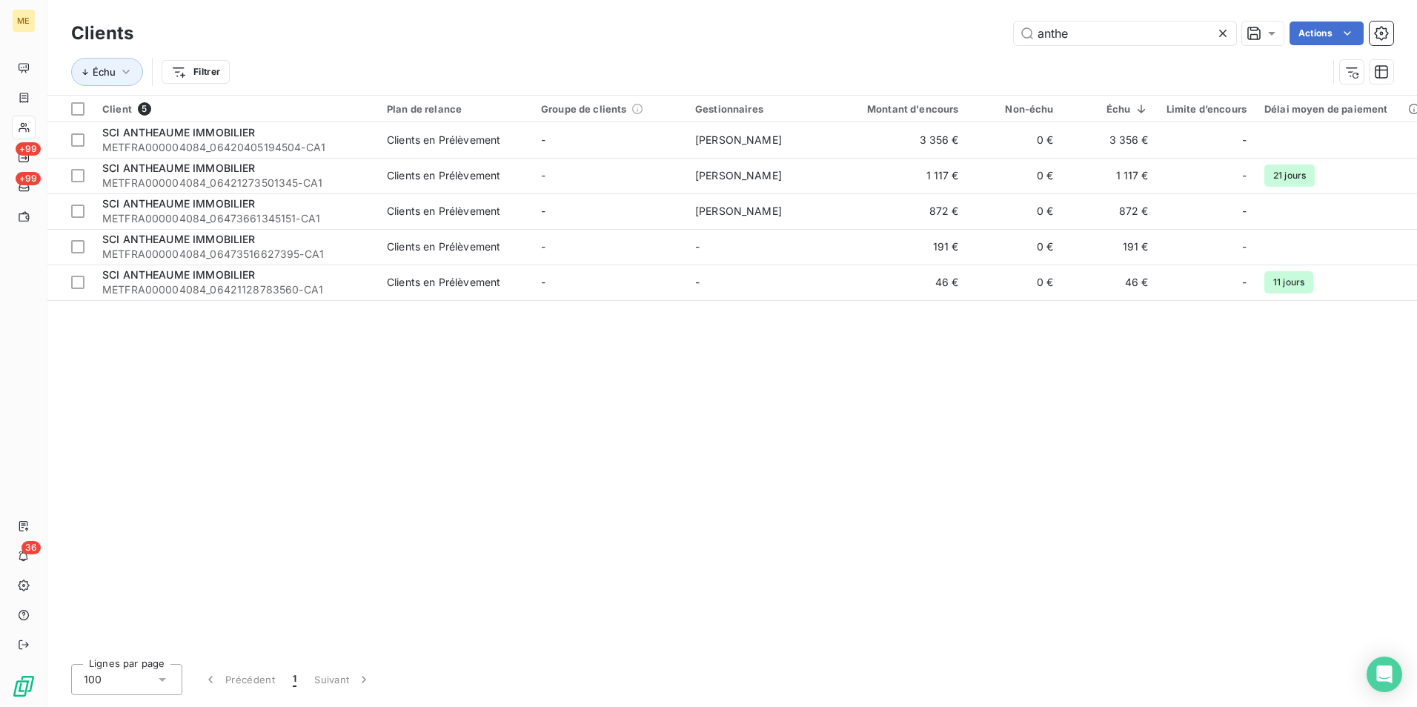
drag, startPoint x: 591, startPoint y: 520, endPoint x: 581, endPoint y: 441, distance: 79.2
click at [591, 520] on div "Client 5 Plan de relance Groupe de clients Gestionnaires Montant d'encours Non-…" at bounding box center [732, 374] width 1370 height 557
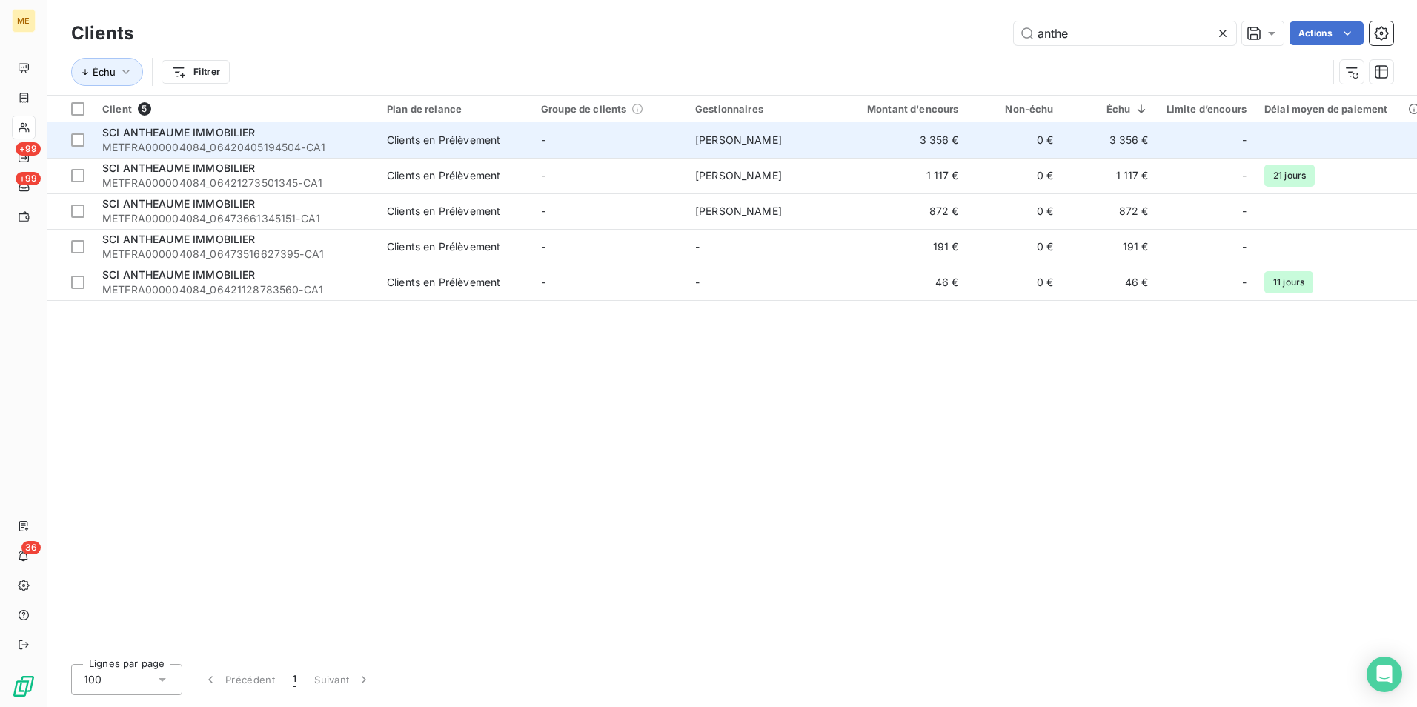
click at [583, 129] on td "-" at bounding box center [609, 140] width 154 height 36
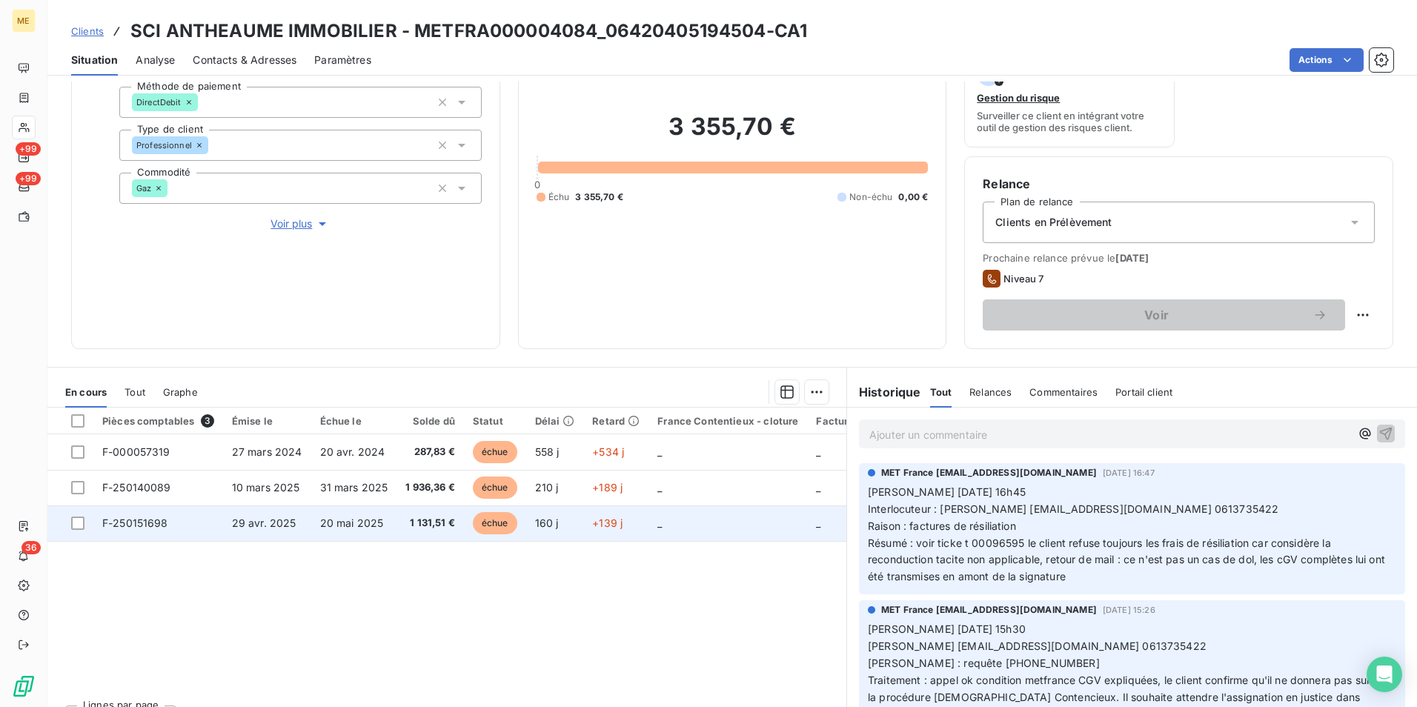
scroll to position [148, 0]
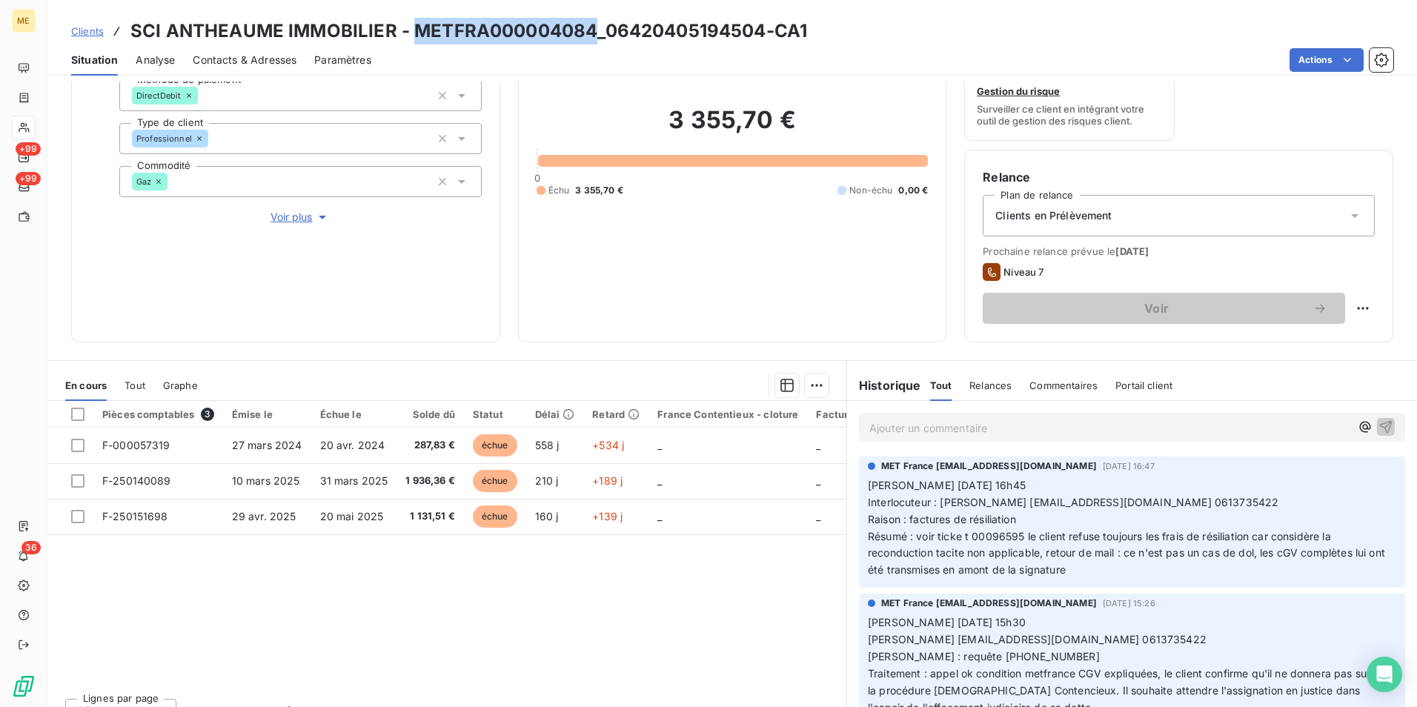
drag, startPoint x: 592, startPoint y: 24, endPoint x: 414, endPoint y: 26, distance: 178.7
click at [414, 26] on h3 "SCI ANTHEAUME IMMOBILIER - METFRA000004084_06420405194504-CA1" at bounding box center [468, 31] width 677 height 27
copy h3 "METFRA000004084"
click at [402, 642] on div "Pièces comptables 3 Émise le Échue le Solde dû Statut Délai Retard France Conte…" at bounding box center [446, 543] width 799 height 285
click at [529, 29] on h3 "SCI ANTHEAUME IMMOBILIER - METFRA000004084_06420405194504-CA1" at bounding box center [468, 31] width 677 height 27
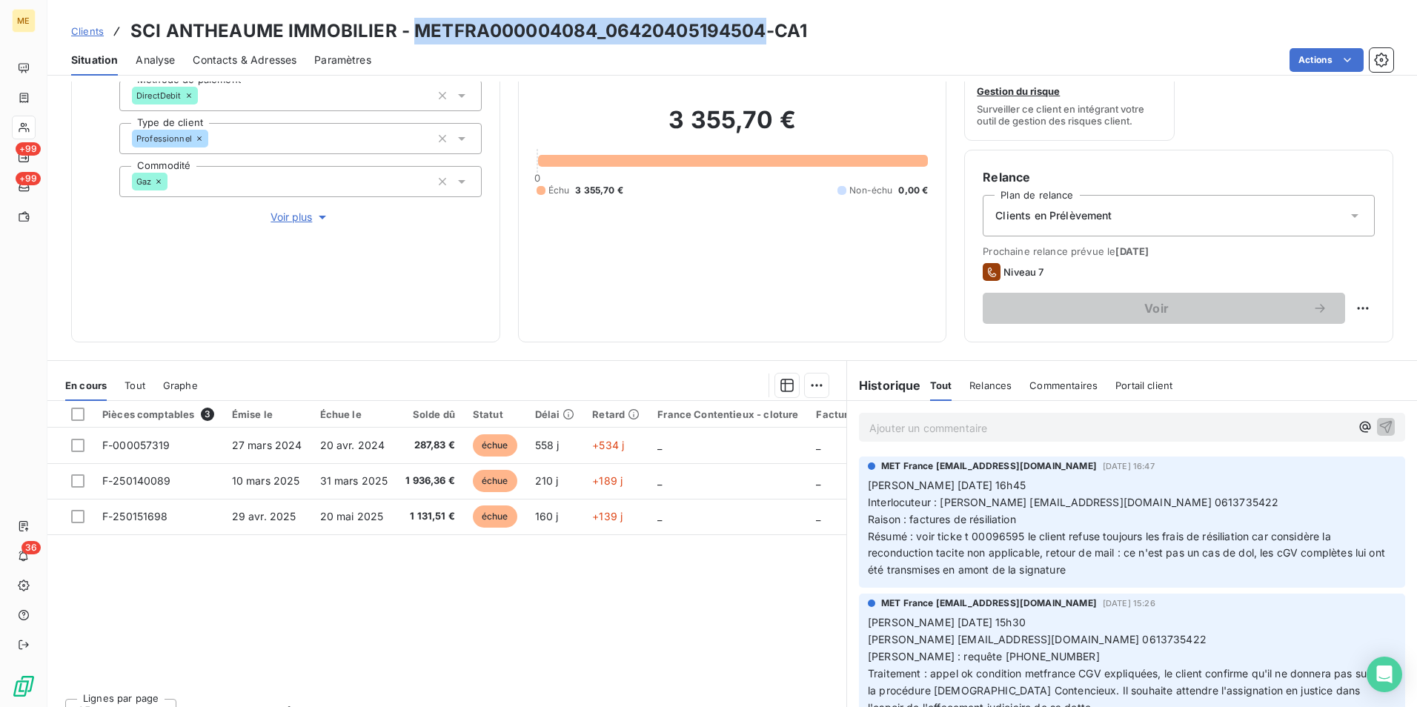
click at [529, 29] on h3 "SCI ANTHEAUME IMMOBILIER - METFRA000004084_06420405194504-CA1" at bounding box center [468, 31] width 677 height 27
drag, startPoint x: 529, startPoint y: 29, endPoint x: 511, endPoint y: 24, distance: 19.1
click at [511, 24] on h3 "SCI ANTHEAUME IMMOBILIER - METFRA000004084_06420405194504-CA1" at bounding box center [468, 31] width 677 height 27
drag, startPoint x: 593, startPoint y: 28, endPoint x: 409, endPoint y: 38, distance: 184.1
click at [409, 38] on h3 "SCI ANTHEAUME IMMOBILIER - METFRA000004084_06420405194504-CA1" at bounding box center [468, 31] width 677 height 27
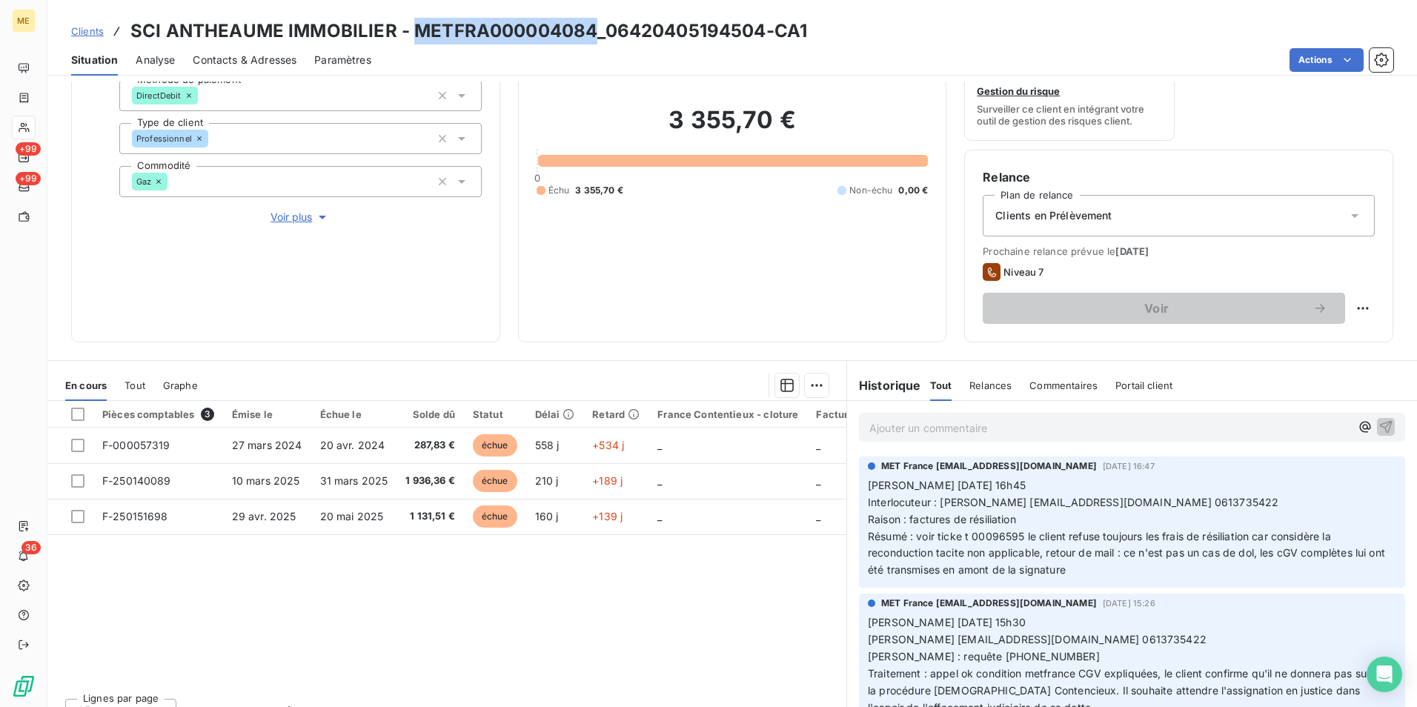
copy h3 "METFRA000004084"
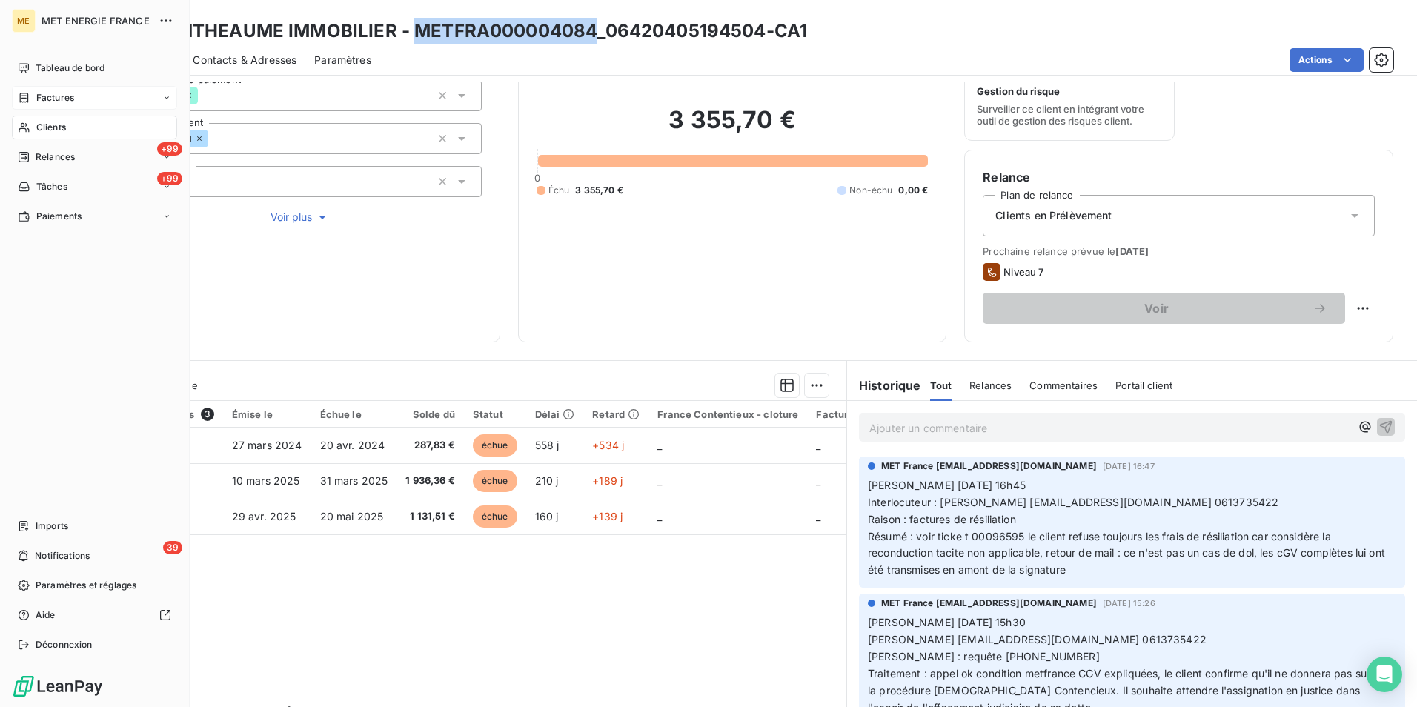
click at [85, 102] on div "Factures" at bounding box center [94, 98] width 165 height 24
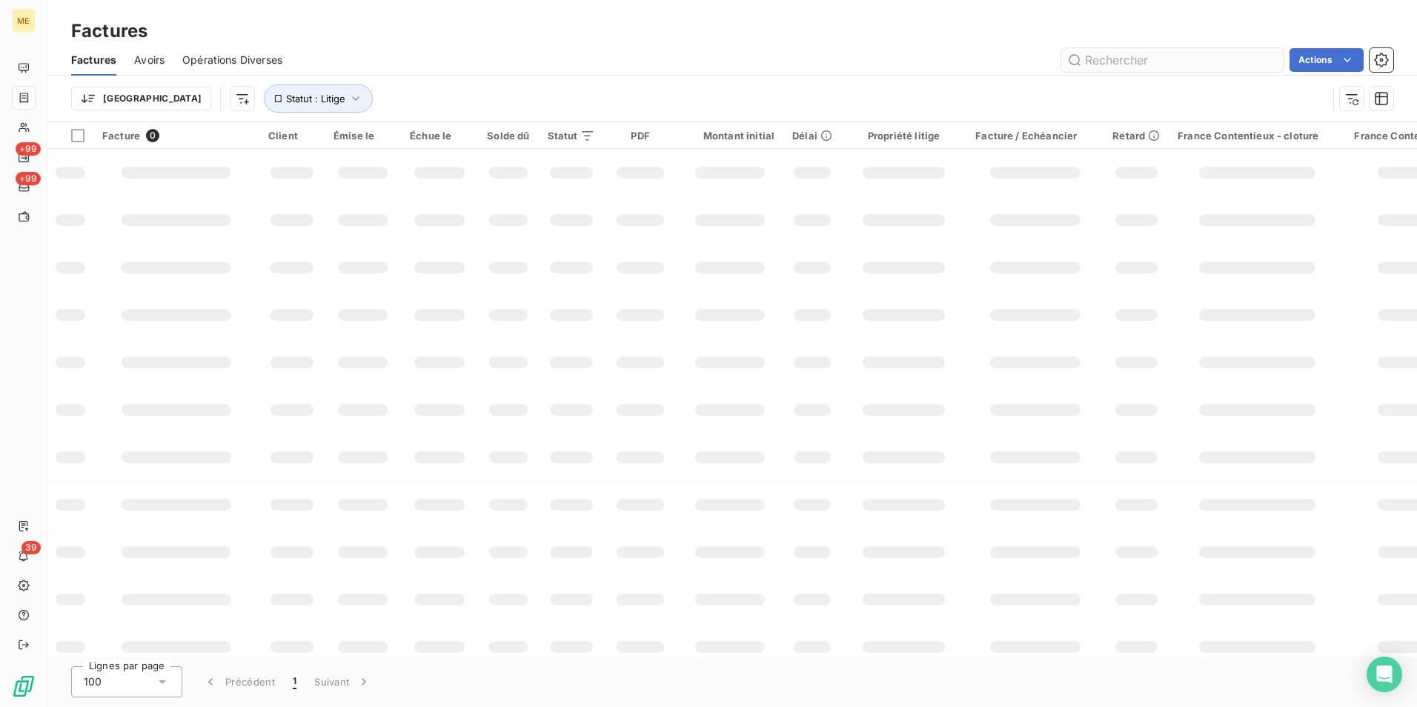
click at [1177, 70] on input "text" at bounding box center [1172, 60] width 222 height 24
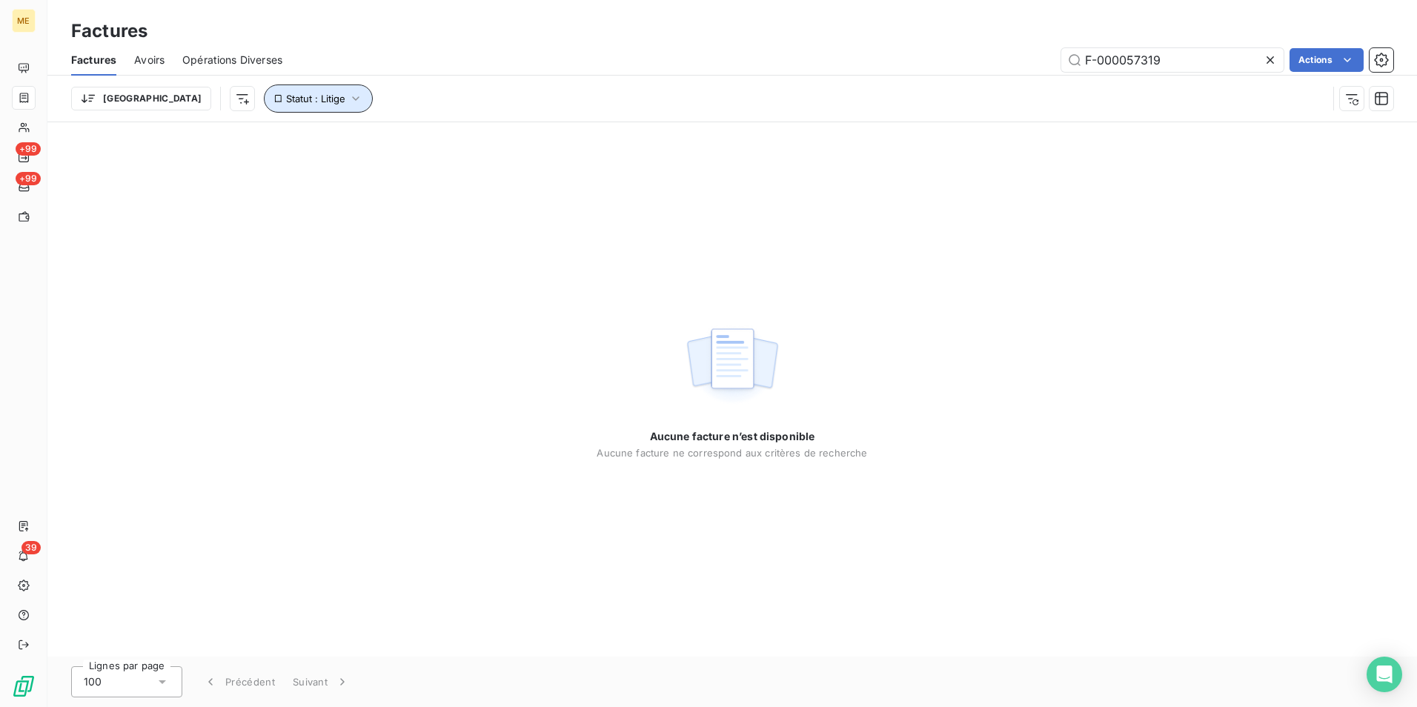
click at [286, 95] on span "Statut : Litige" at bounding box center [315, 99] width 59 height 12
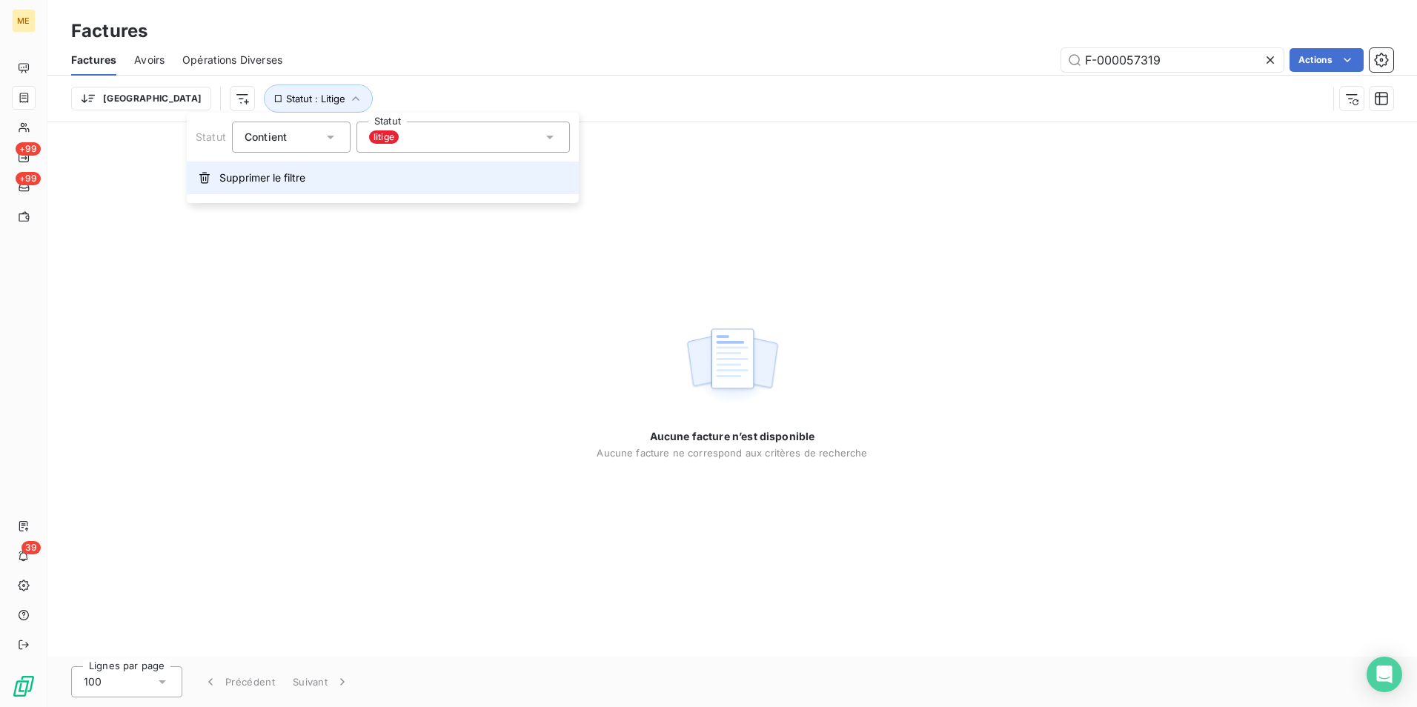
click at [305, 178] on span "Supprimer le filtre" at bounding box center [262, 177] width 86 height 15
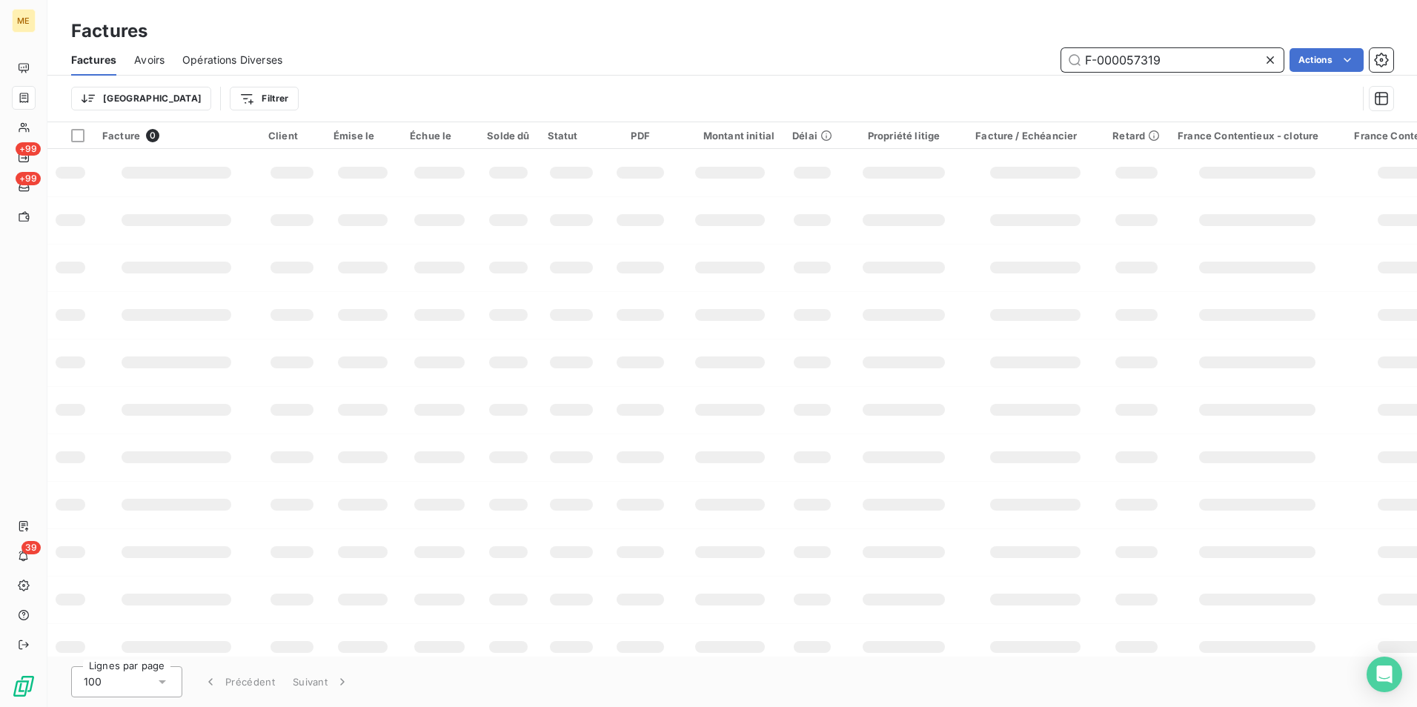
click at [1175, 59] on input "F-000057319" at bounding box center [1172, 60] width 222 height 24
click at [1083, 56] on input "F-000057319" at bounding box center [1172, 60] width 222 height 24
click at [1165, 66] on input "F-000057319" at bounding box center [1172, 60] width 222 height 24
click at [182, 102] on html "ME +99 +99 39 Factures Factures Avoirs Opérations Diverses F-000057319 Actions …" at bounding box center [708, 353] width 1417 height 707
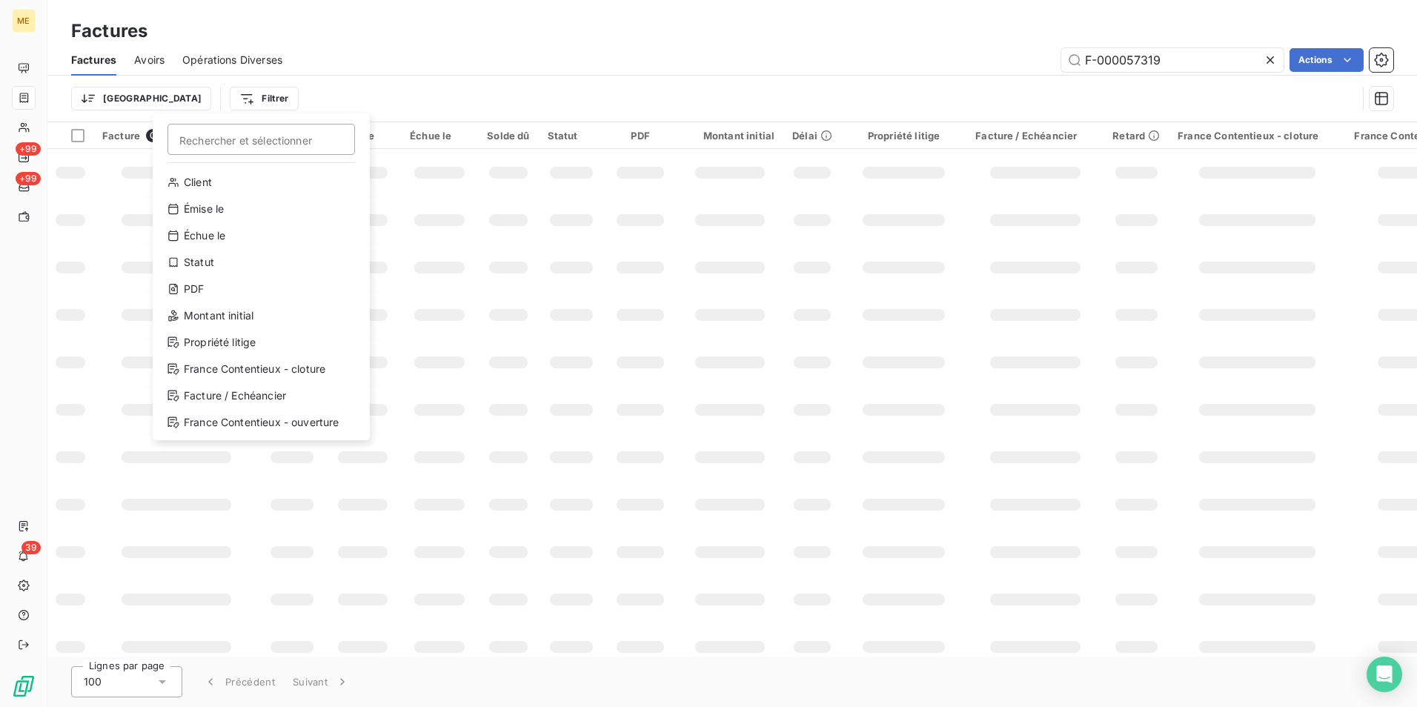
click at [111, 90] on html "ME +99 +99 39 Factures Factures Avoirs Opérations Diverses F-000057319 Actions …" at bounding box center [708, 353] width 1417 height 707
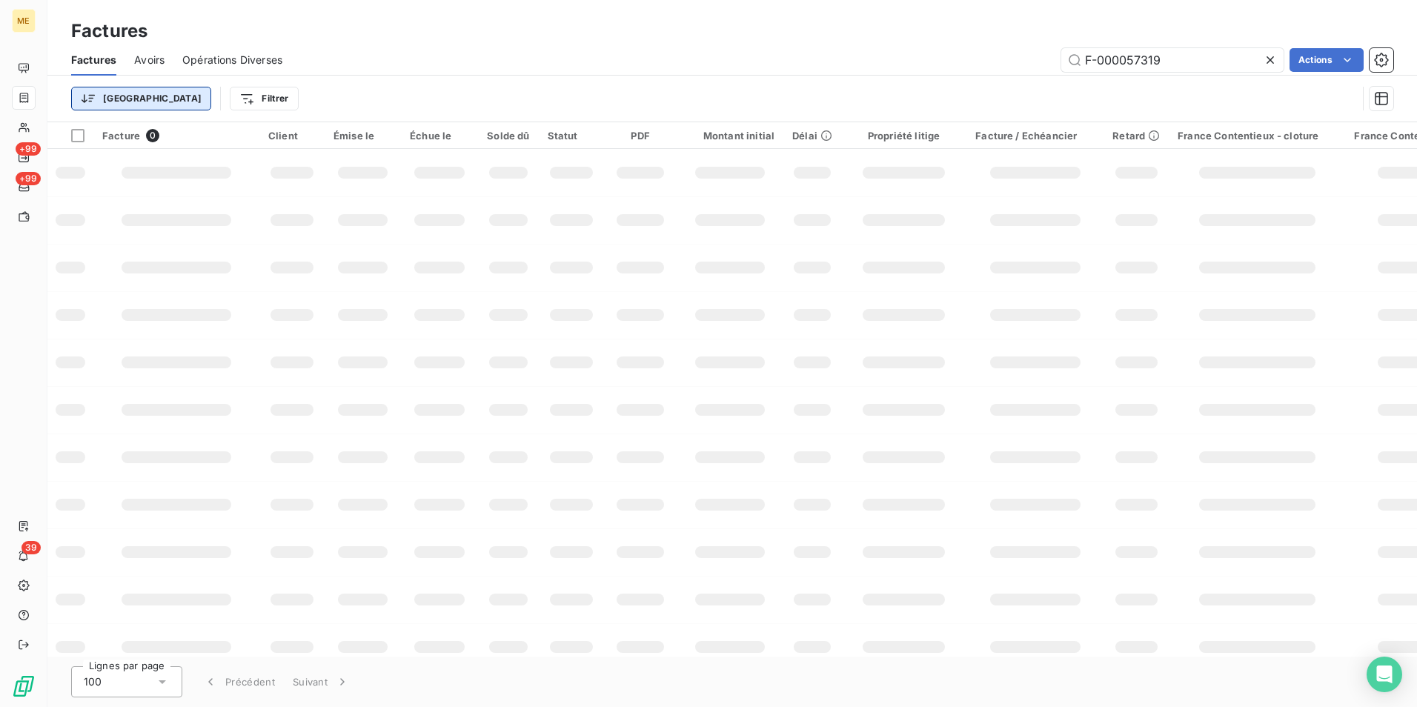
click at [112, 96] on html "ME +99 +99 39 Factures Factures Avoirs Opérations Diverses F-000057319 Actions …" at bounding box center [708, 353] width 1417 height 707
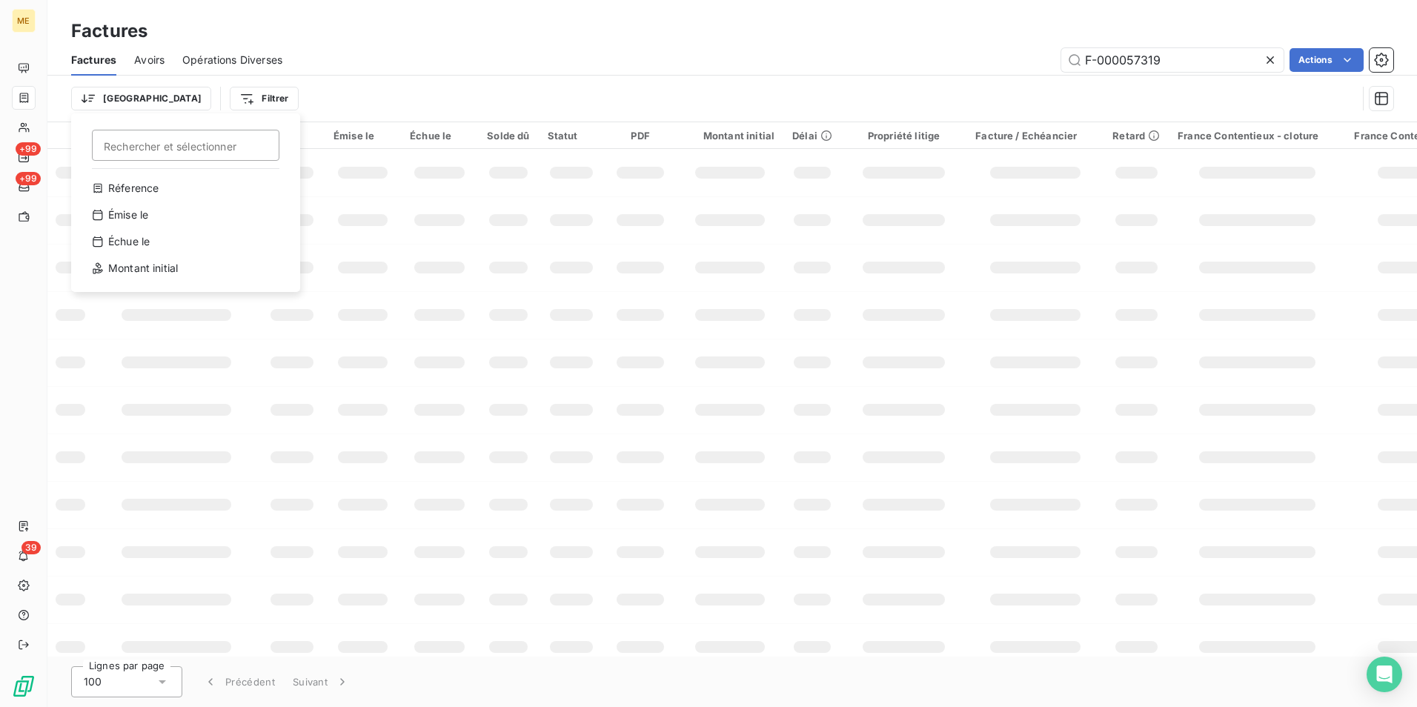
click at [196, 101] on html "ME +99 +99 39 Factures Factures Avoirs Opérations Diverses F-000057319 Actions …" at bounding box center [708, 353] width 1417 height 707
click at [200, 96] on html "ME +99 +99 39 Factures Factures Avoirs Opérations Diverses F-000057319 Actions …" at bounding box center [708, 353] width 1417 height 707
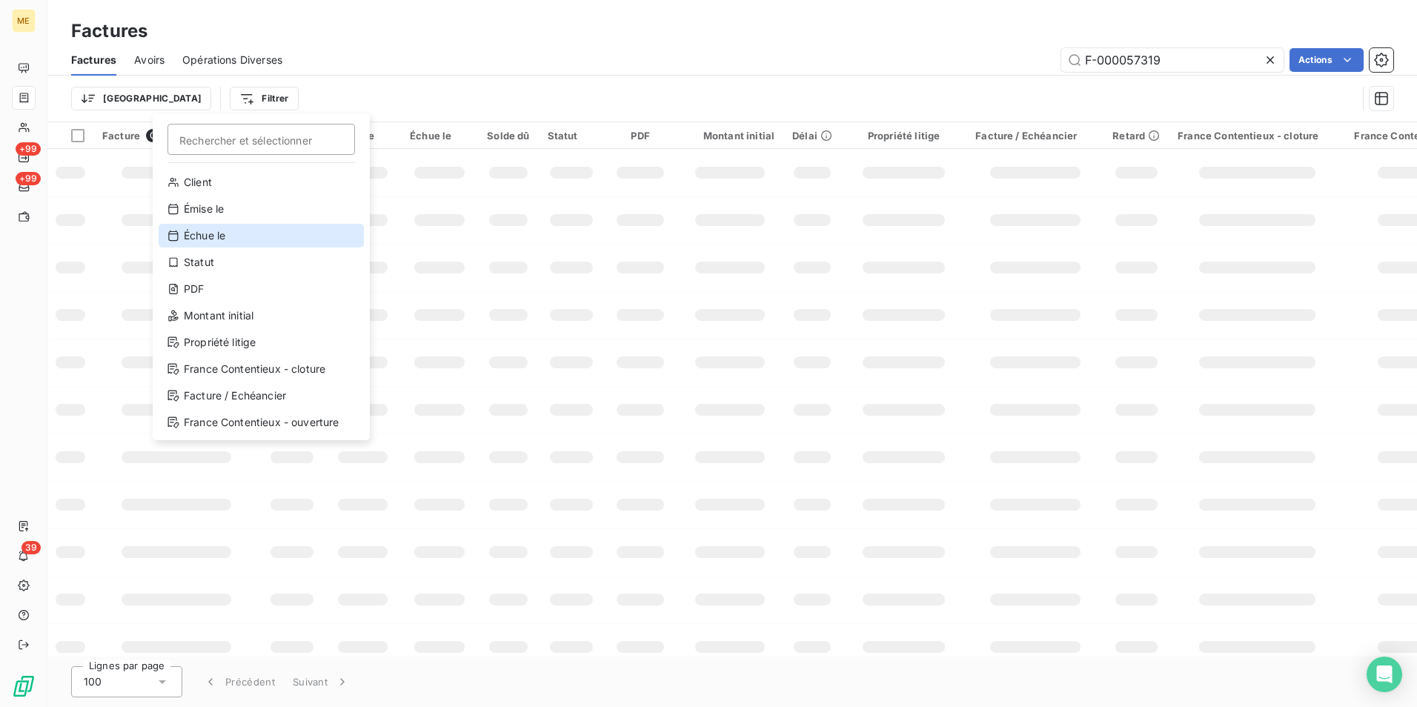
click at [261, 224] on div "Échue le" at bounding box center [261, 236] width 205 height 24
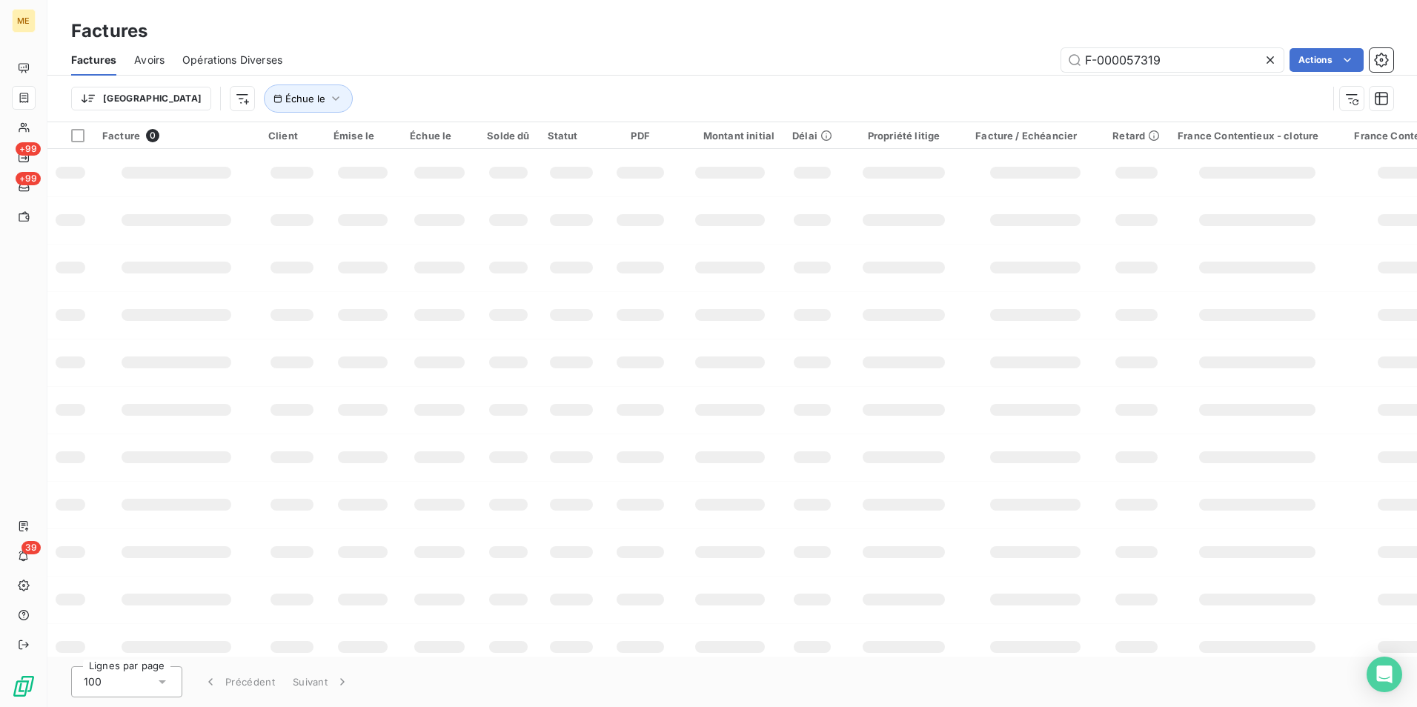
click at [390, 78] on div "Trier Échue le" at bounding box center [732, 99] width 1322 height 46
click at [328, 95] on icon "button" at bounding box center [335, 98] width 15 height 15
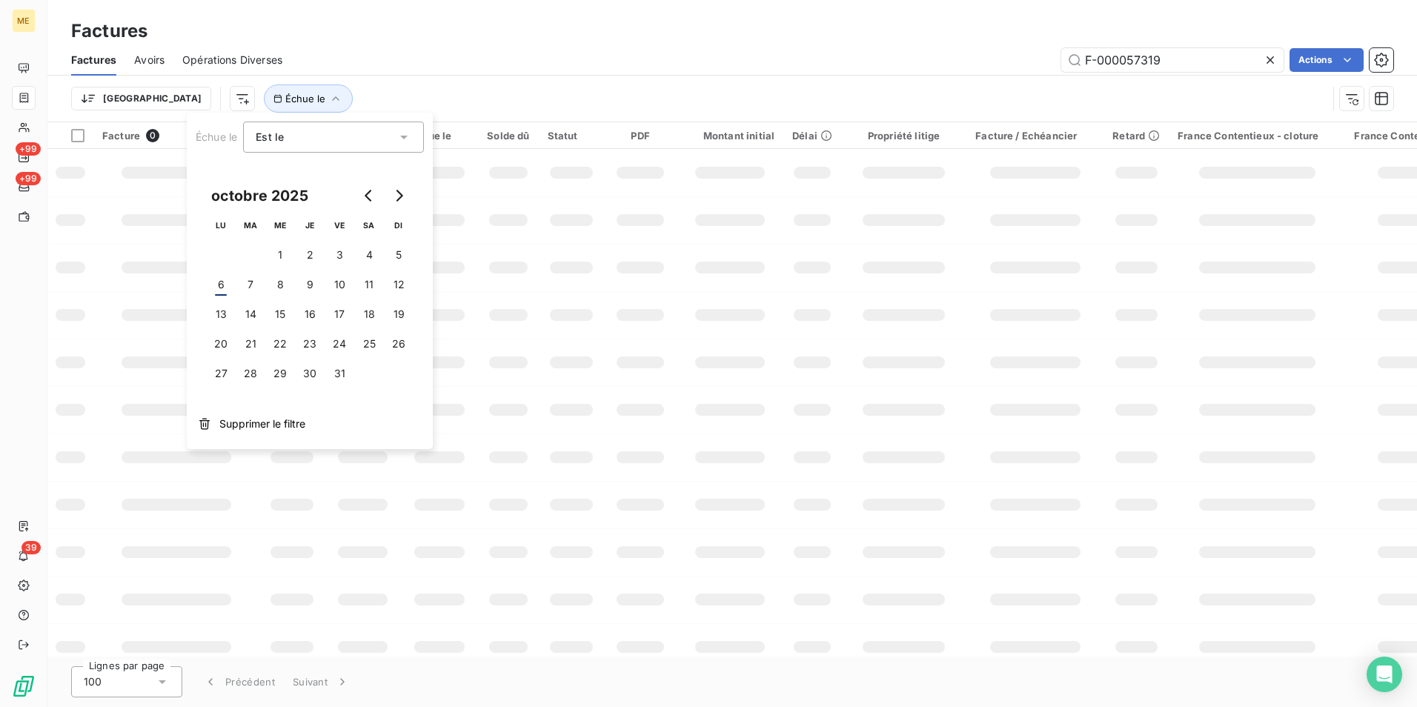
click at [314, 135] on div "Est le" at bounding box center [326, 137] width 141 height 21
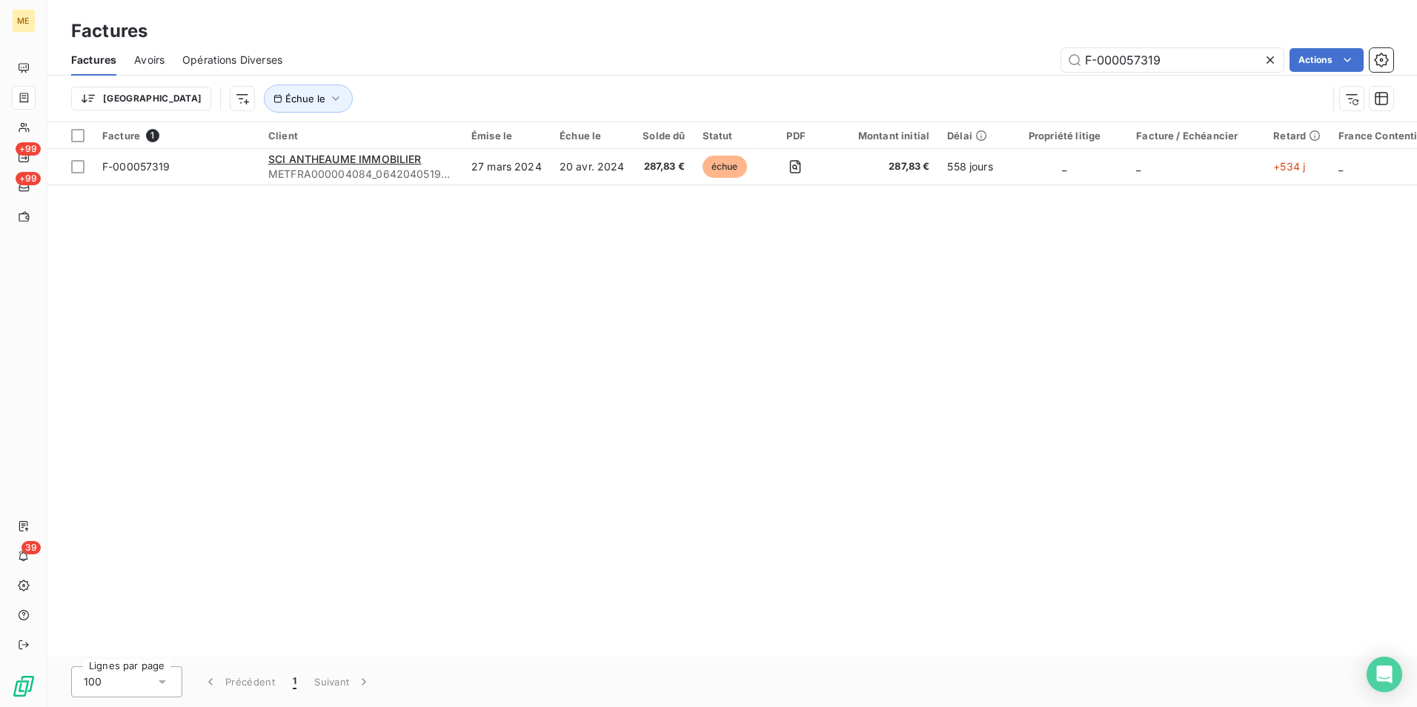
click at [407, 62] on div "F-000057319 Actions" at bounding box center [846, 60] width 1093 height 24
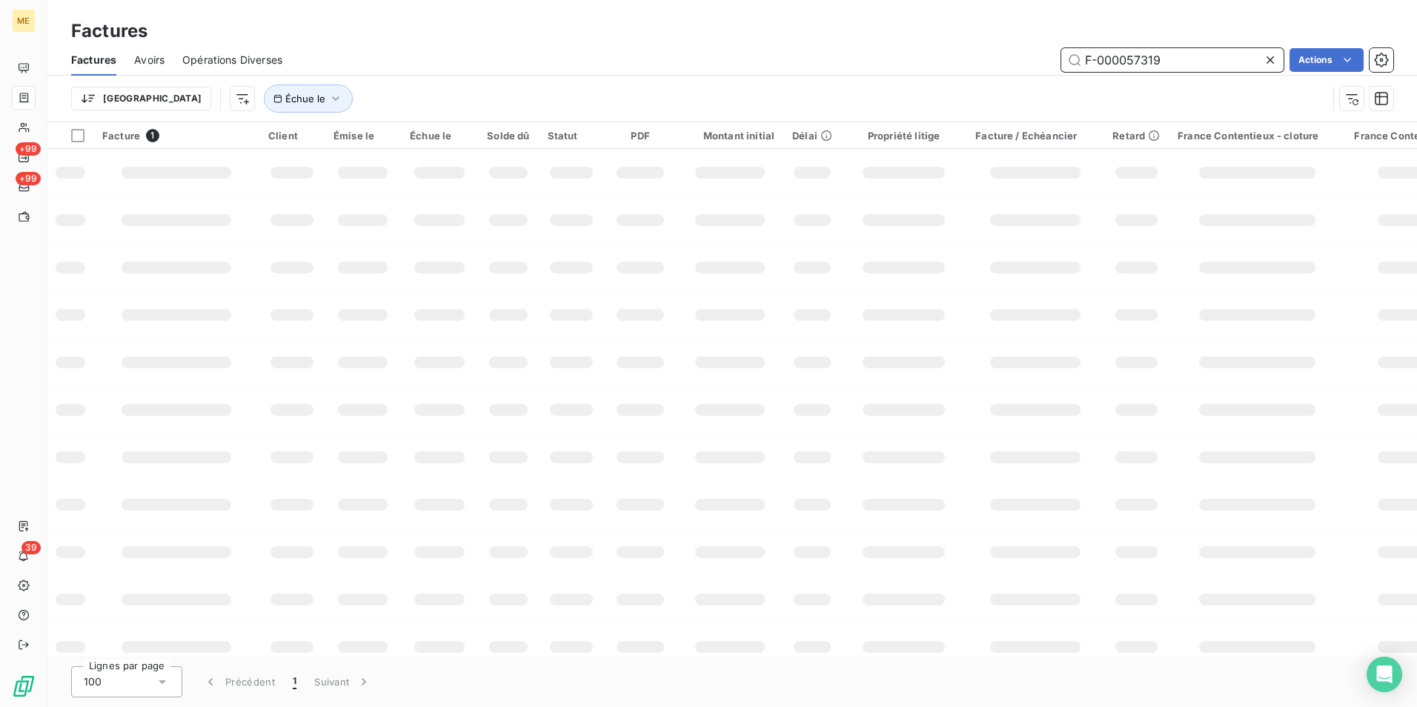
click at [1158, 70] on input "F-000057319" at bounding box center [1172, 60] width 222 height 24
paste input "25014008"
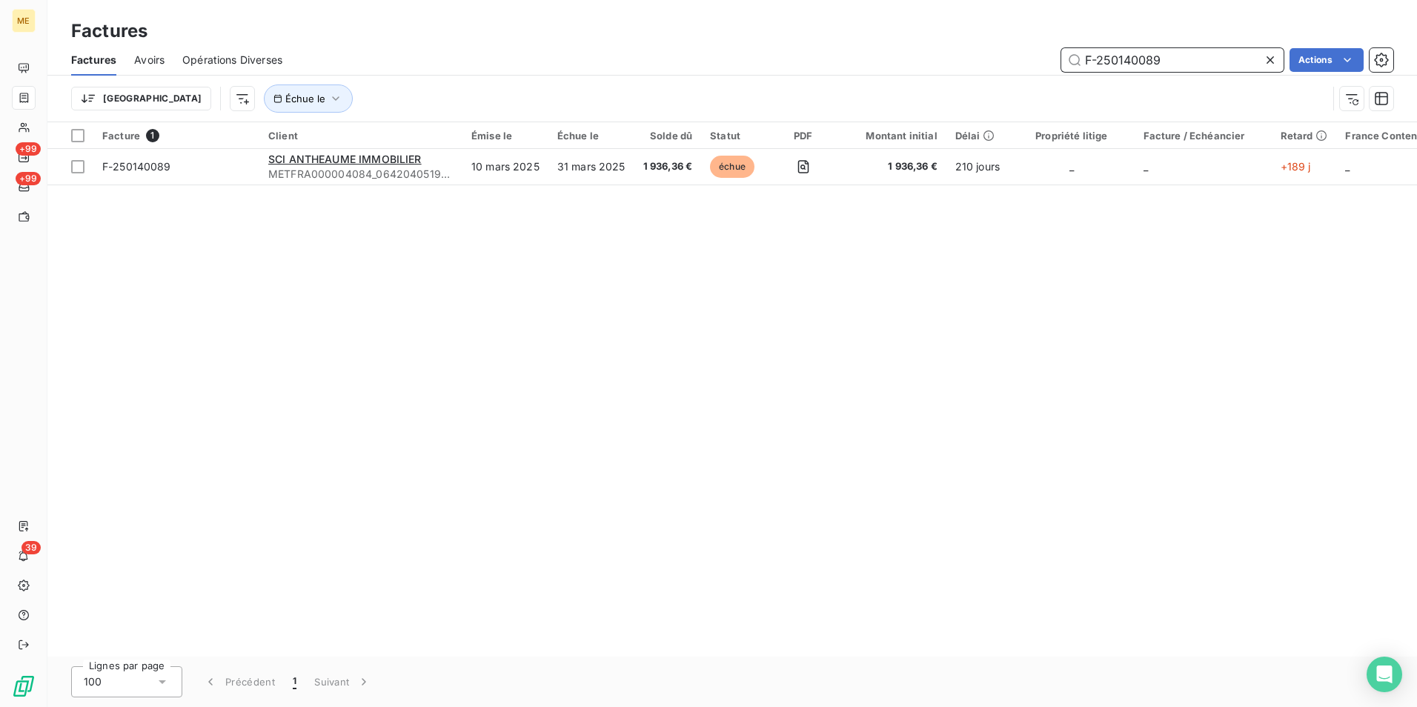
type input "F-250140089"
drag, startPoint x: 557, startPoint y: 657, endPoint x: 742, endPoint y: 661, distance: 185.4
click at [743, 661] on div "Lignes par page 100 Précédent 1 Suivant" at bounding box center [732, 682] width 1370 height 50
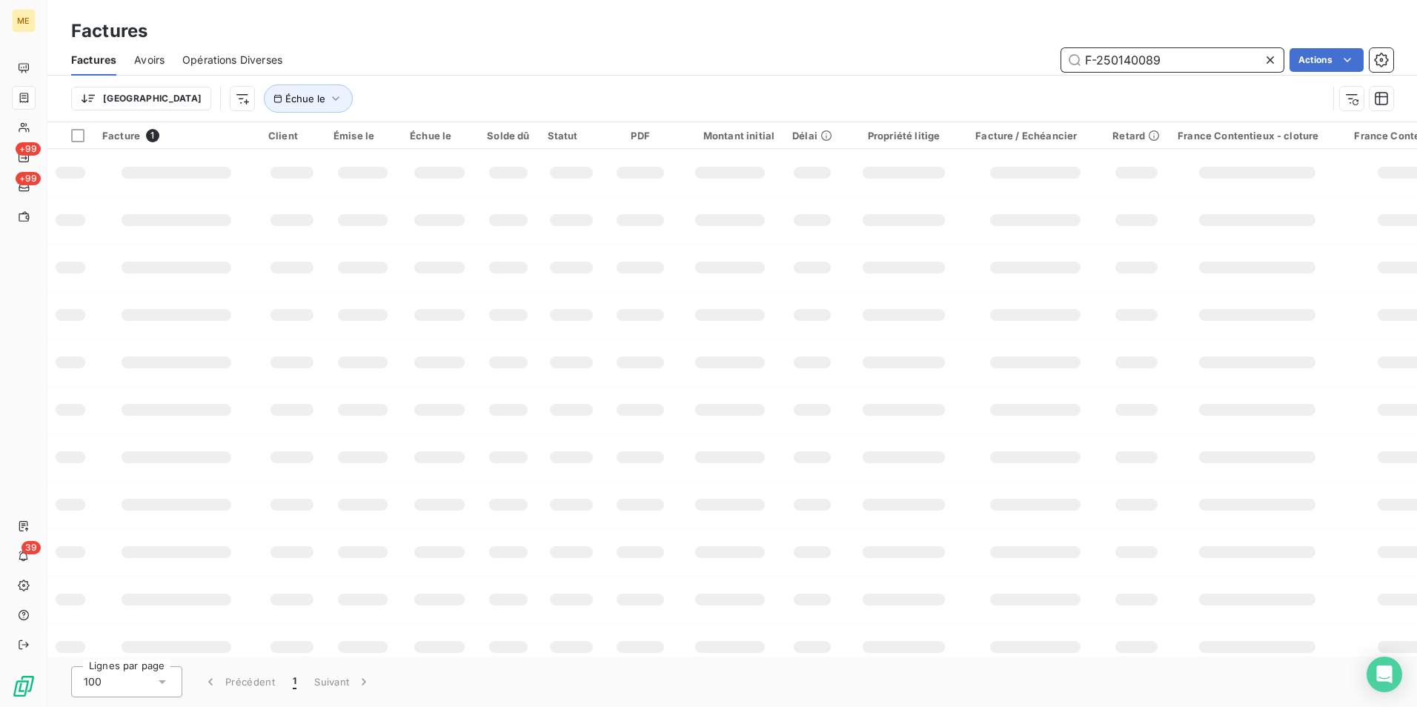
click at [1180, 62] on input "F-250140089" at bounding box center [1172, 60] width 222 height 24
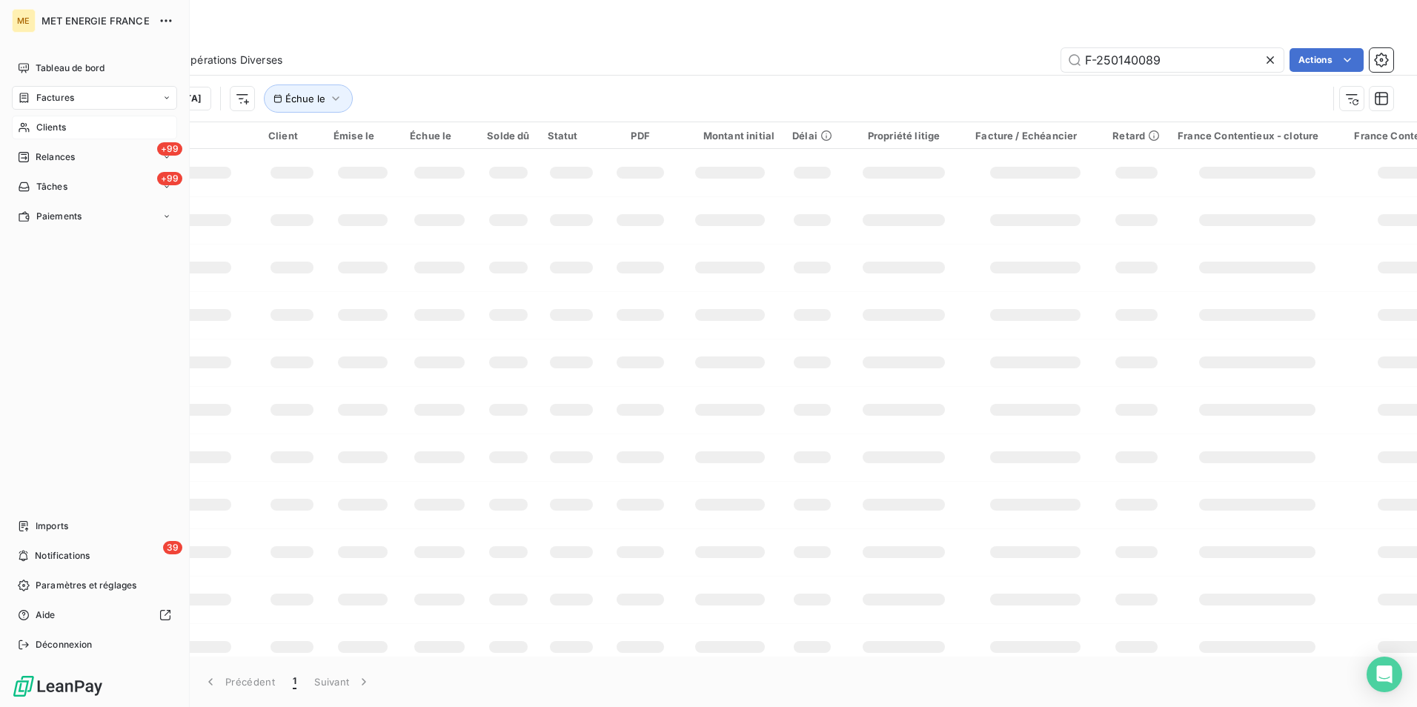
click at [52, 129] on span "Clients" at bounding box center [51, 127] width 30 height 13
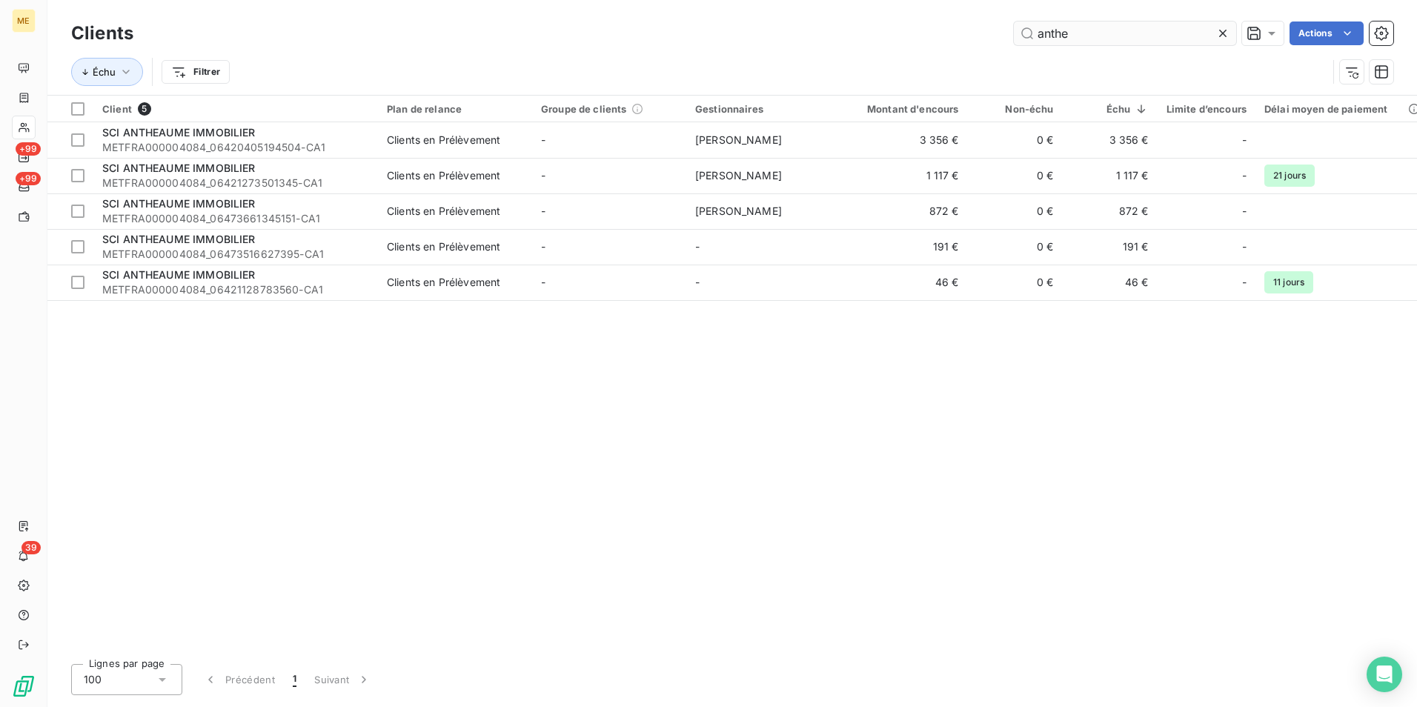
click at [1112, 31] on input "anthe" at bounding box center [1125, 33] width 222 height 24
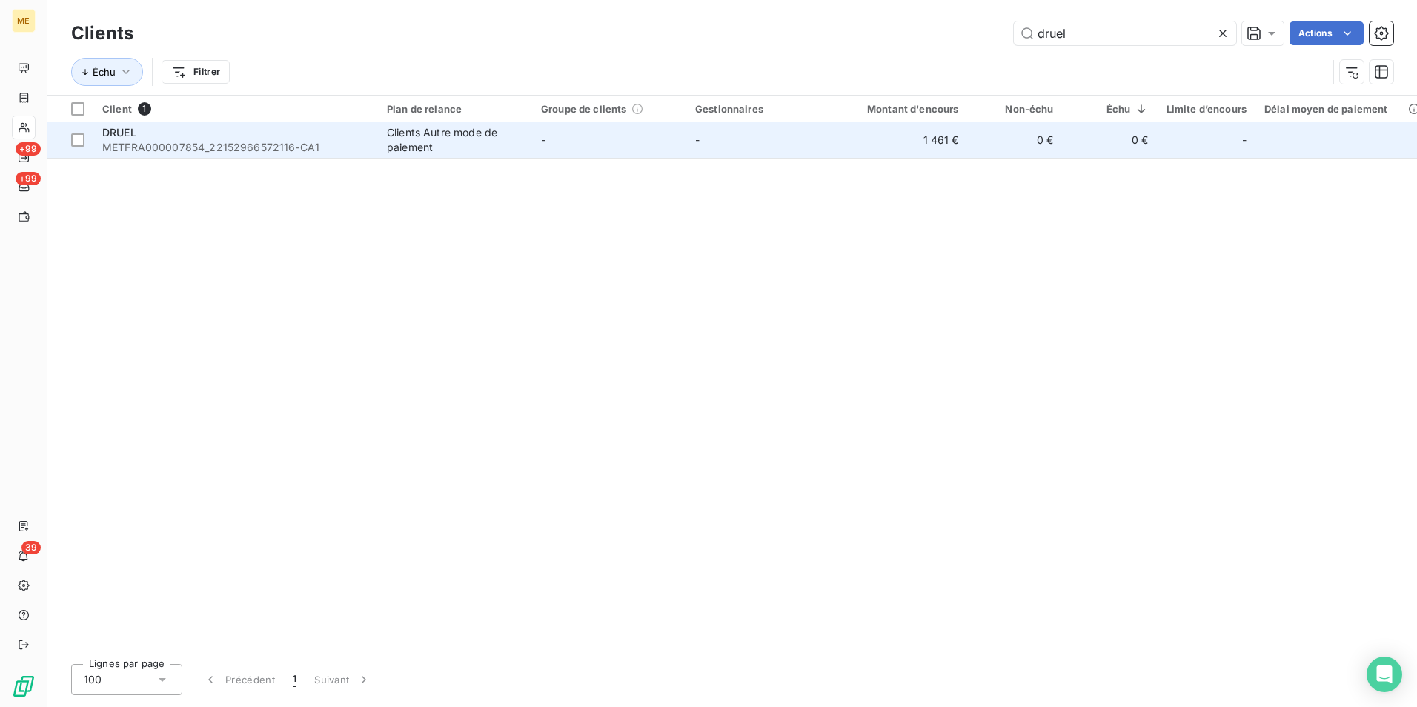
type input "druel"
click at [270, 152] on span "METFRA000007854_22152966572116-CA1" at bounding box center [235, 147] width 267 height 15
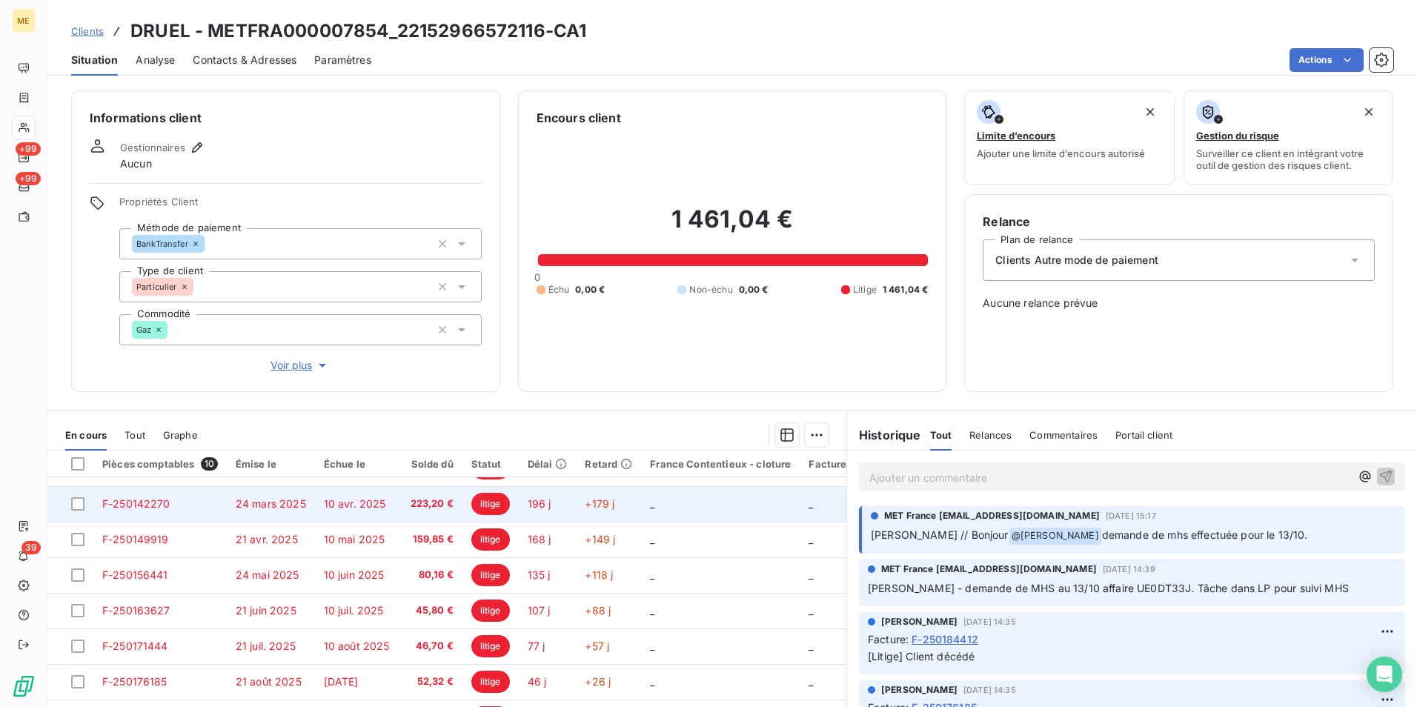
scroll to position [104, 0]
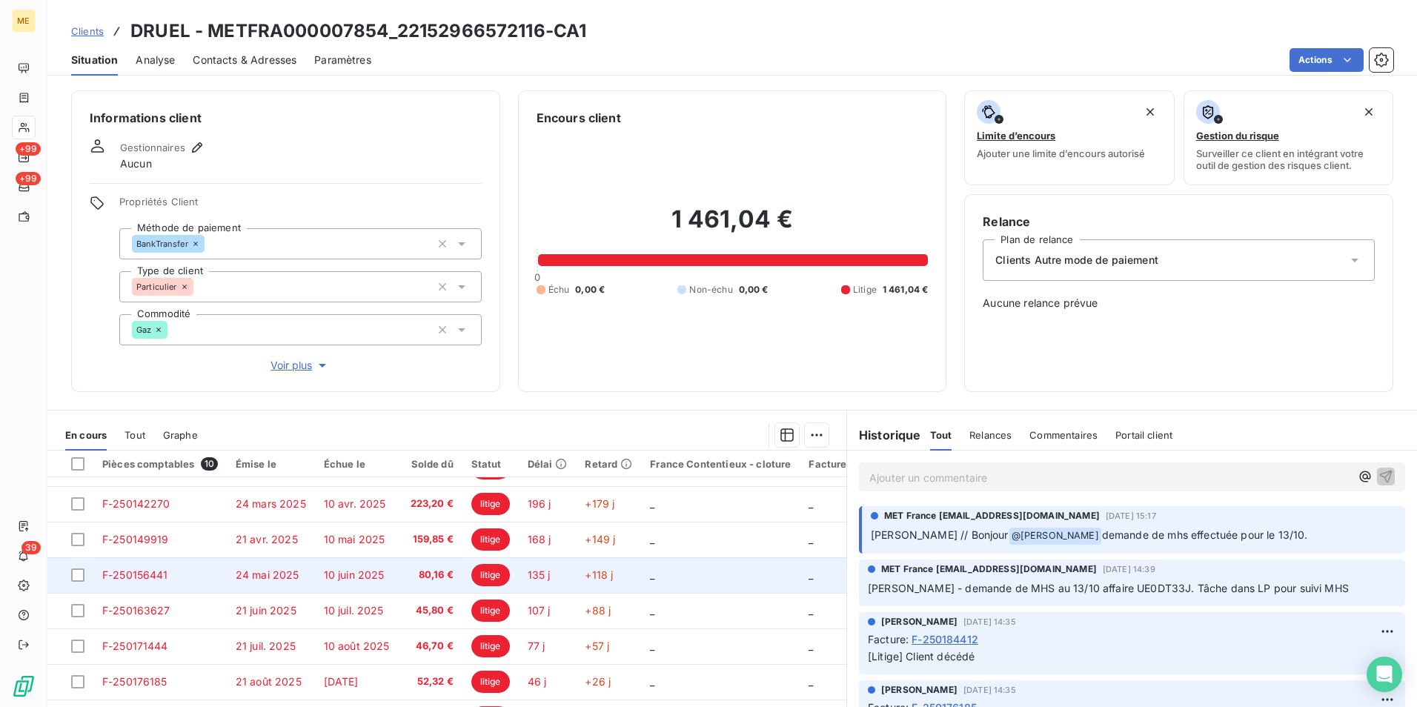
click at [198, 563] on td "F-250156441" at bounding box center [159, 575] width 133 height 36
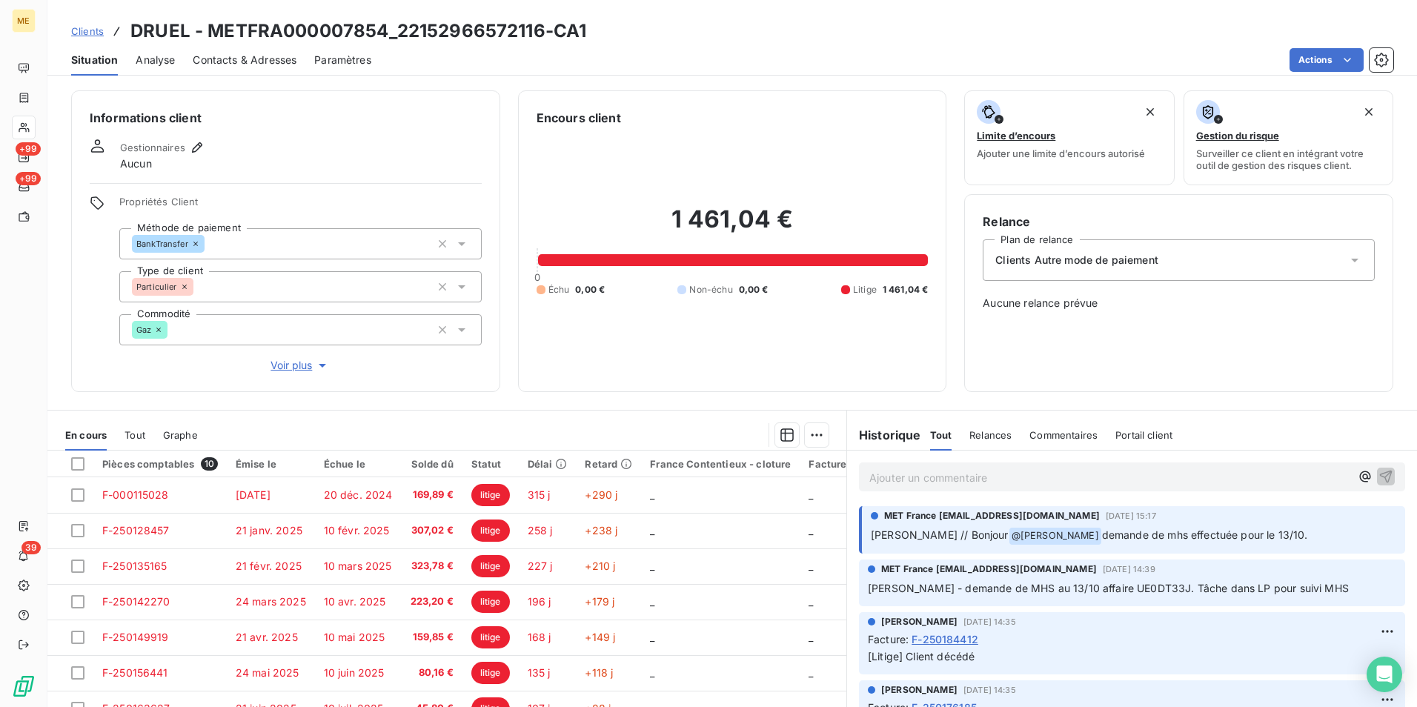
scroll to position [73, 0]
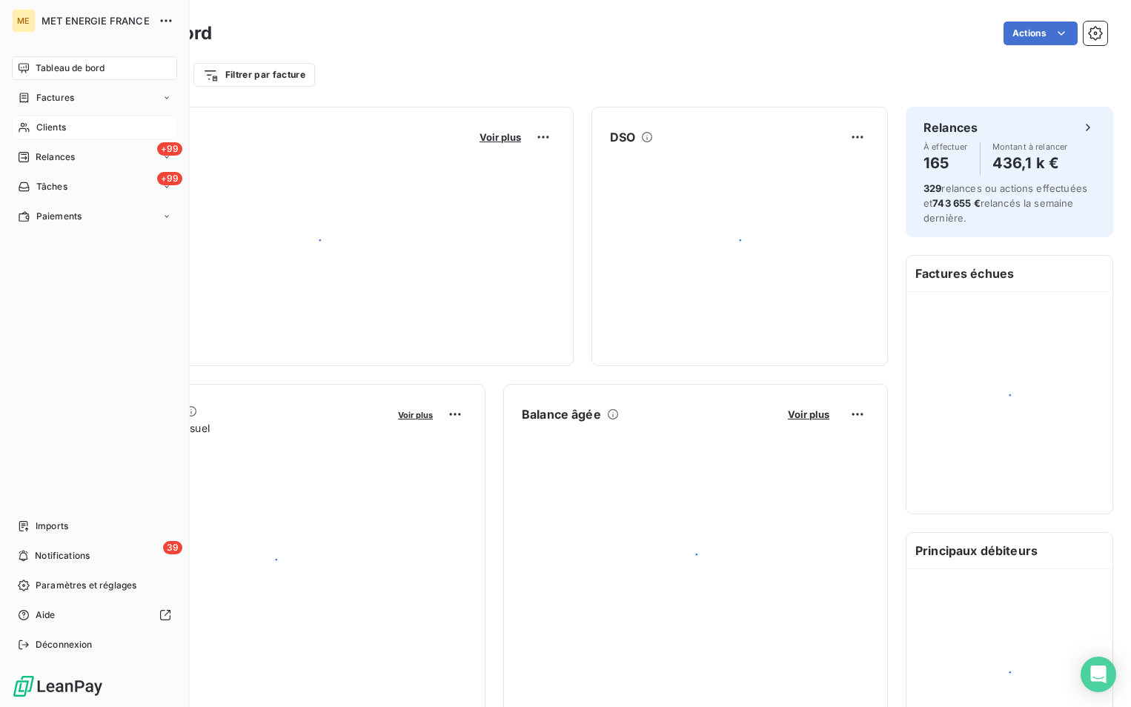
click at [51, 131] on span "Clients" at bounding box center [51, 127] width 30 height 13
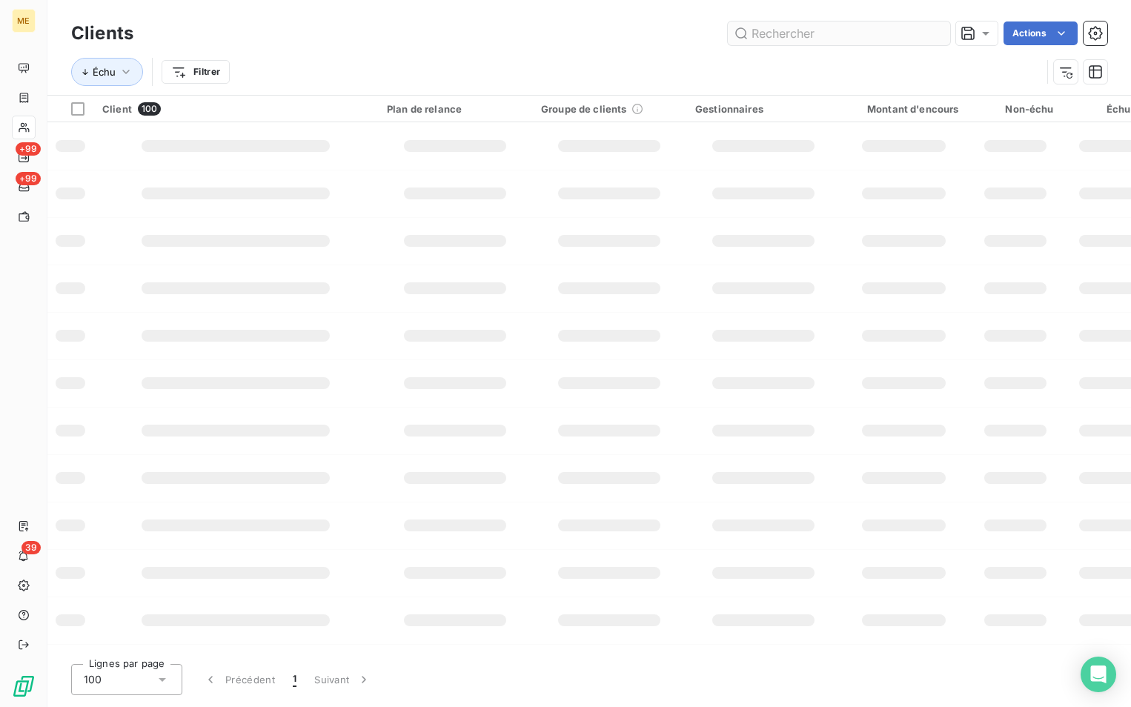
click at [916, 28] on input "text" at bounding box center [839, 33] width 222 height 24
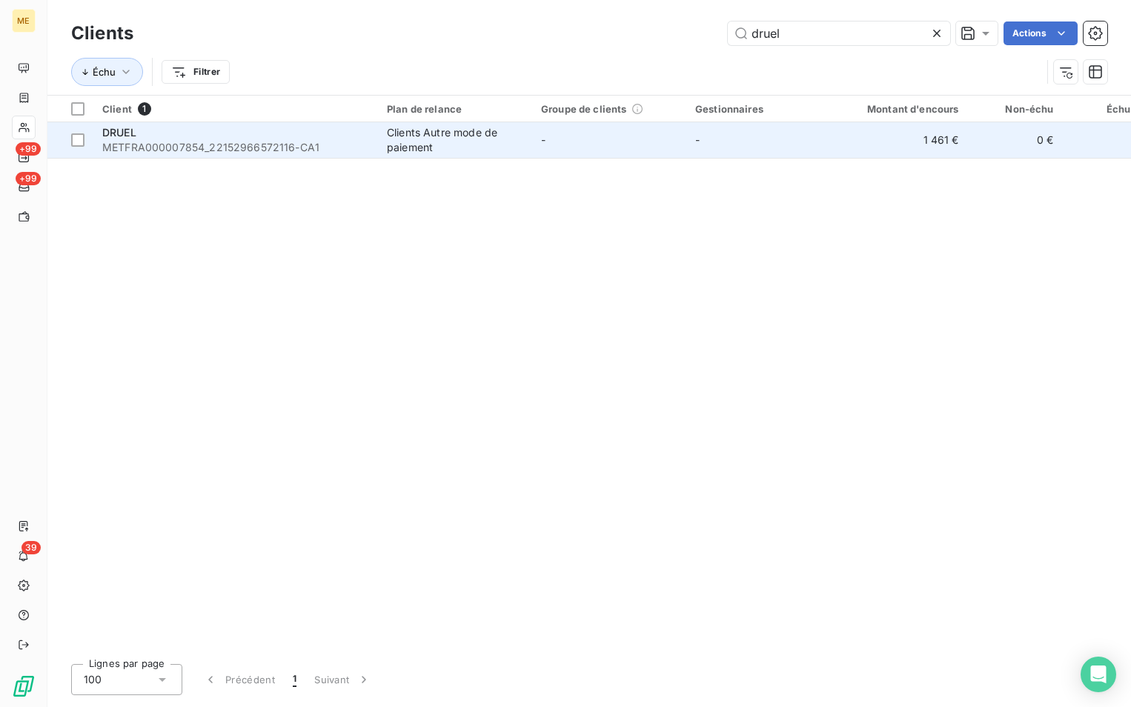
type input "druel"
click at [661, 145] on td "-" at bounding box center [609, 140] width 154 height 36
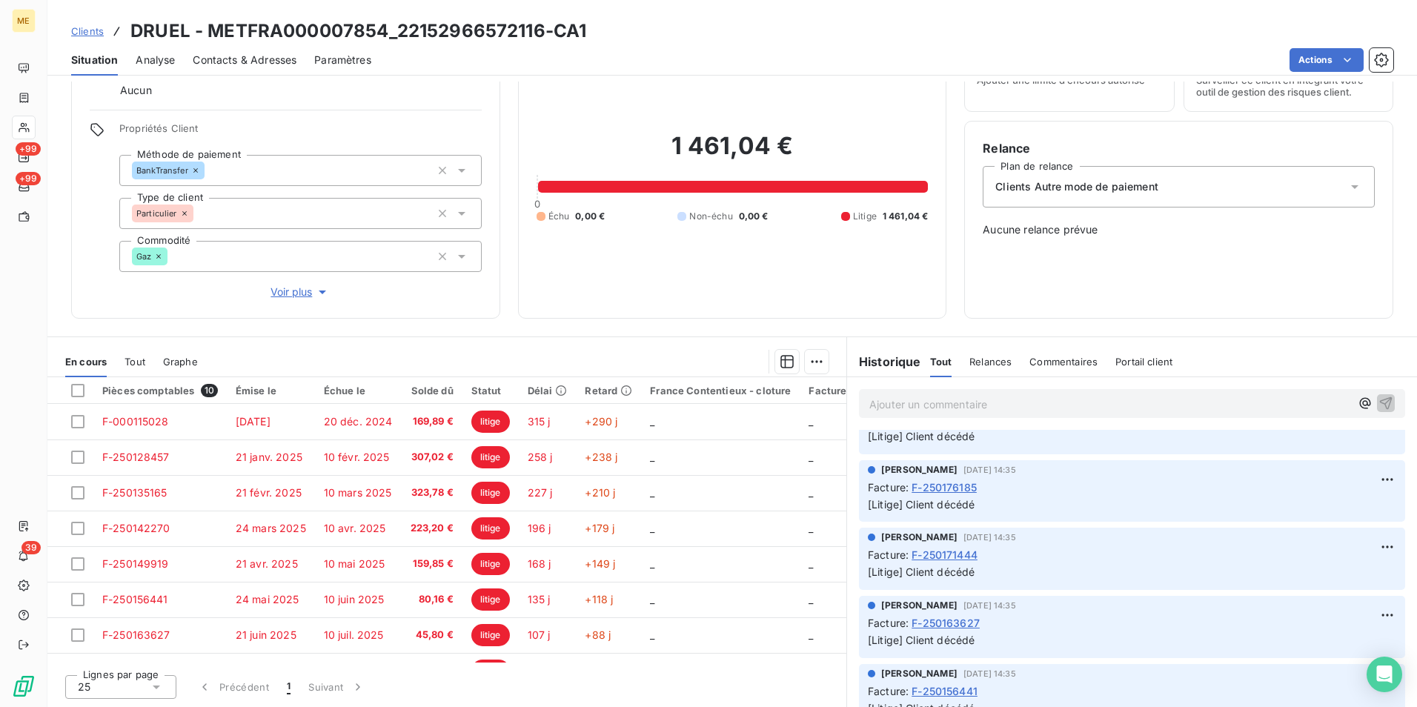
scroll to position [148, 0]
click at [90, 35] on span "Clients" at bounding box center [87, 31] width 33 height 12
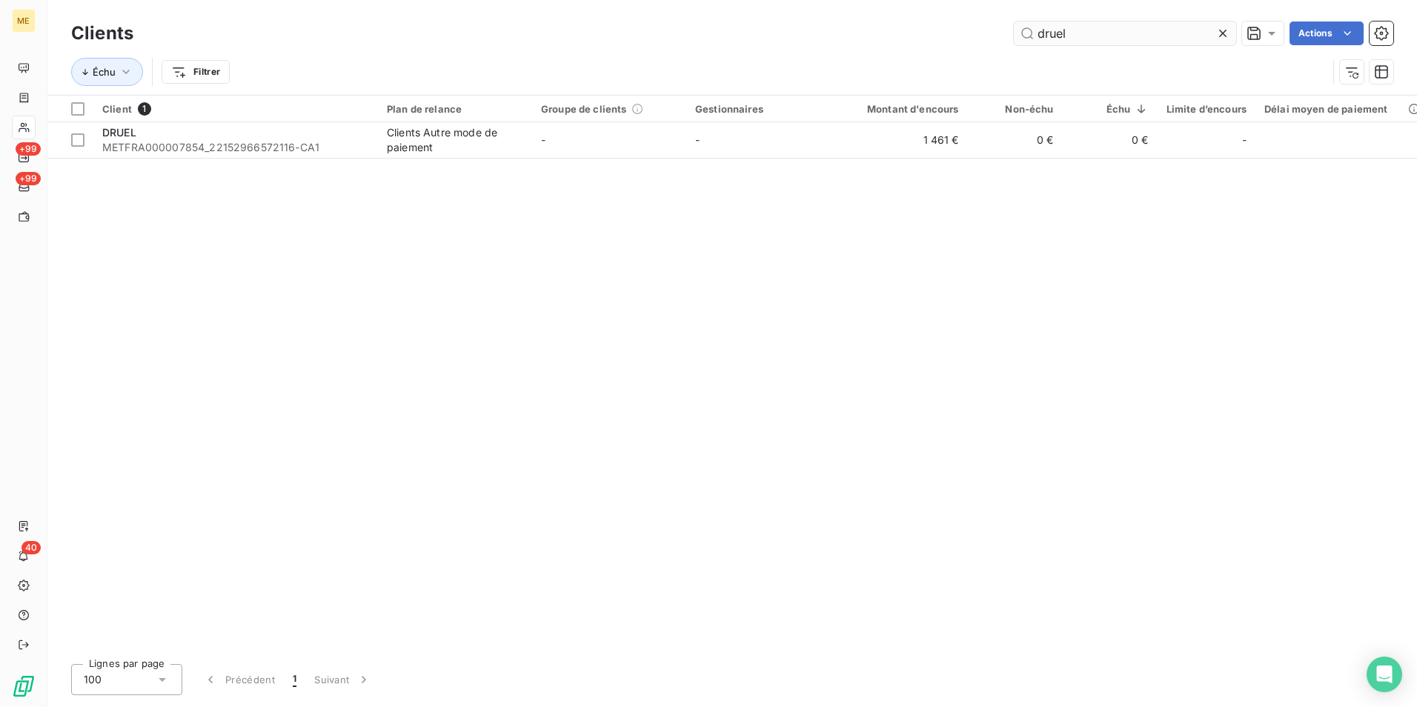
click at [1059, 42] on input "druel" at bounding box center [1125, 33] width 222 height 24
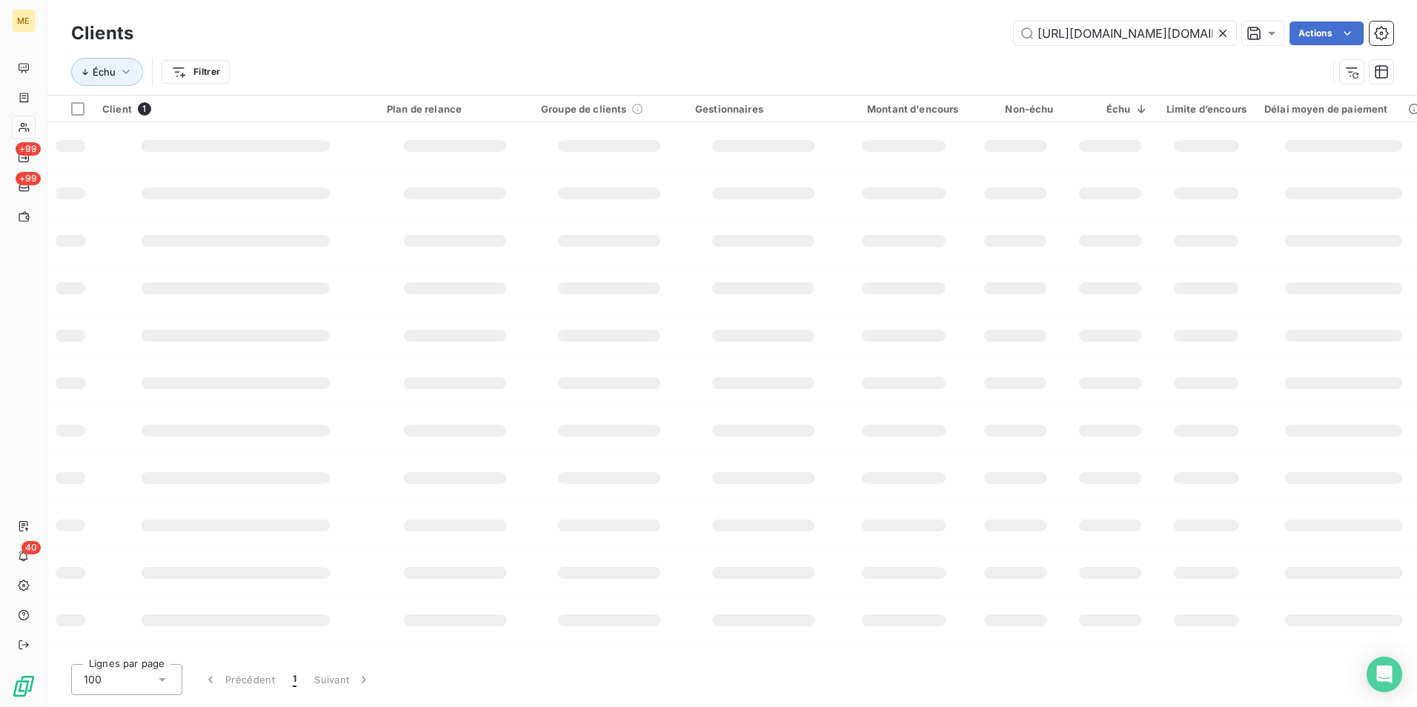
scroll to position [0, 3061]
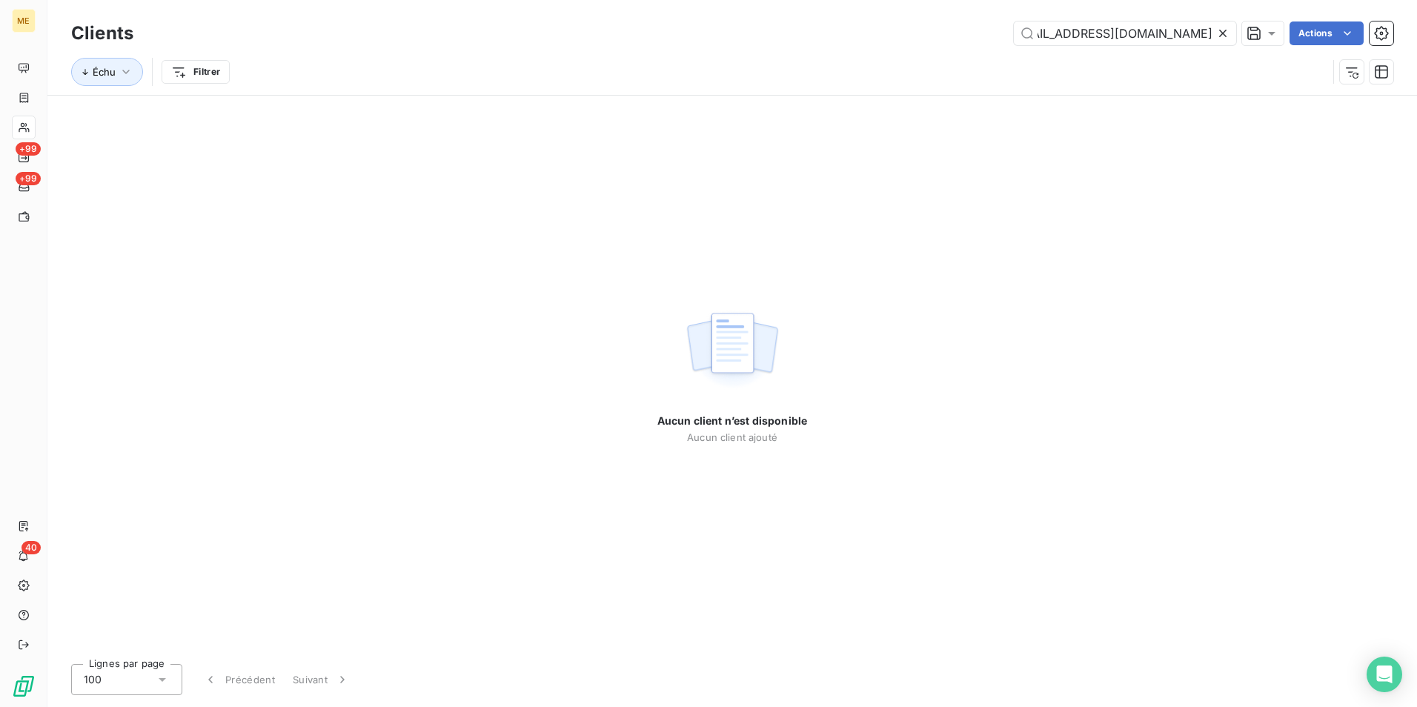
type input "https://eur03.safelinks.protection.outlook.com/?url=https%3A%2F%2Fapp.leanpay.f…"
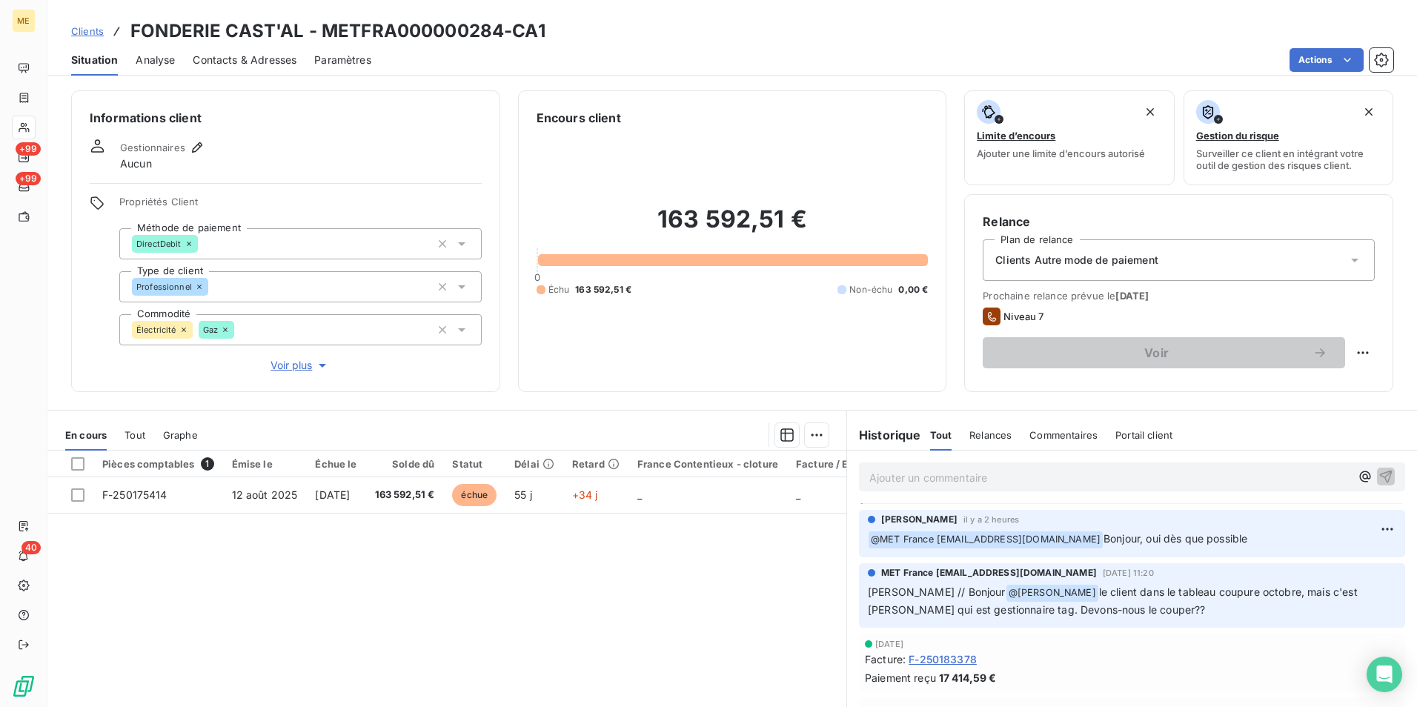
scroll to position [357, 0]
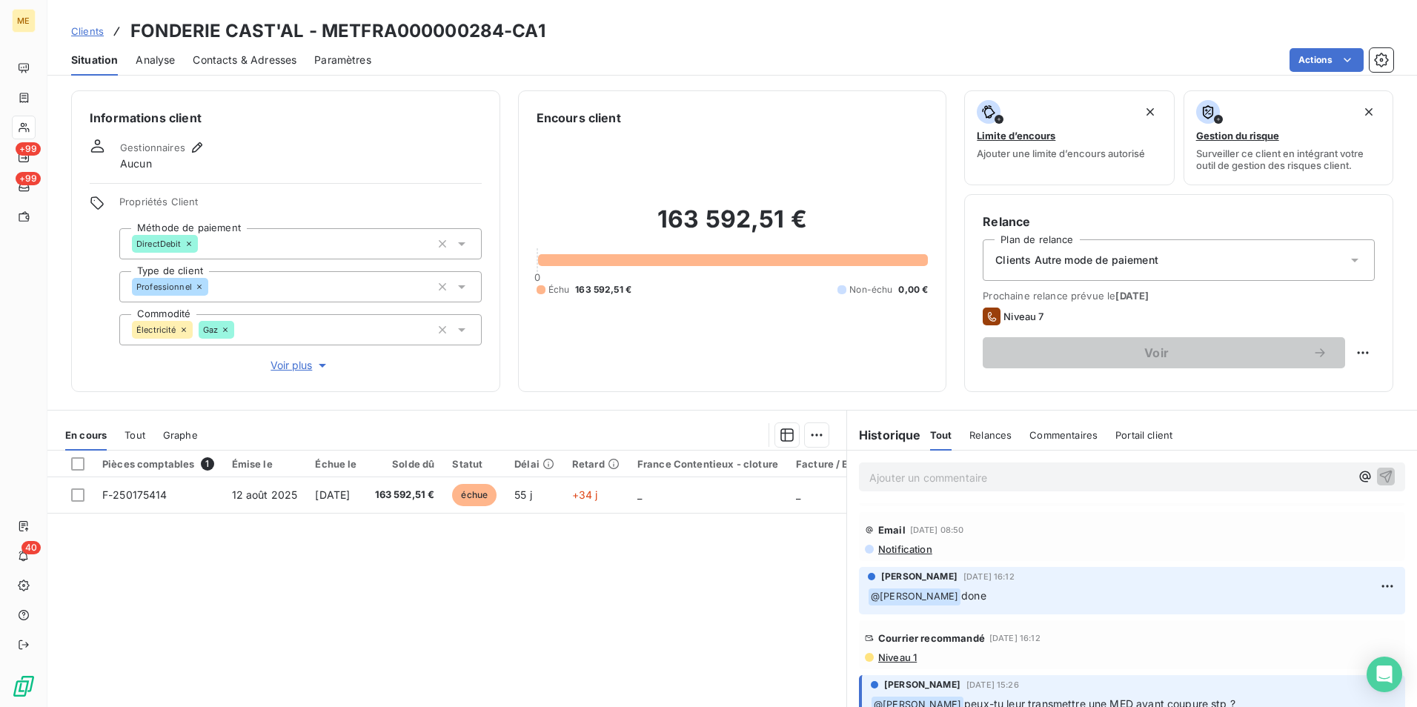
click at [900, 657] on span "Niveau 1" at bounding box center [897, 658] width 40 height 12
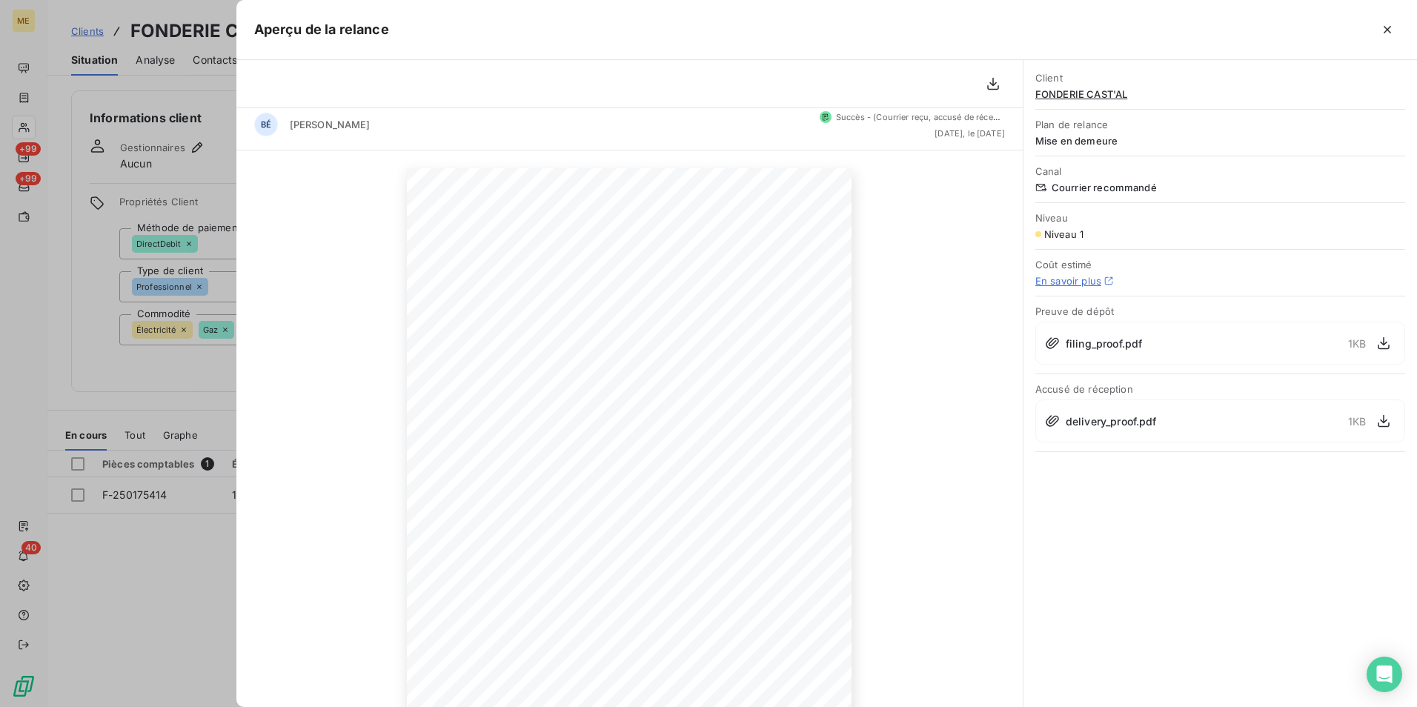
scroll to position [0, 0]
click at [1391, 37] on button "button" at bounding box center [1388, 30] width 24 height 24
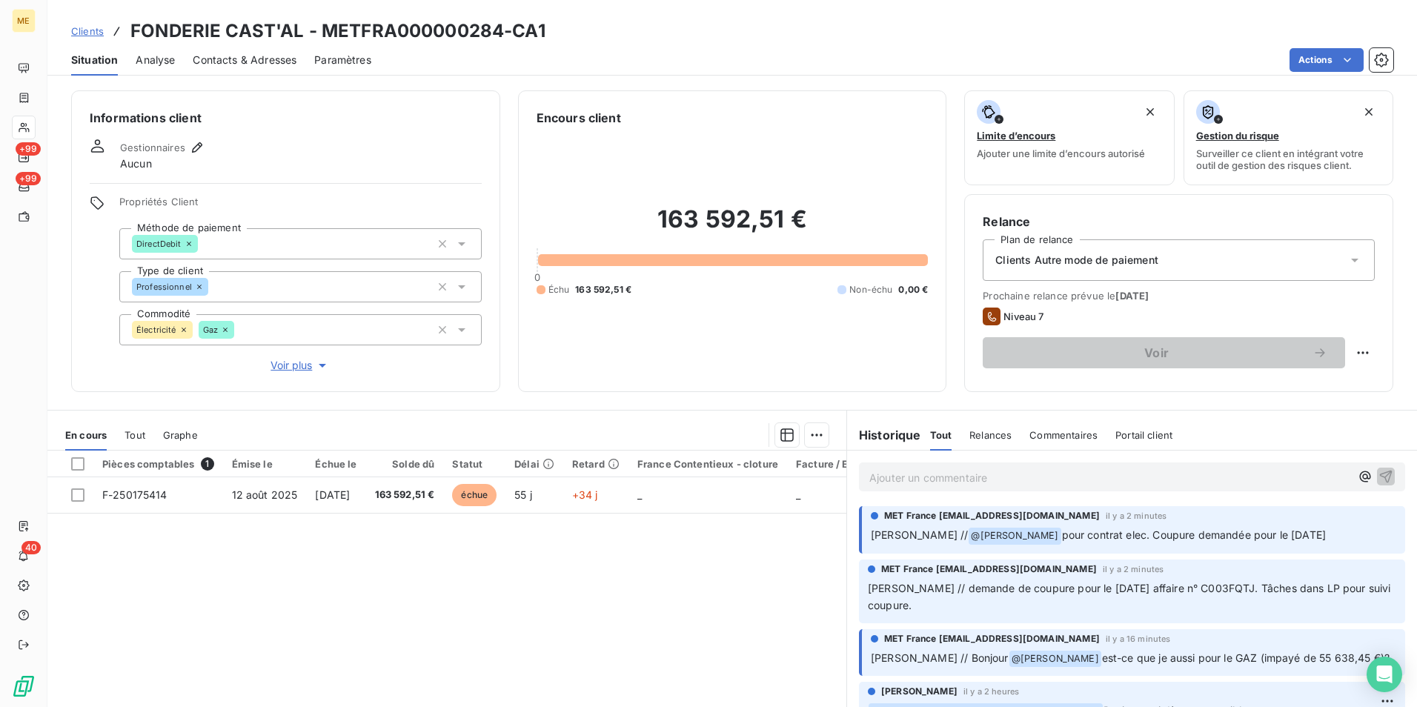
click at [1008, 489] on div "Ajouter un commentaire ﻿" at bounding box center [1132, 477] width 546 height 29
click at [1048, 477] on p "Ajouter un commentaire ﻿" at bounding box center [1109, 477] width 481 height 19
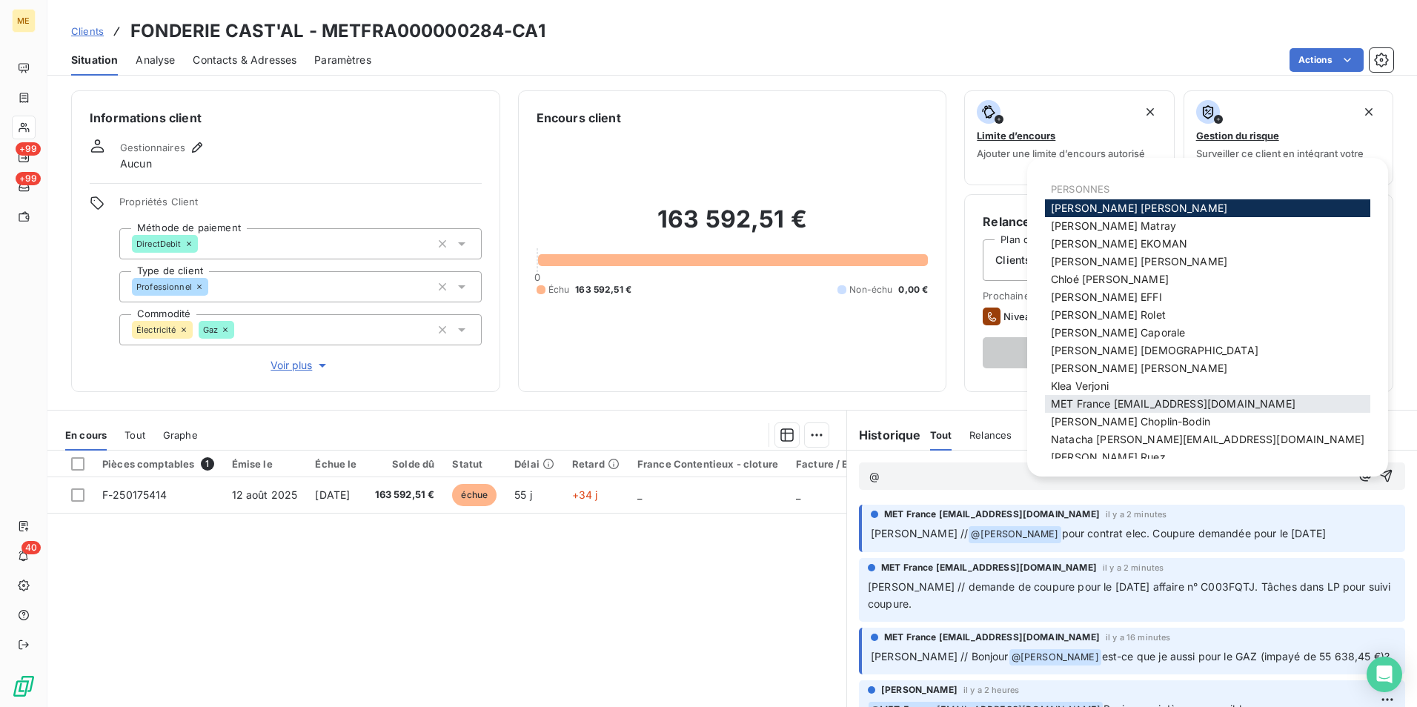
click at [1106, 405] on span "MET France met-france@recouvrement.met.com" at bounding box center [1173, 403] width 245 height 13
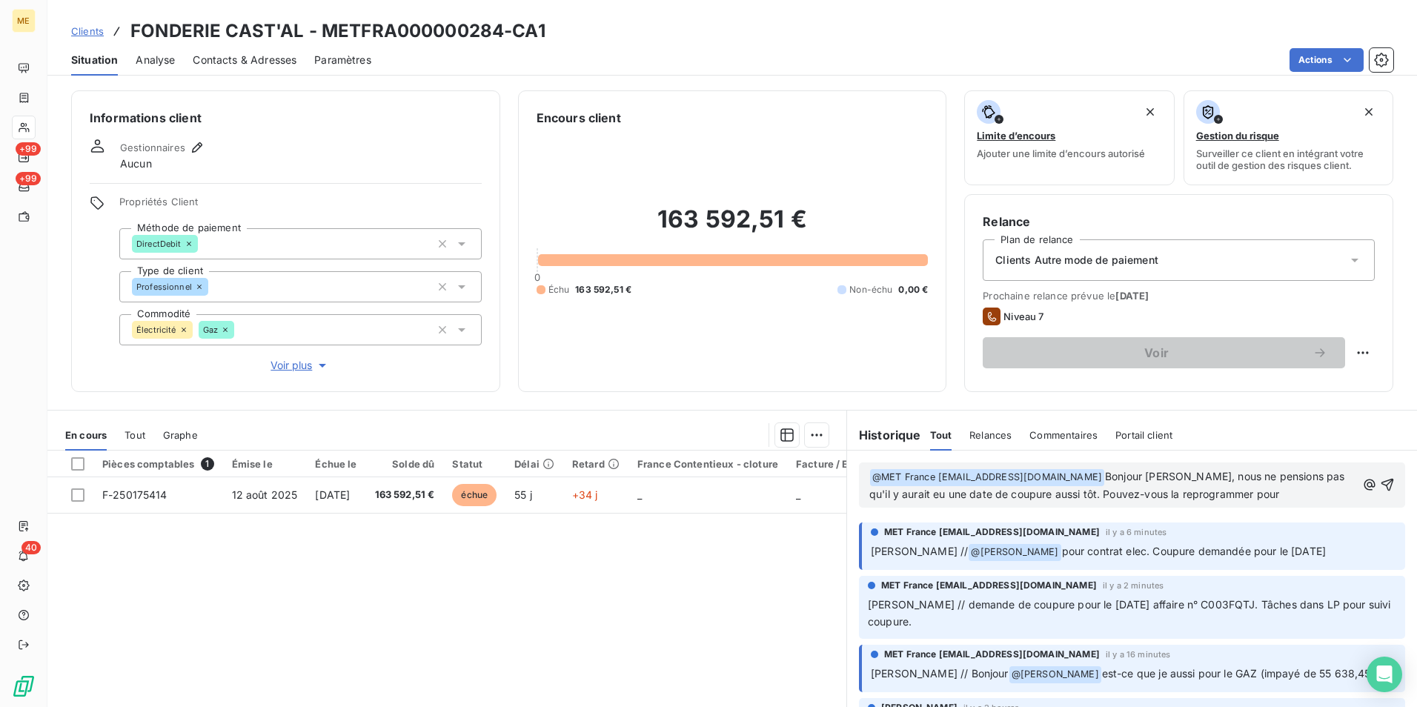
click at [410, 27] on h3 "FONDERIE CAST'AL - METFRA000000284-CA1" at bounding box center [337, 31] width 415 height 27
drag, startPoint x: 410, startPoint y: 27, endPoint x: 684, endPoint y: 42, distance: 274.7
click at [684, 42] on div "Clients FONDERIE CAST'AL - METFRA000000284-CA1" at bounding box center [732, 31] width 1370 height 27
click at [1250, 495] on p "﻿ @ MET France met-france@recouvrement.met.com ﻿ Bonjour Sylvain, nous ne pensi…" at bounding box center [1112, 485] width 487 height 35
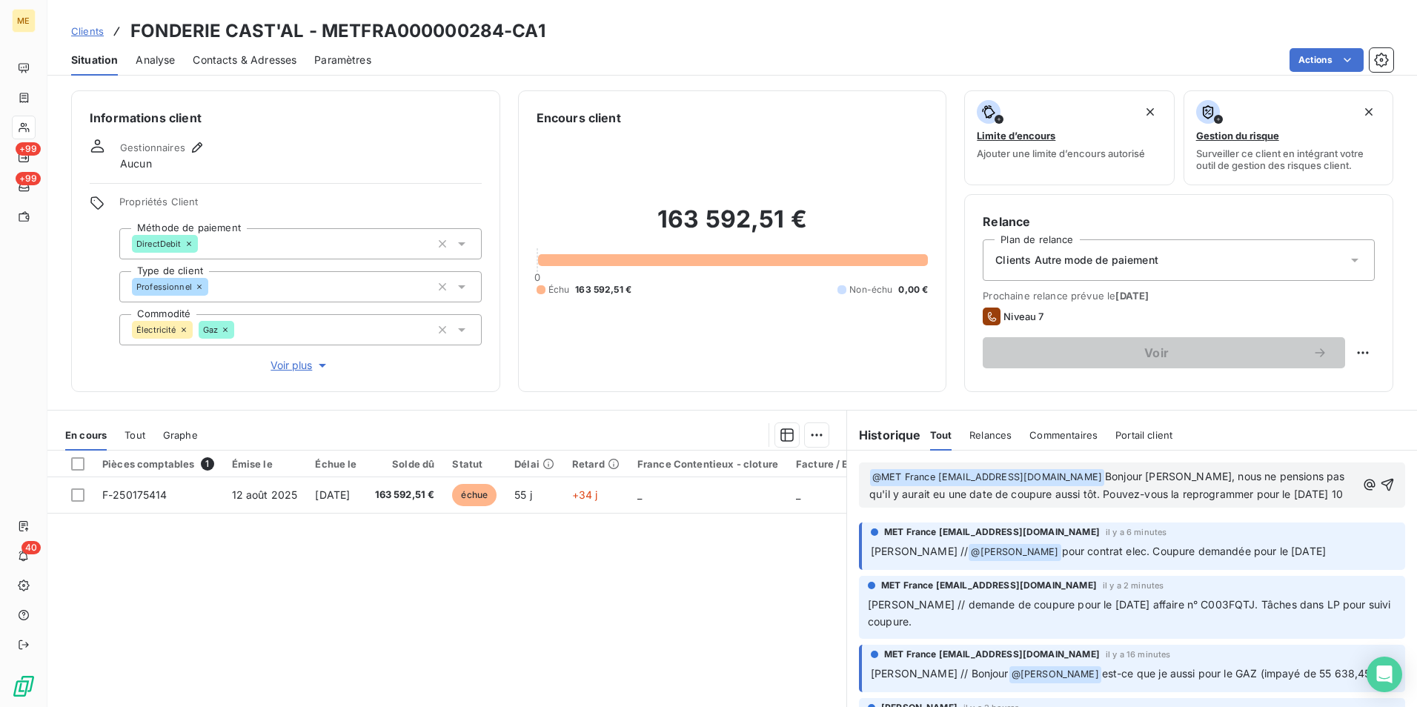
click at [1253, 499] on span "Bonjour Sylvain, nous ne pensions pas qu'il y aurait eu une date de coupure aus…" at bounding box center [1108, 485] width 479 height 30
click at [1323, 494] on p "﻿ @ MET France met-france@recouvrement.met.com ﻿ Bonjour Sylvain, nous ne pensi…" at bounding box center [1112, 485] width 487 height 35
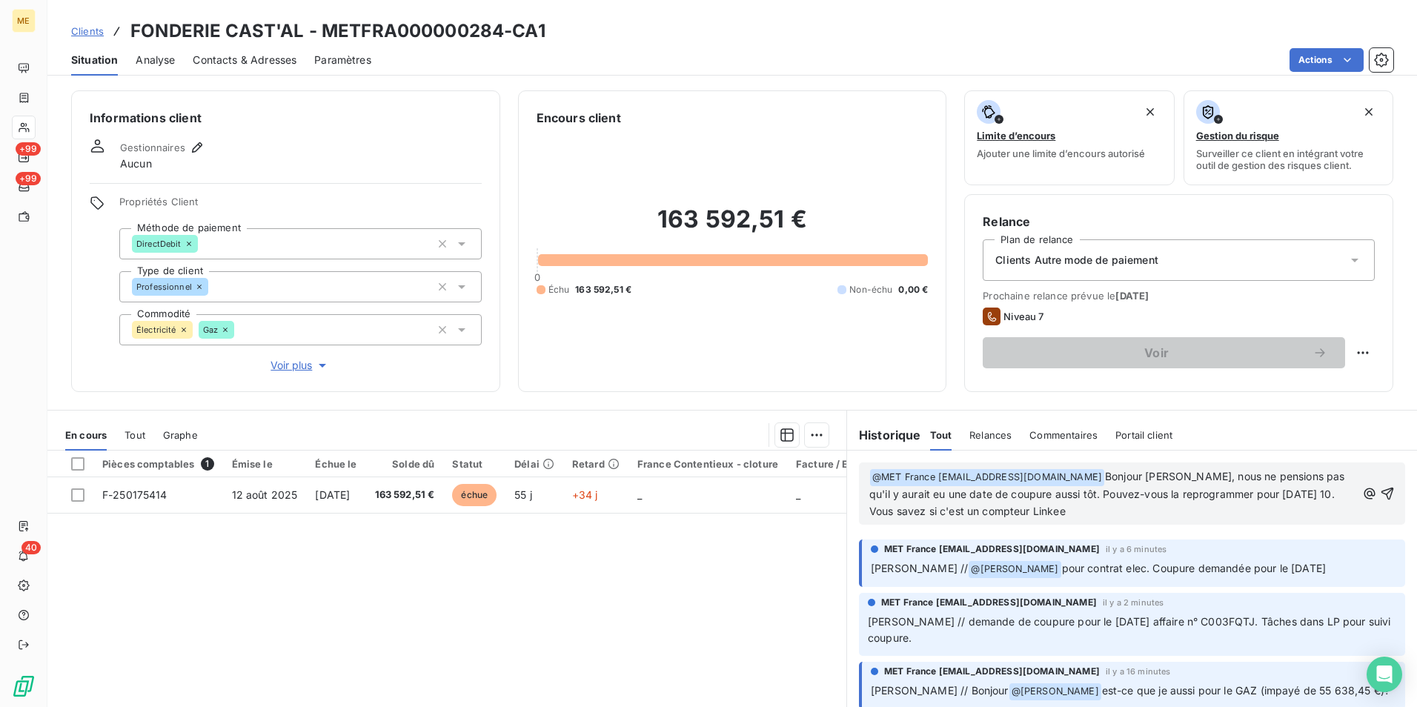
click at [1136, 503] on p "﻿ @ MET France met-france@recouvrement.met.com ﻿ Bonjour Sylvain, nous ne pensi…" at bounding box center [1112, 494] width 487 height 52
click at [1124, 511] on p "﻿ @ MET France met-france@recouvrement.met.com ﻿ Bonjour Sylvain, nous ne pensi…" at bounding box center [1112, 494] width 487 height 52
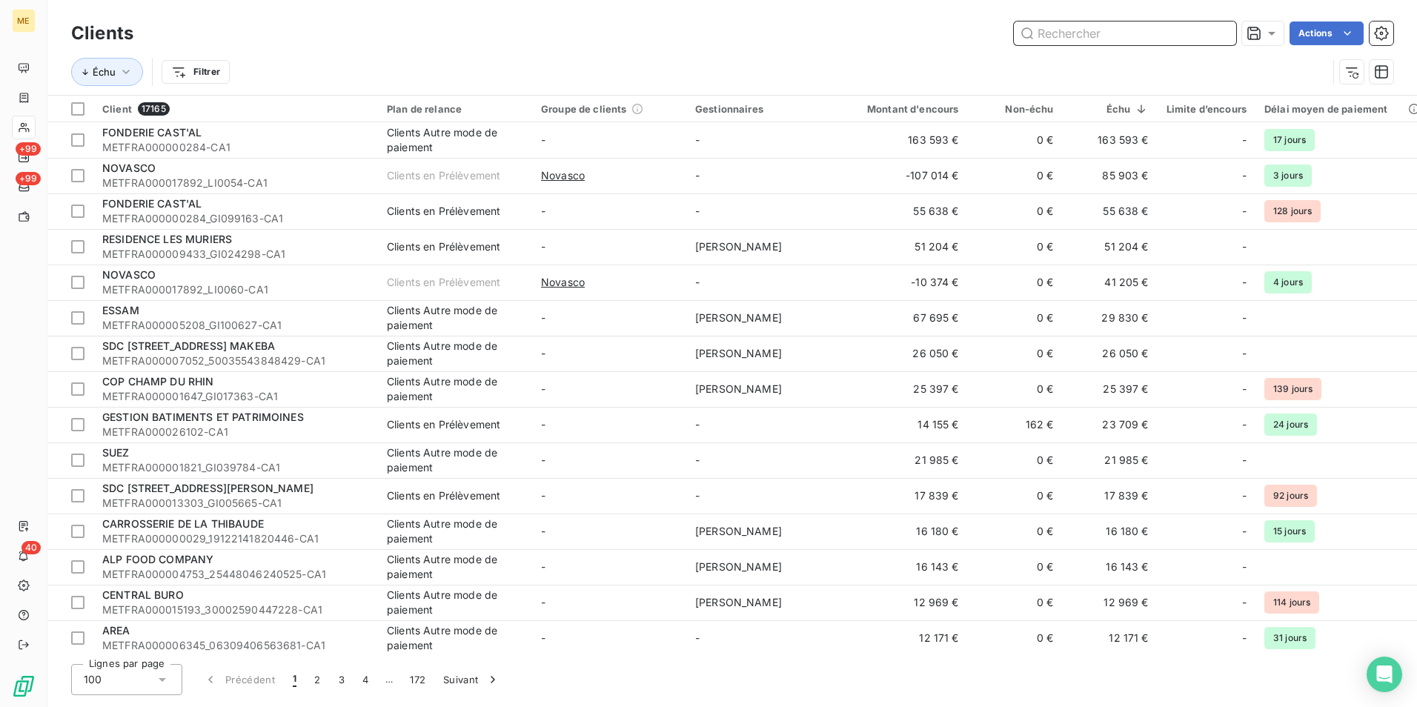
click at [1130, 34] on input "text" at bounding box center [1125, 33] width 222 height 24
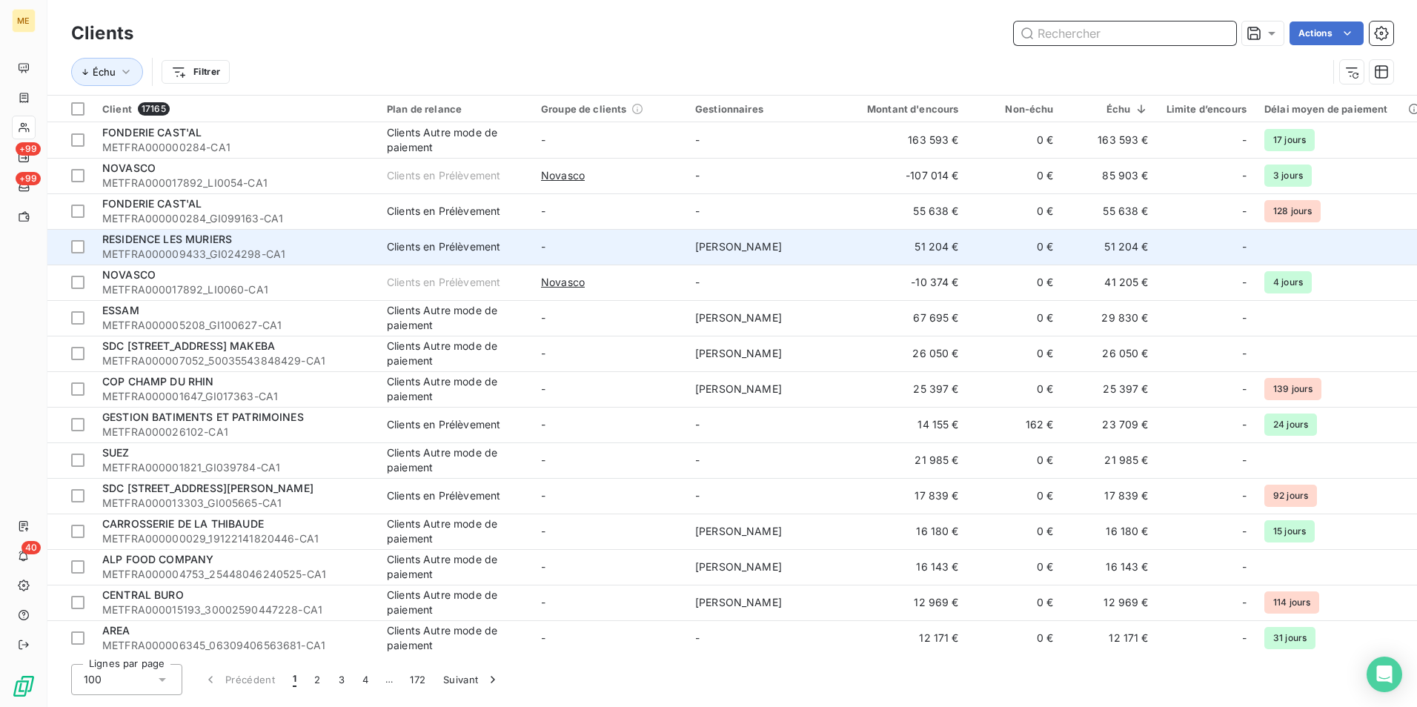
paste input "06420405194504"
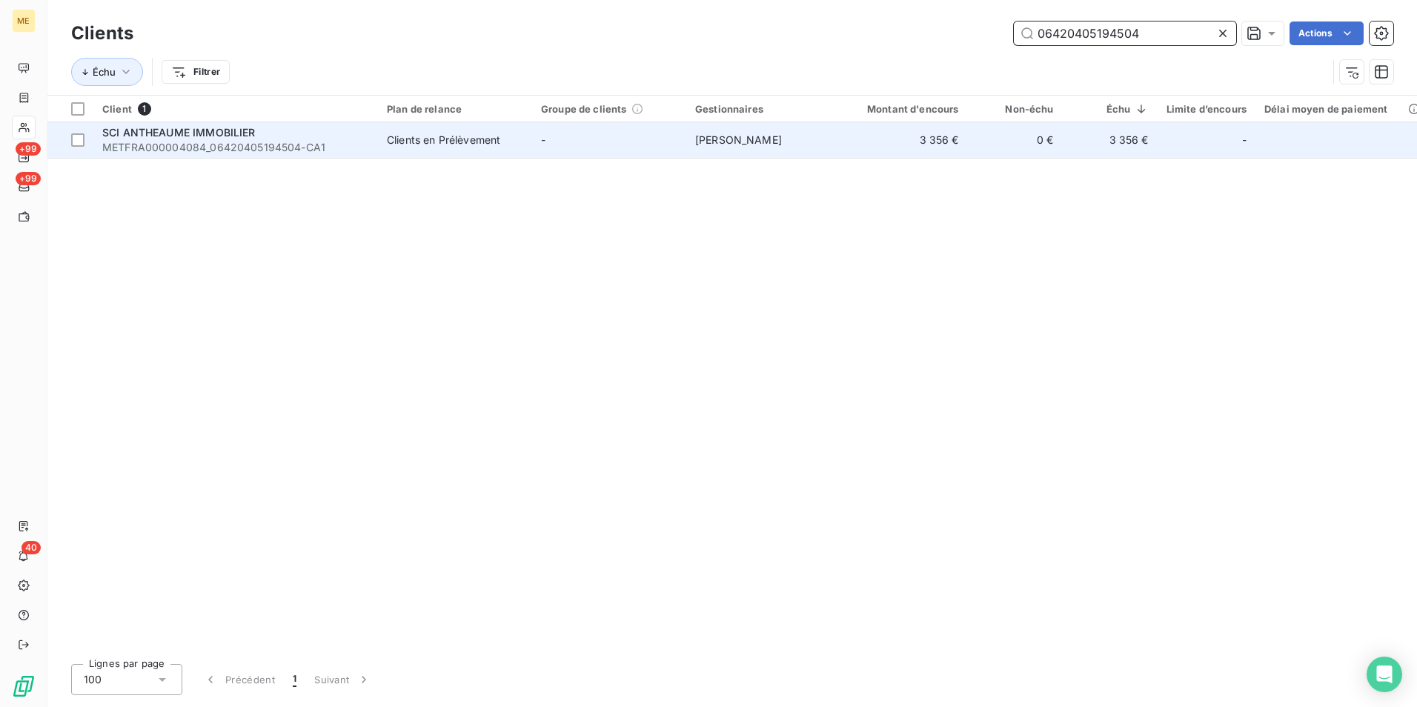
type input "06420405194504"
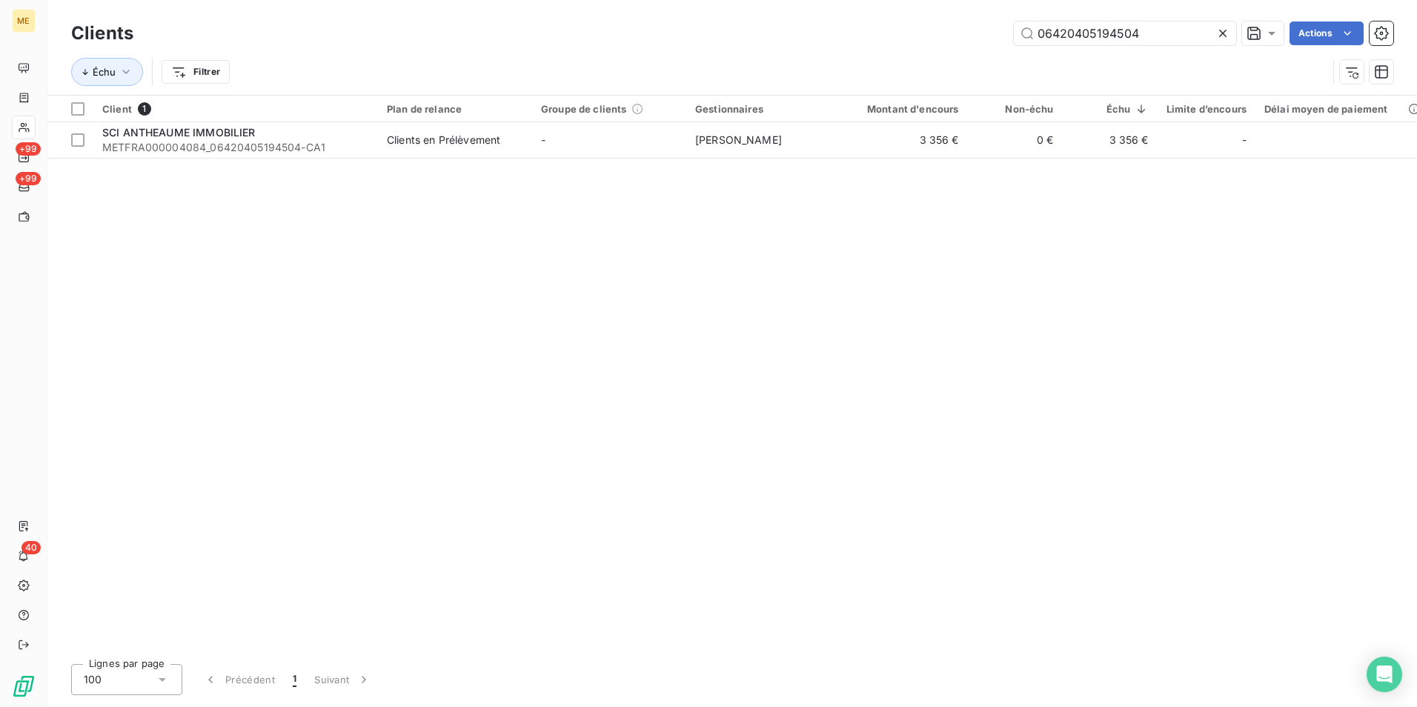
drag, startPoint x: 332, startPoint y: 148, endPoint x: 378, endPoint y: 162, distance: 48.1
click at [332, 148] on span "METFRA000004084_06420405194504-CA1" at bounding box center [235, 147] width 267 height 15
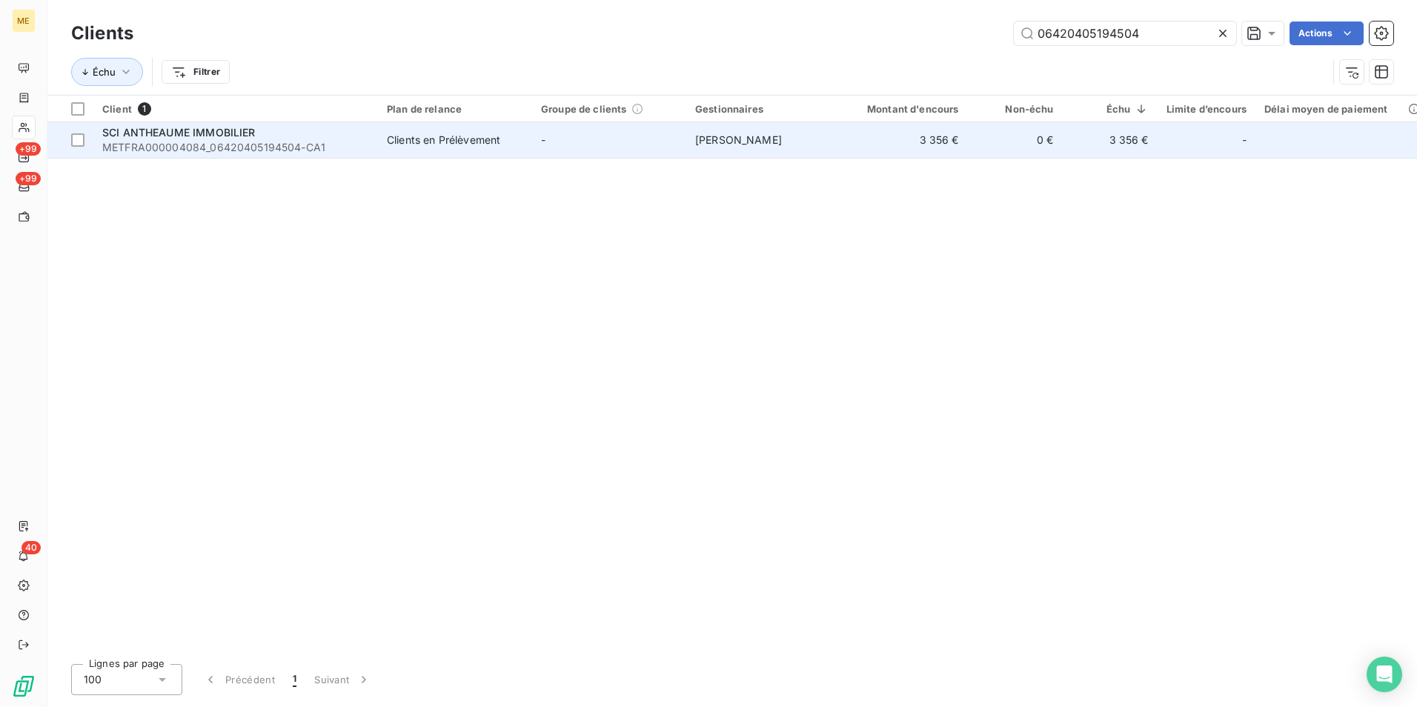
click at [353, 144] on span "METFRA000004084_06420405194504-CA1" at bounding box center [235, 147] width 267 height 15
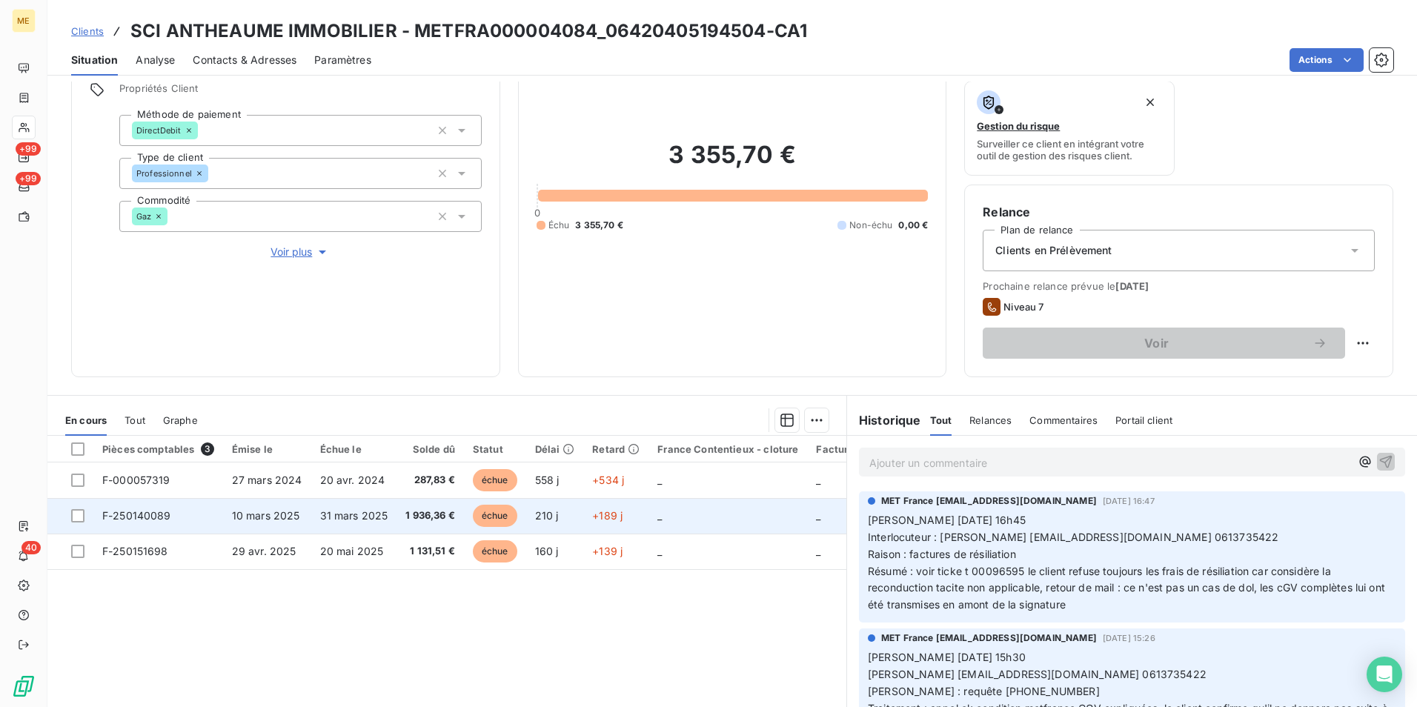
scroll to position [148, 0]
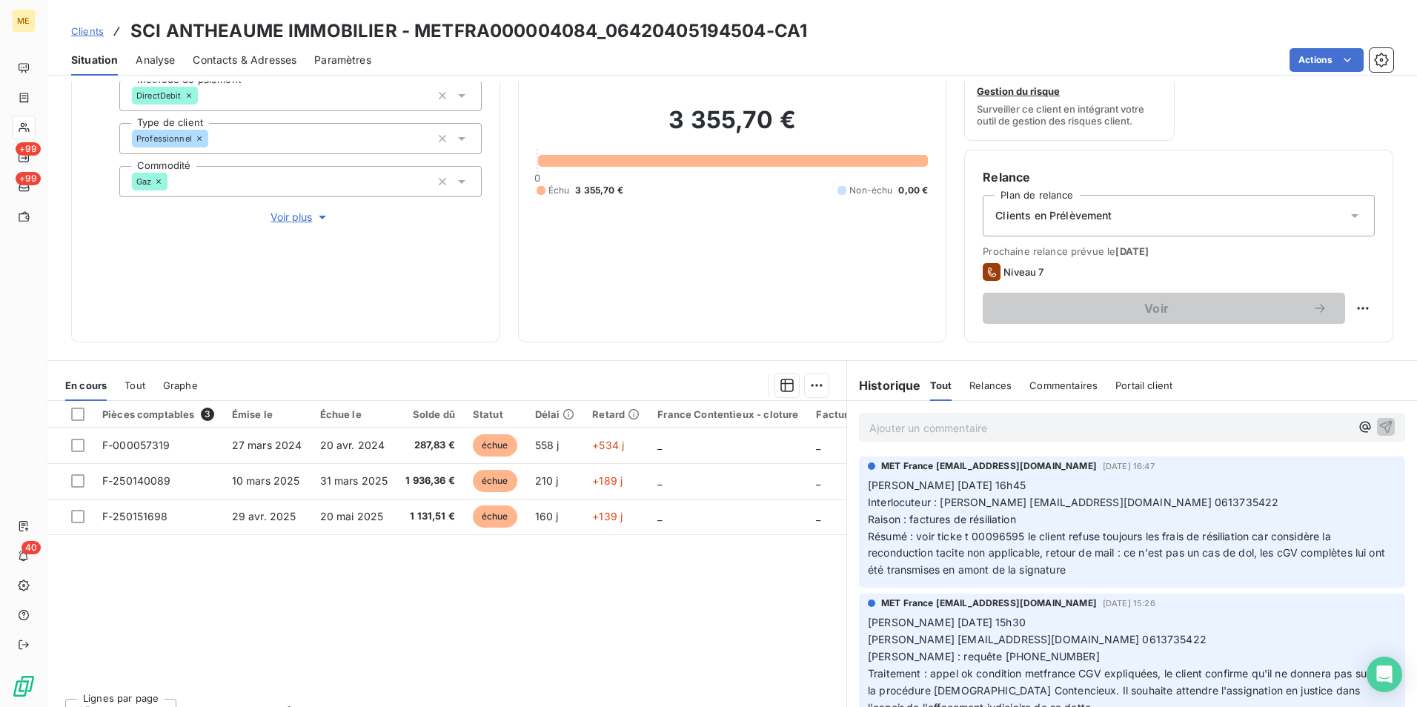
click at [687, 31] on h3 "SCI ANTHEAUME IMMOBILIER - METFRA000004084_06420405194504-CA1" at bounding box center [468, 31] width 677 height 27
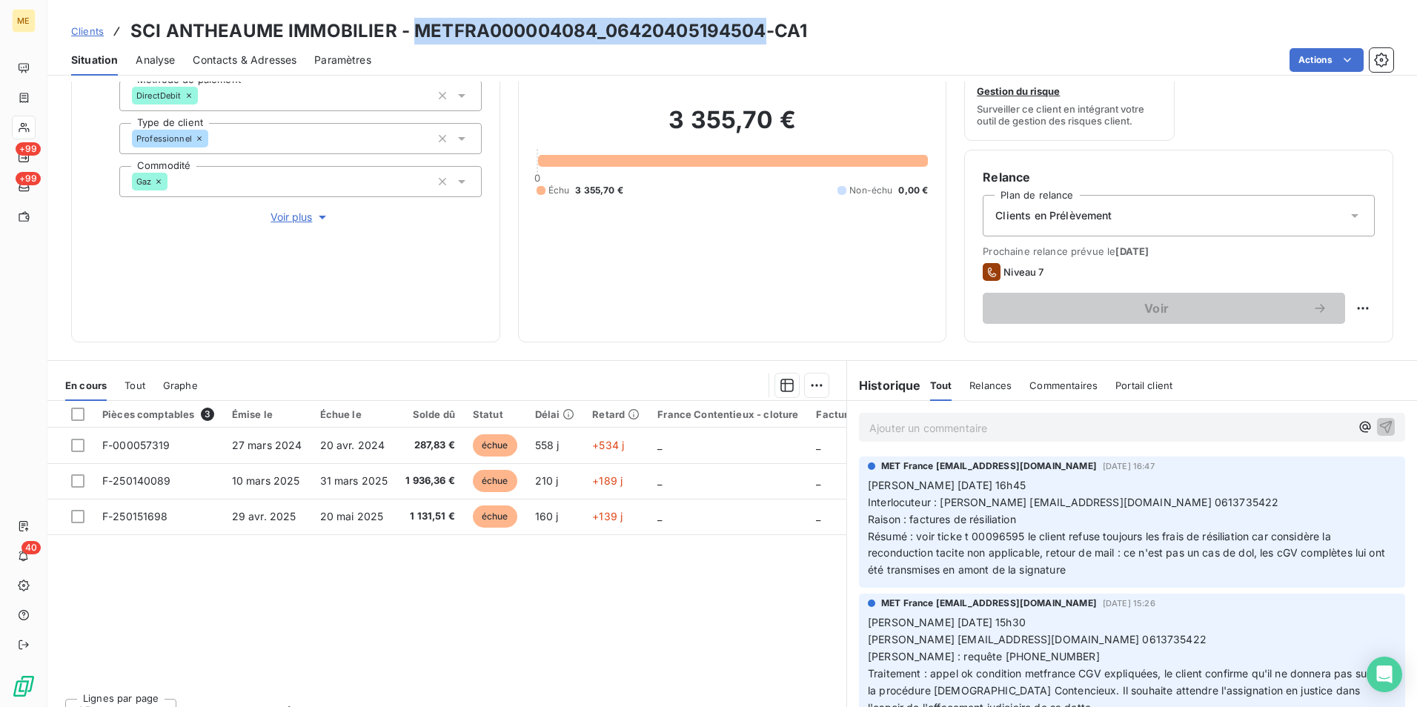
click at [687, 31] on h3 "SCI ANTHEAUME IMMOBILIER - METFRA000004084_06420405194504-CA1" at bounding box center [468, 31] width 677 height 27
copy h3 "METFRA000004084_06420405194504"
click at [96, 34] on span "Clients" at bounding box center [87, 31] width 33 height 12
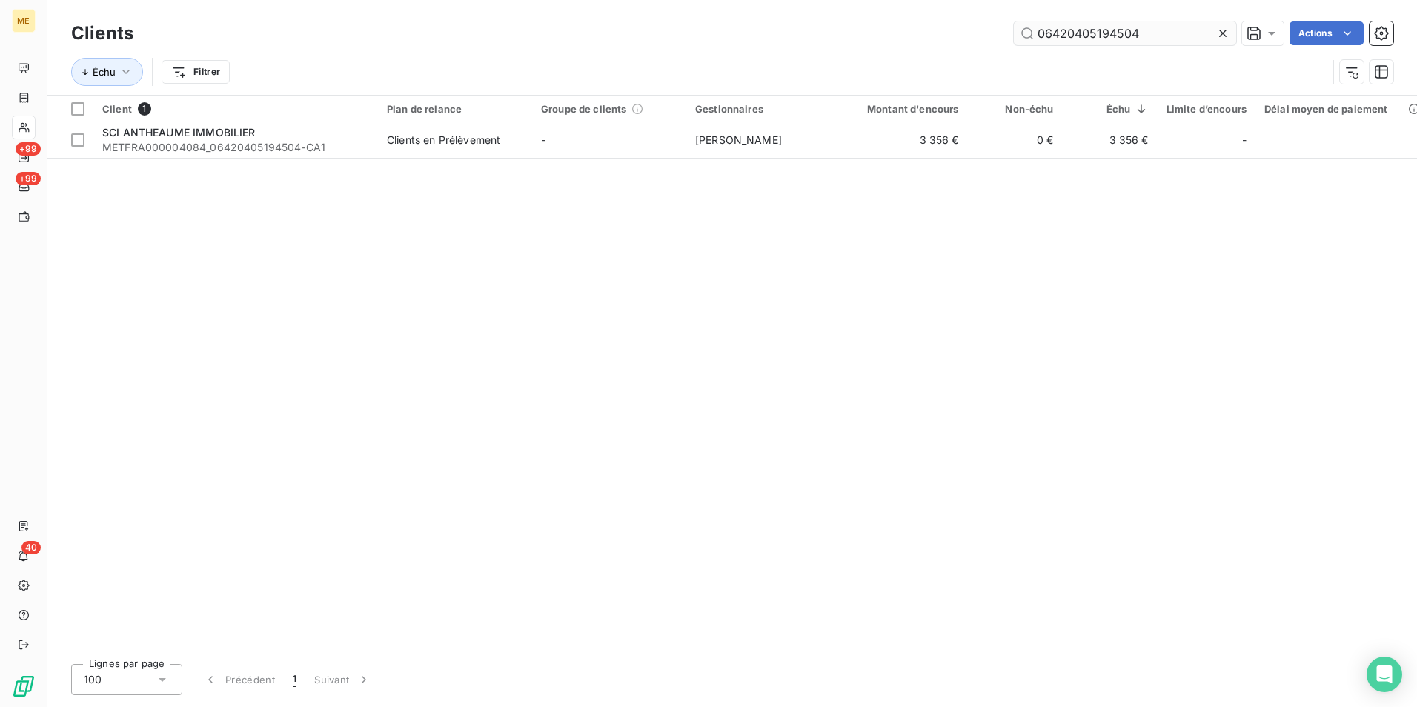
click at [1104, 44] on input "06420405194504" at bounding box center [1125, 33] width 222 height 24
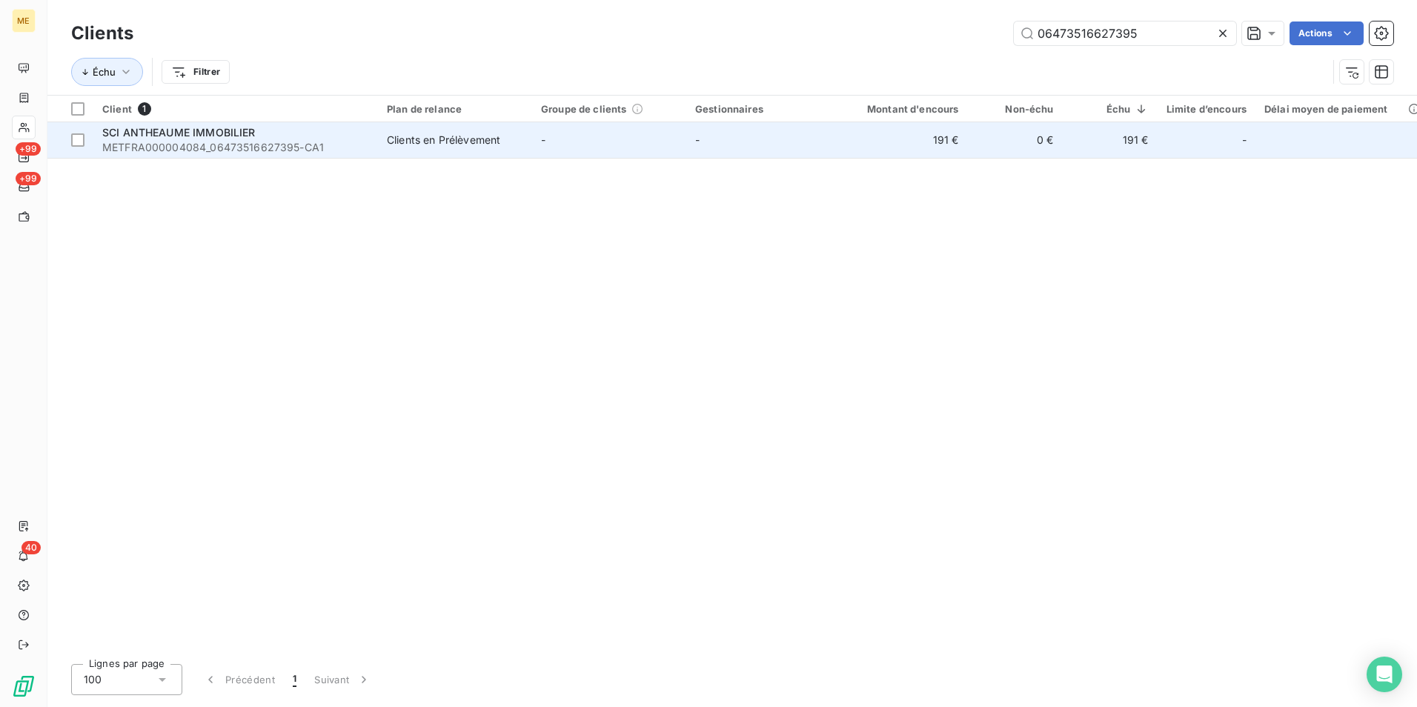
type input "06473516627395"
click at [338, 149] on span "METFRA000004084_06473516627395-CA1" at bounding box center [235, 147] width 267 height 15
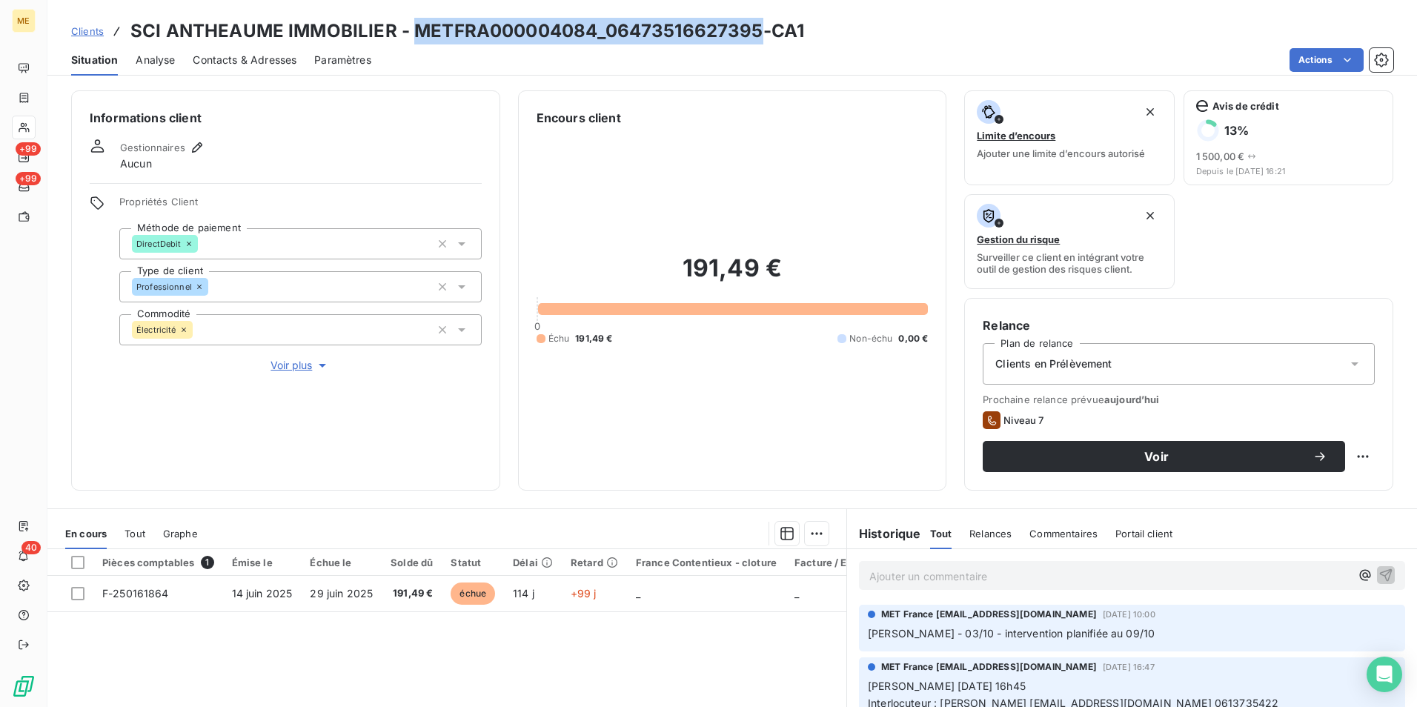
drag, startPoint x: 758, startPoint y: 22, endPoint x: 411, endPoint y: 21, distance: 347.6
click at [411, 21] on h3 "SCI ANTHEAUME IMMOBILIER - METFRA000004084_06473516627395-CA1" at bounding box center [467, 31] width 674 height 27
copy h3 "METFRA000004084_06473516627395"
click at [86, 33] on span "Clients" at bounding box center [87, 31] width 33 height 12
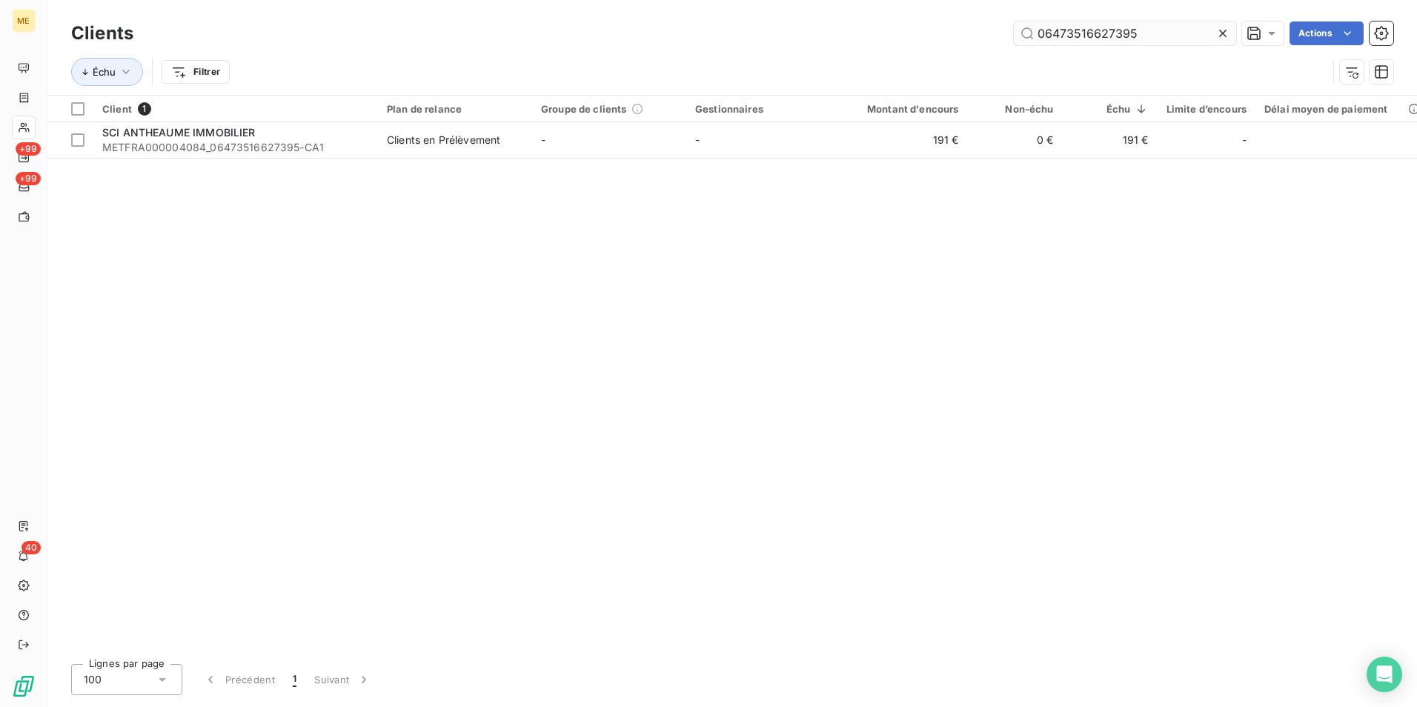
click at [1045, 27] on input "06473516627395" at bounding box center [1125, 33] width 222 height 24
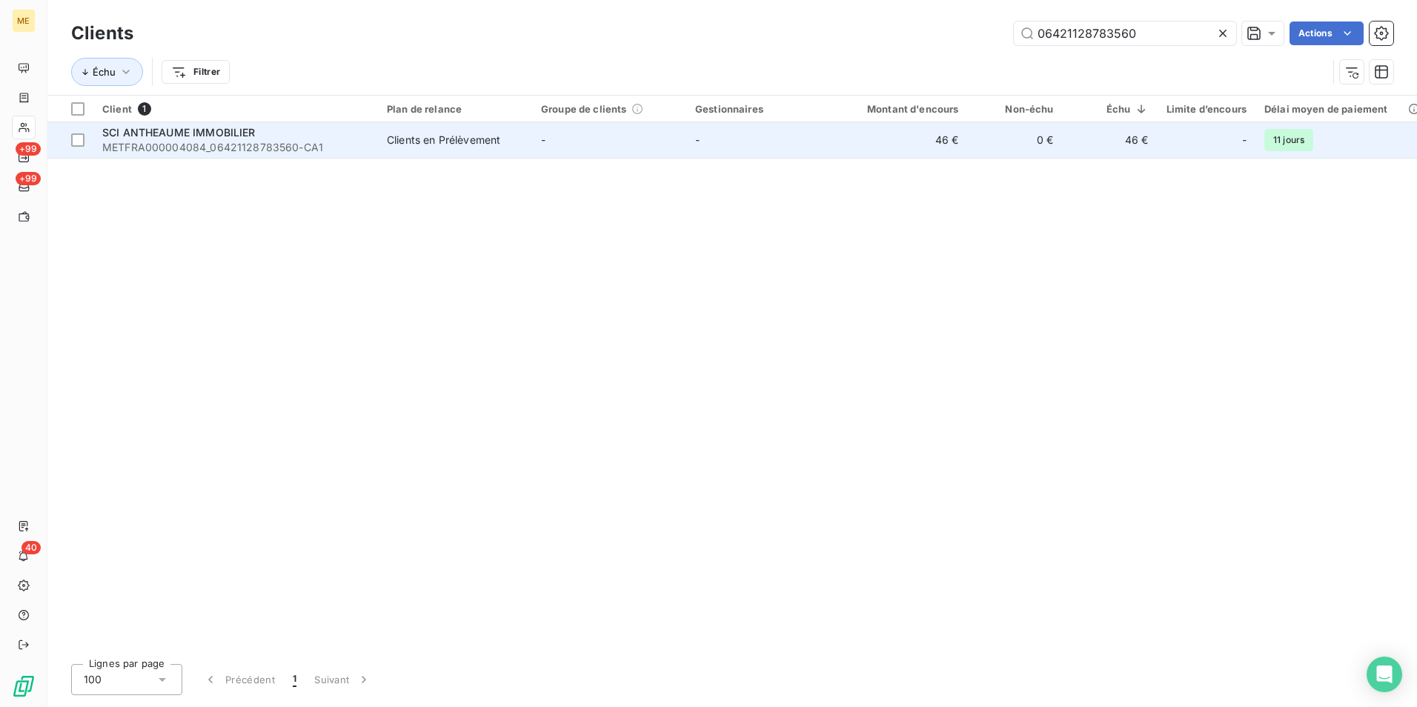
type input "06421128783560"
click at [375, 153] on td "SCI ANTHEAUME IMMOBILIER METFRA000004084_06421128783560-CA1" at bounding box center [235, 140] width 285 height 36
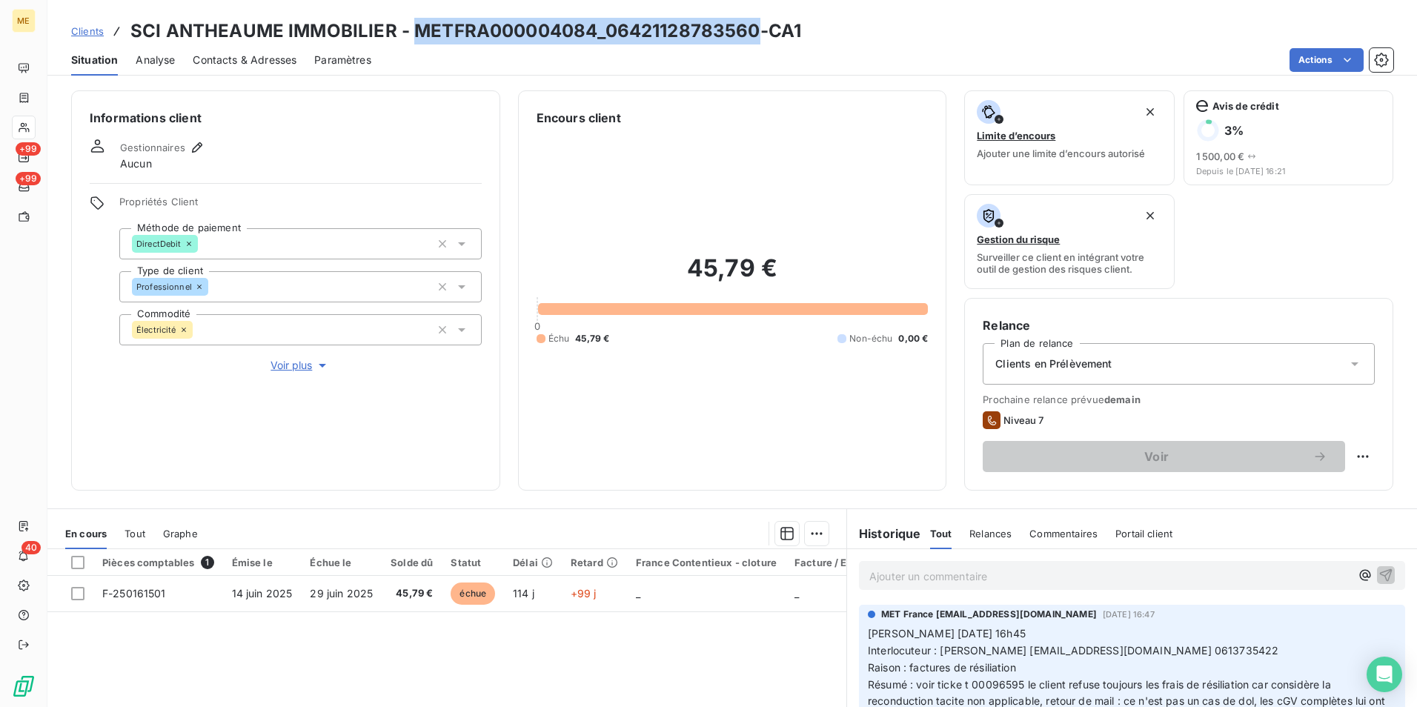
drag, startPoint x: 723, startPoint y: 30, endPoint x: 416, endPoint y: 33, distance: 306.9
click at [416, 33] on h3 "SCI ANTHEAUME IMMOBILIER - METFRA000004084_06421128783560-CA1" at bounding box center [465, 31] width 671 height 27
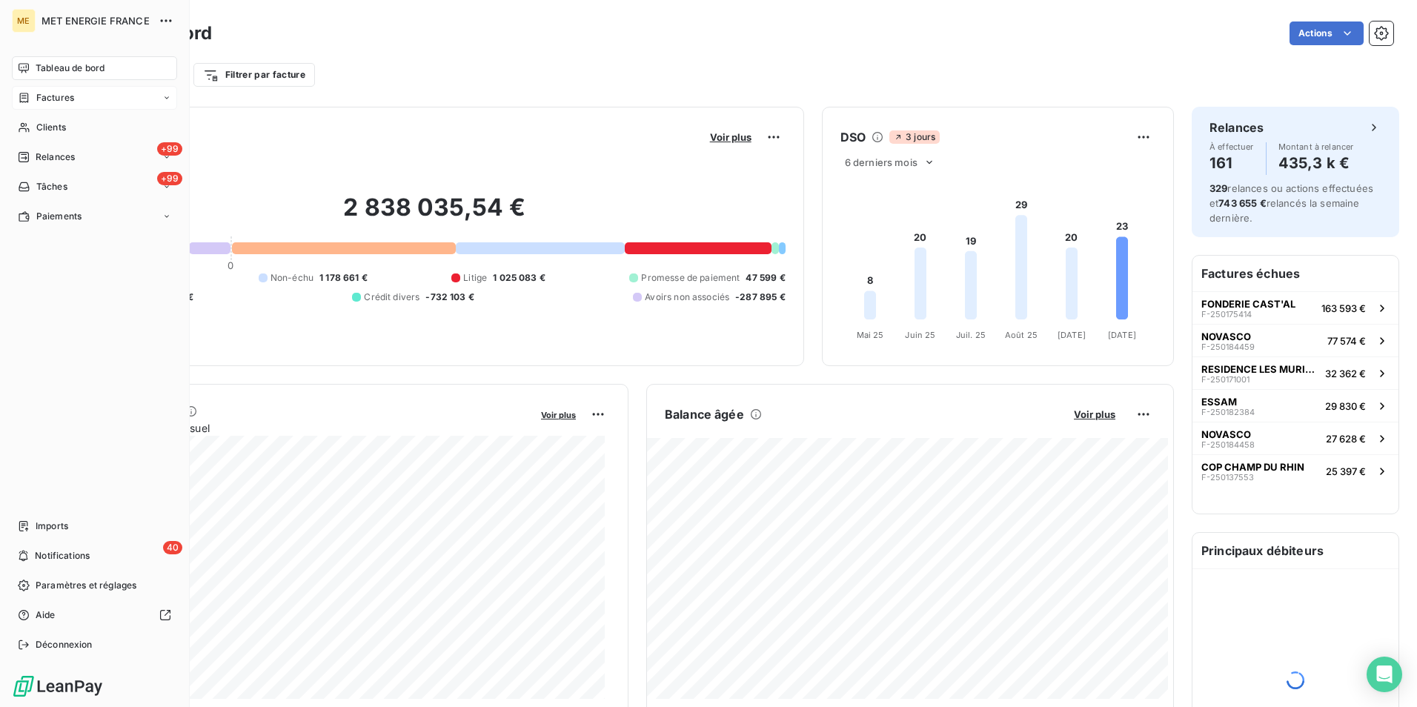
click at [93, 105] on div "Factures" at bounding box center [94, 98] width 165 height 24
click at [105, 124] on div "Factures" at bounding box center [104, 128] width 148 height 24
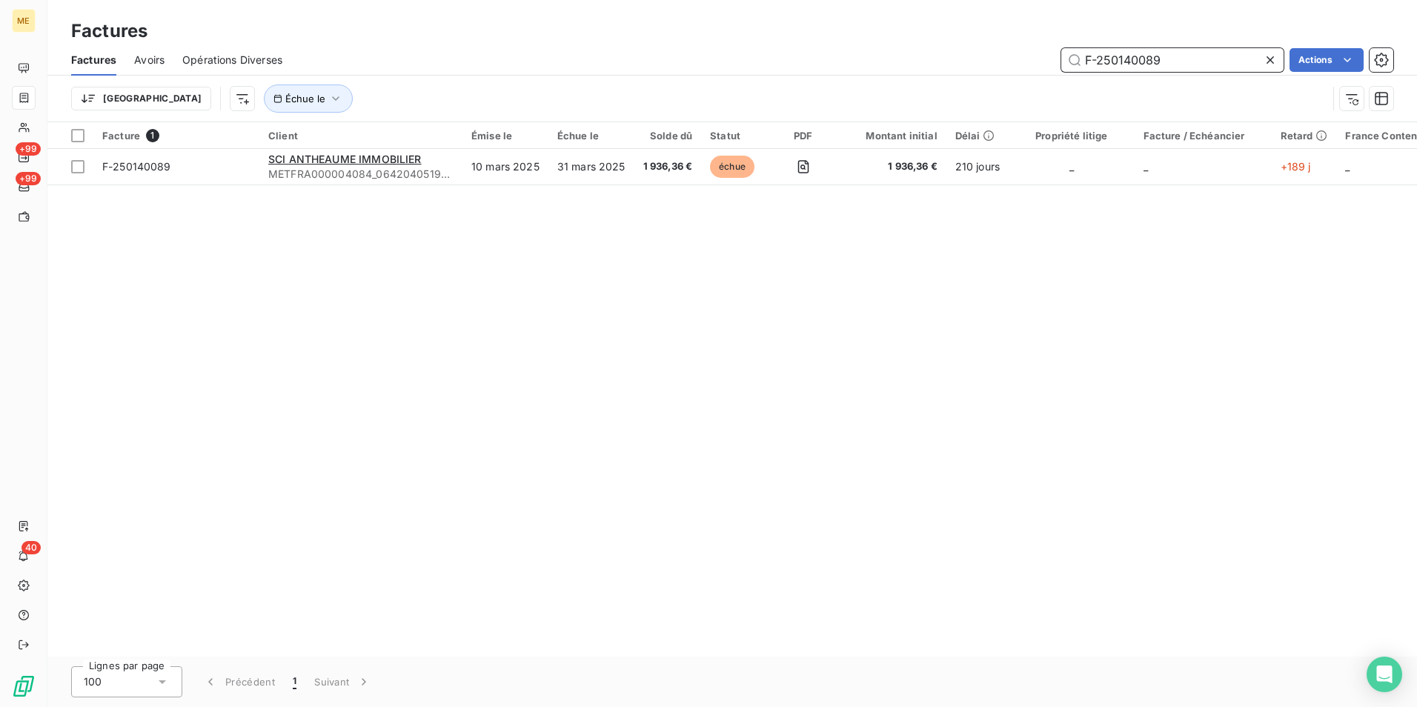
click at [1179, 53] on input "F-250140089" at bounding box center [1172, 60] width 222 height 24
paste input "51698"
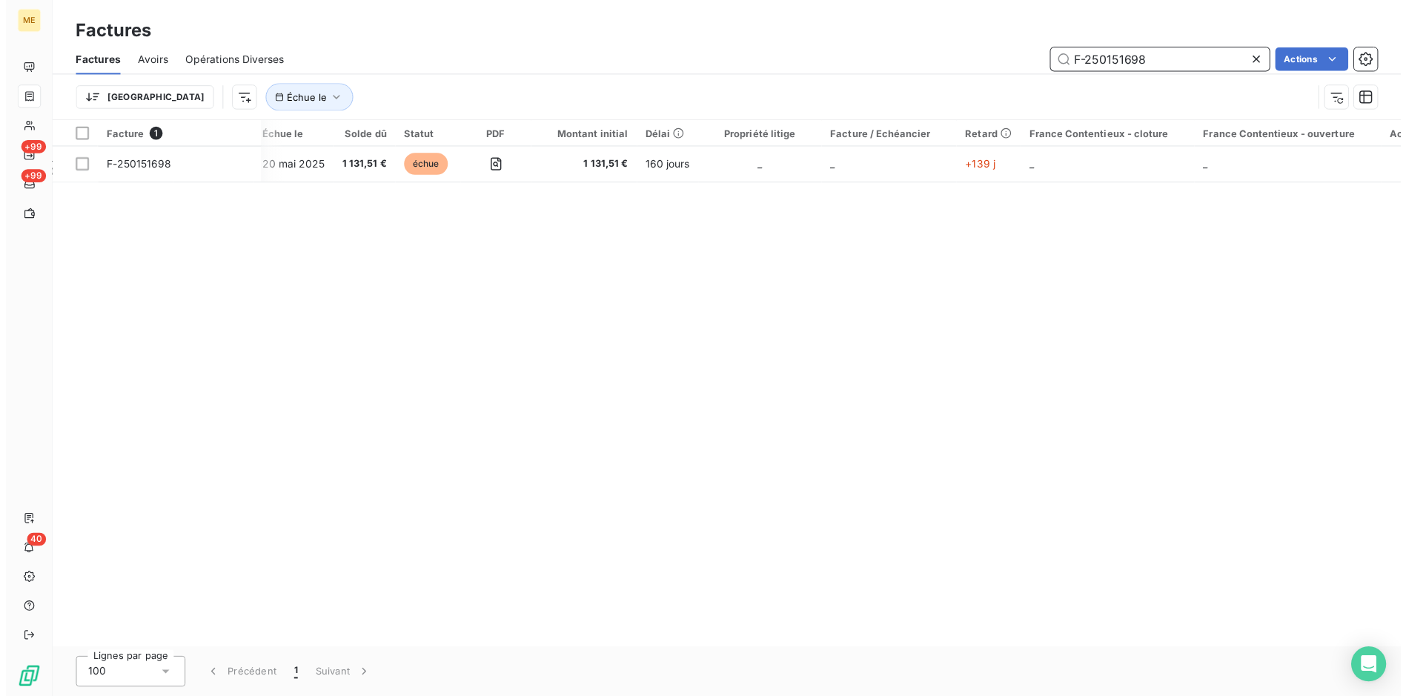
scroll to position [0, 311]
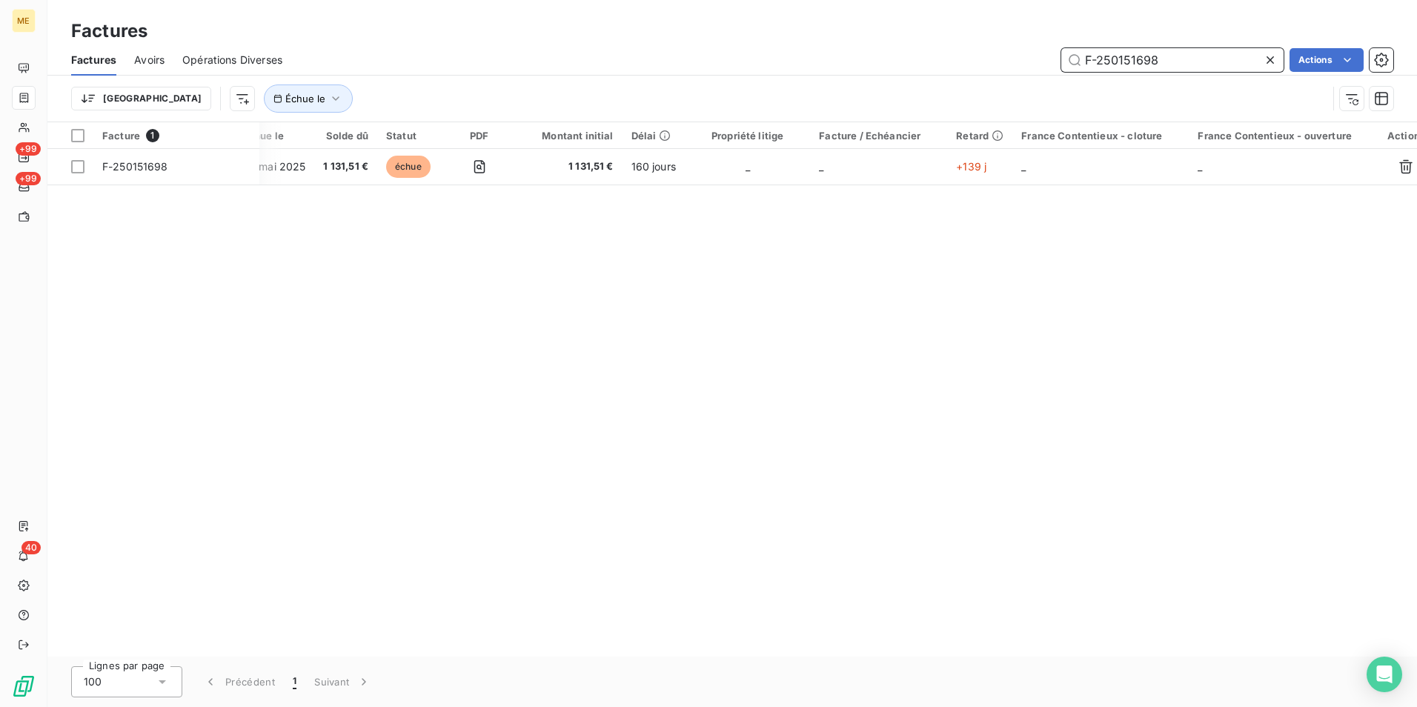
click at [1094, 69] on input "F-250151698" at bounding box center [1172, 60] width 222 height 24
paste input "8311"
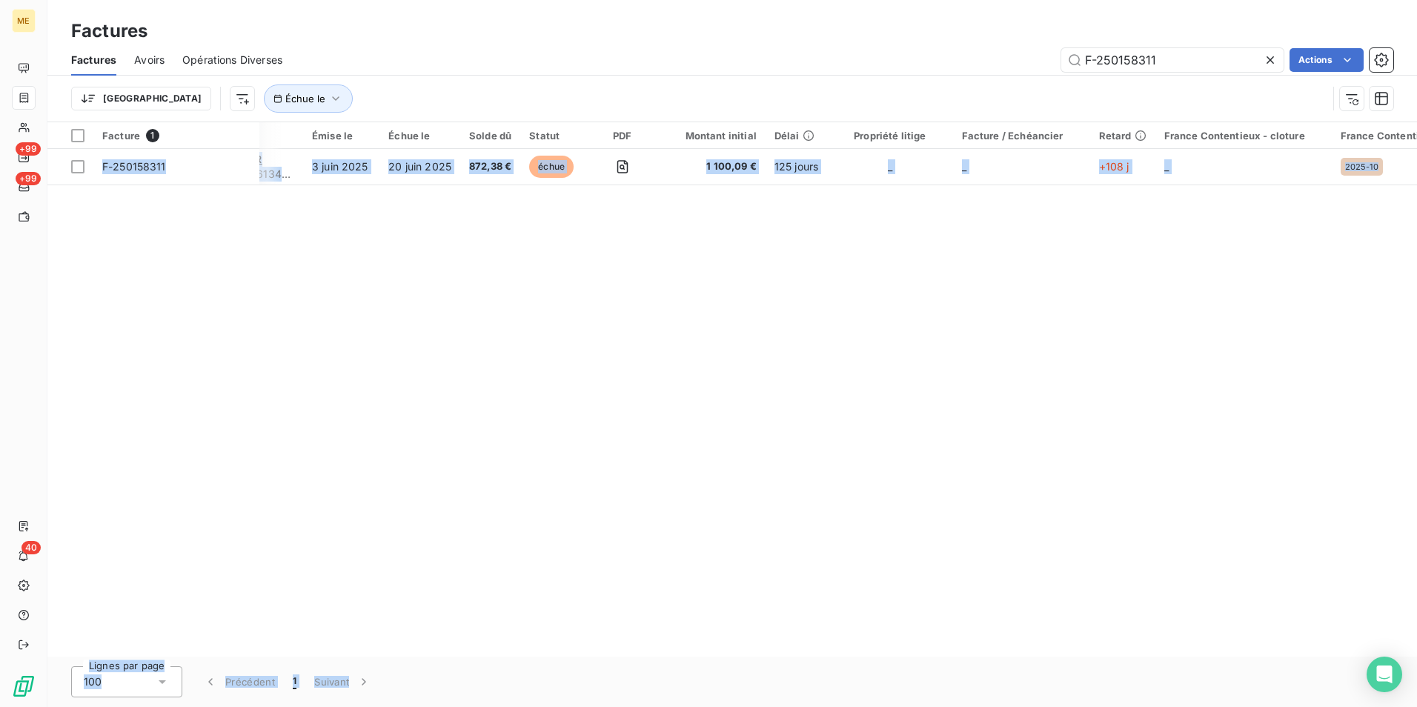
drag, startPoint x: 816, startPoint y: 649, endPoint x: 931, endPoint y: 669, distance: 116.6
click at [931, 669] on div "Factures Factures Avoirs Opérations Diverses F-250158311 Actions Trier Échue le…" at bounding box center [732, 353] width 1370 height 707
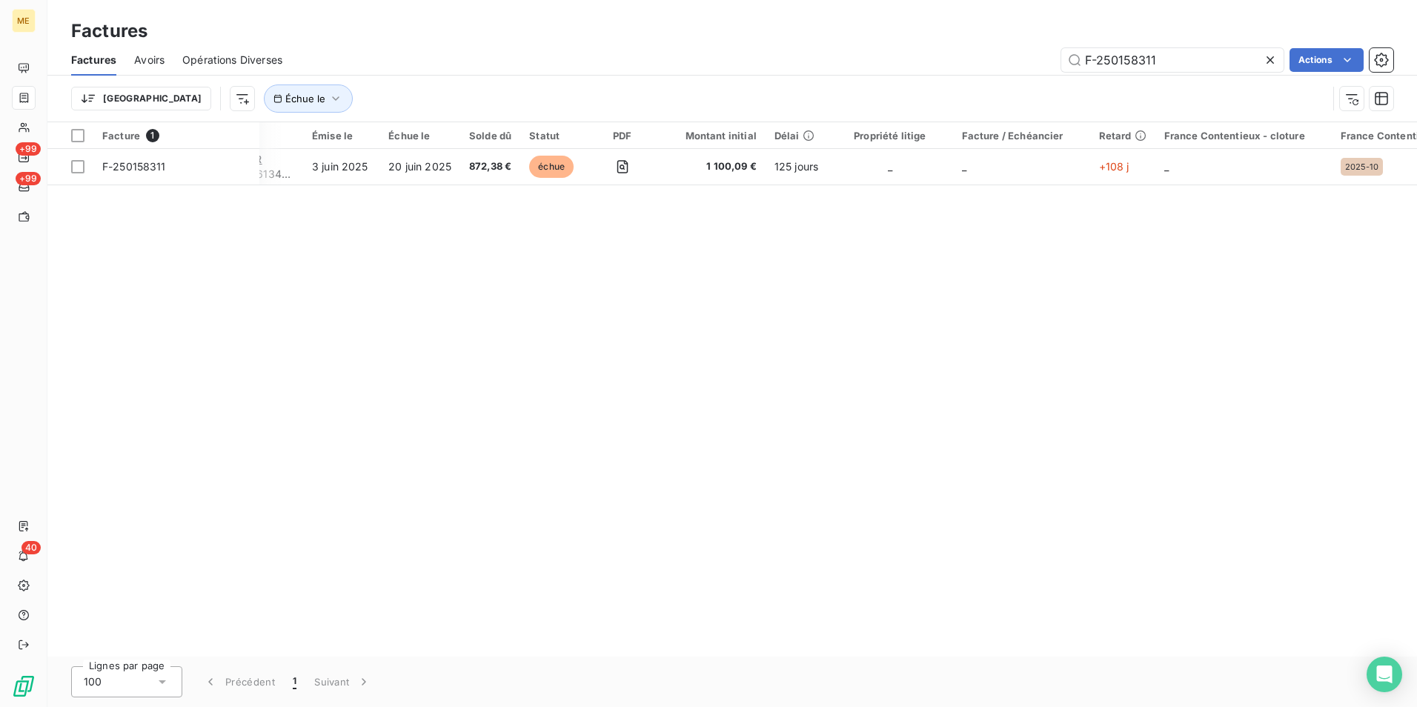
drag, startPoint x: 931, startPoint y: 669, endPoint x: 790, endPoint y: 611, distance: 152.2
click at [792, 602] on div "Facture 1 Client Émise le Échue le Solde dû Statut PDF Montant initial Délai Pr…" at bounding box center [732, 389] width 1370 height 534
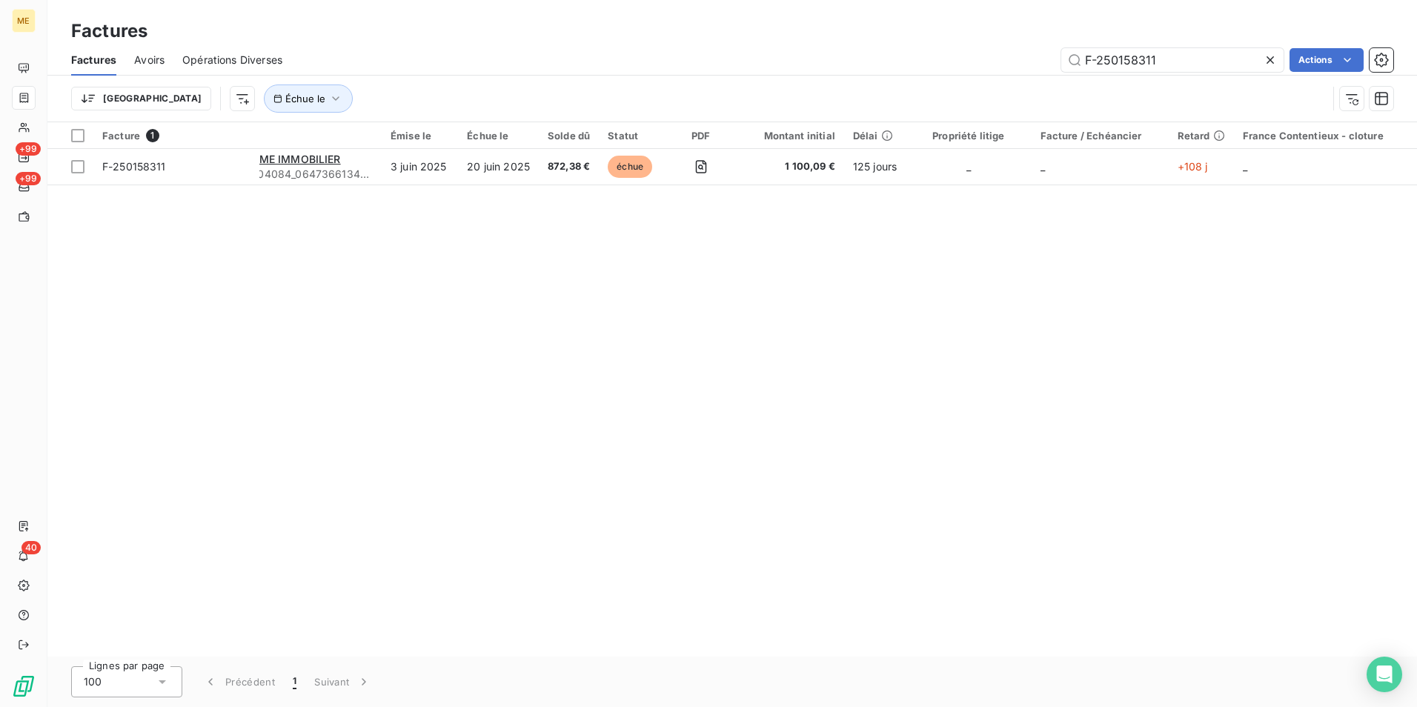
scroll to position [0, 0]
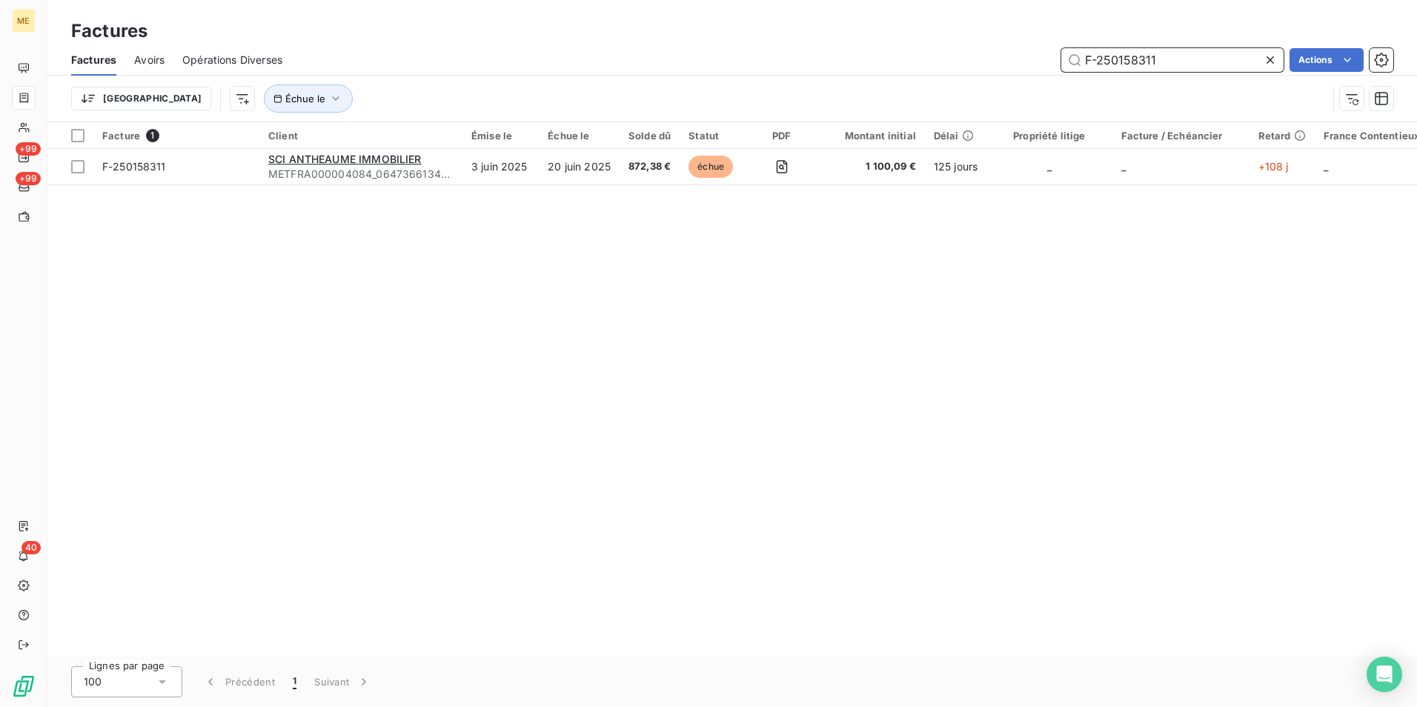
click at [1171, 51] on input "F-250158311" at bounding box center [1172, 60] width 222 height 24
paste input "61864"
drag, startPoint x: 833, startPoint y: 657, endPoint x: 1058, endPoint y: 671, distance: 225.0
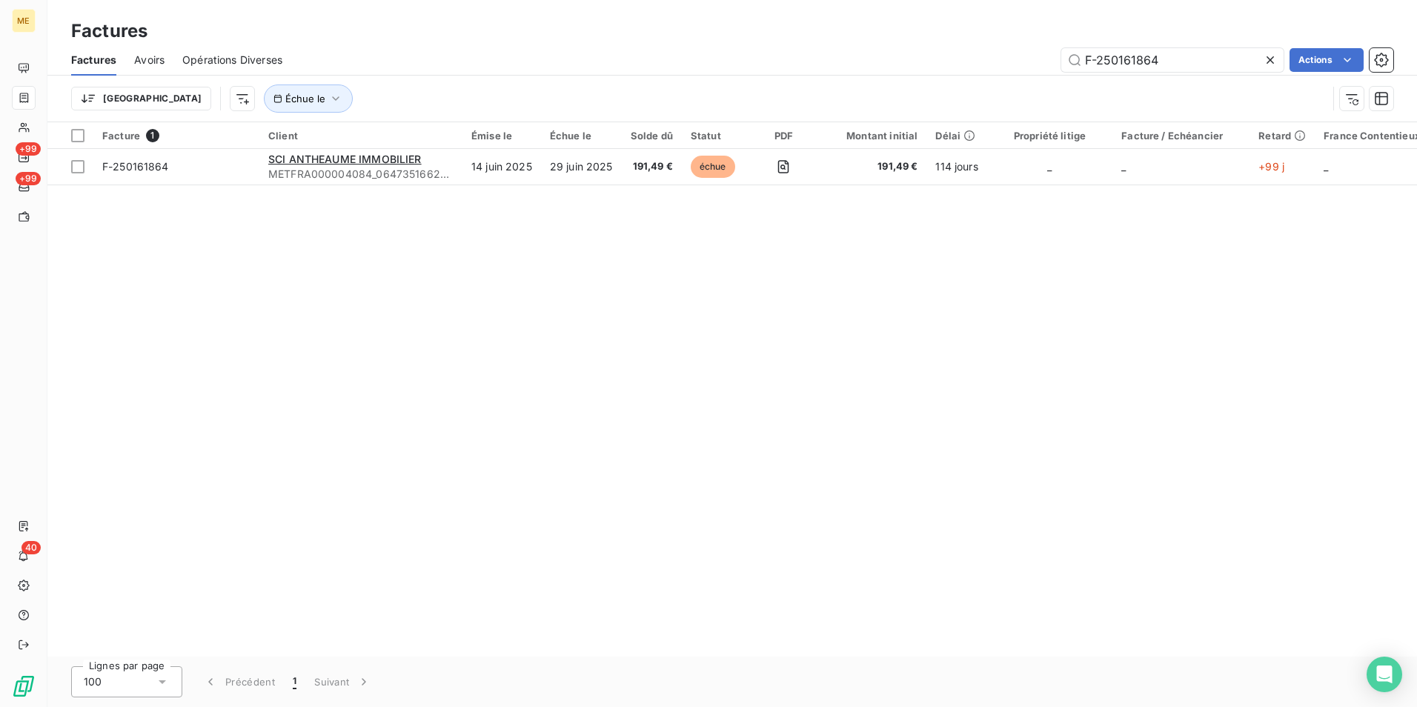
click at [1058, 671] on div "Lignes par page 100 Précédent 1 Suivant" at bounding box center [732, 682] width 1370 height 50
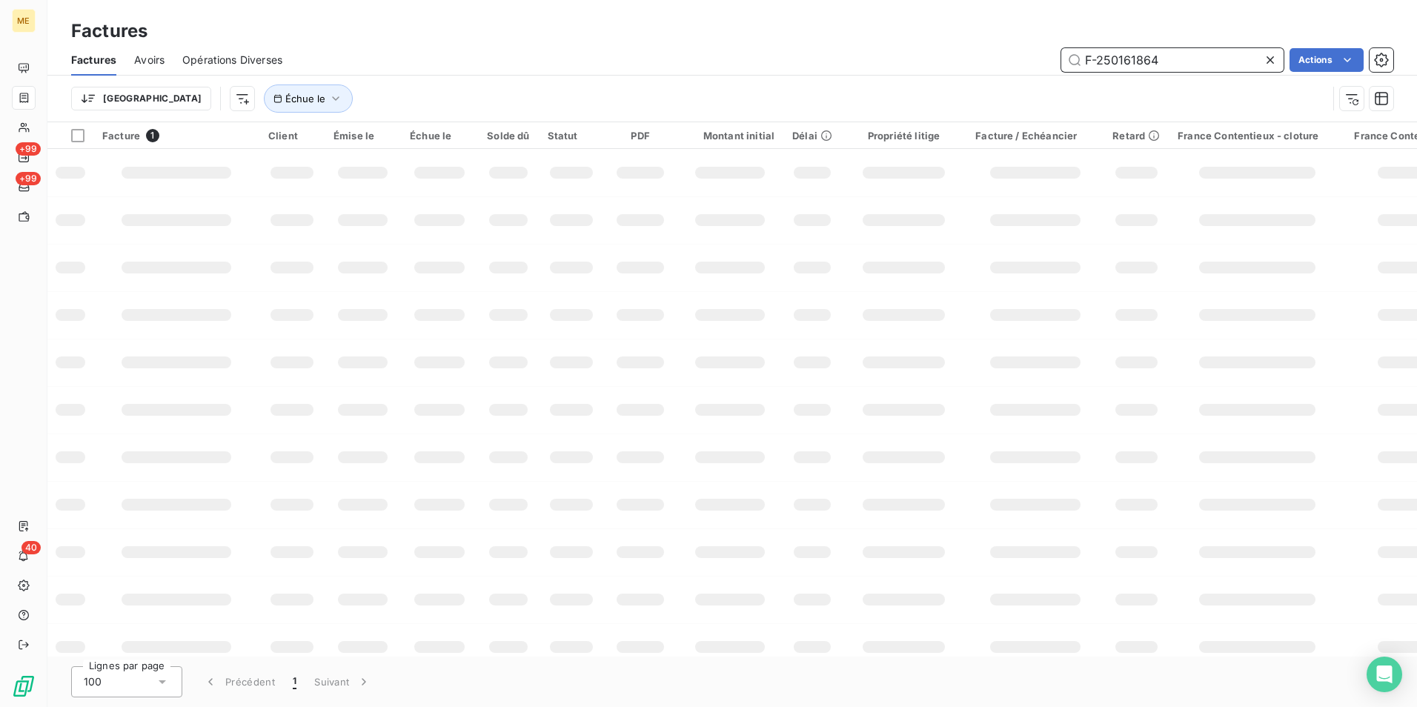
click at [1191, 58] on input "F-250161864" at bounding box center [1172, 60] width 222 height 24
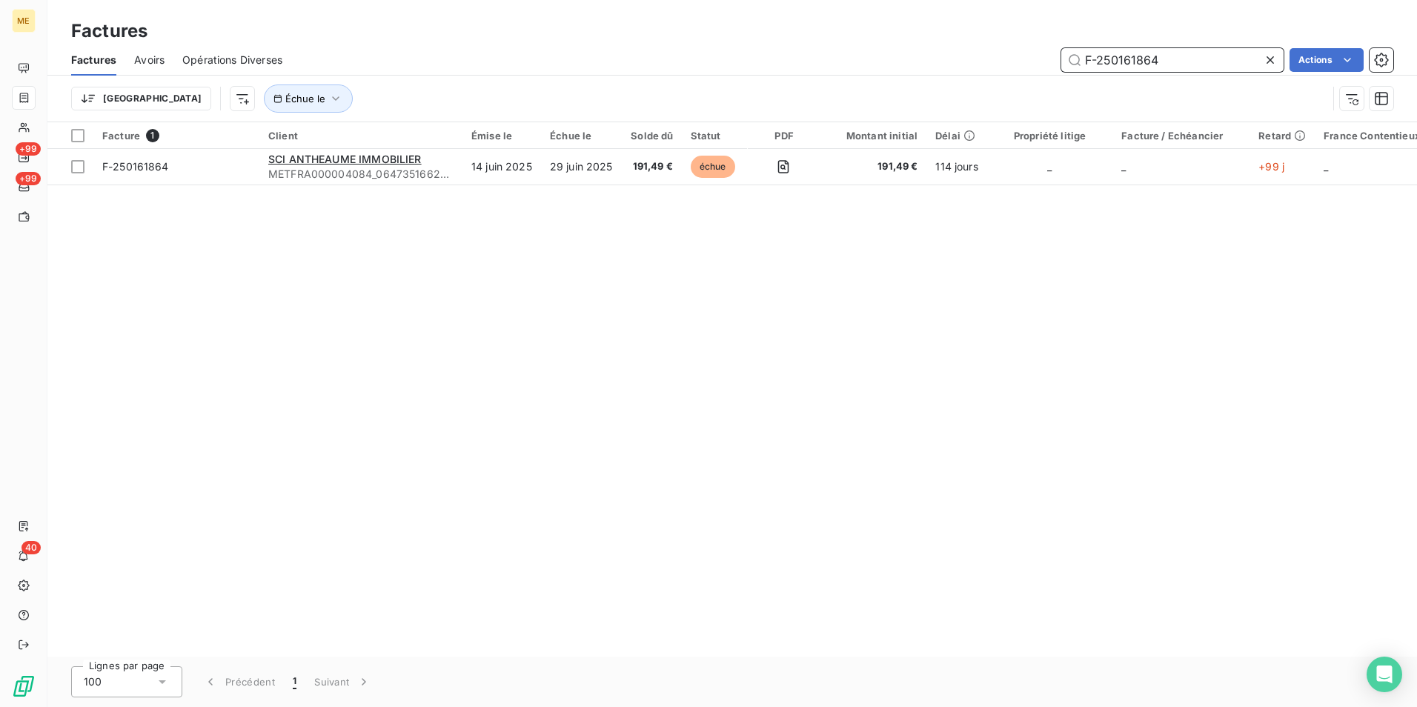
click at [1191, 58] on input "F-250161864" at bounding box center [1172, 60] width 222 height 24
paste input "501"
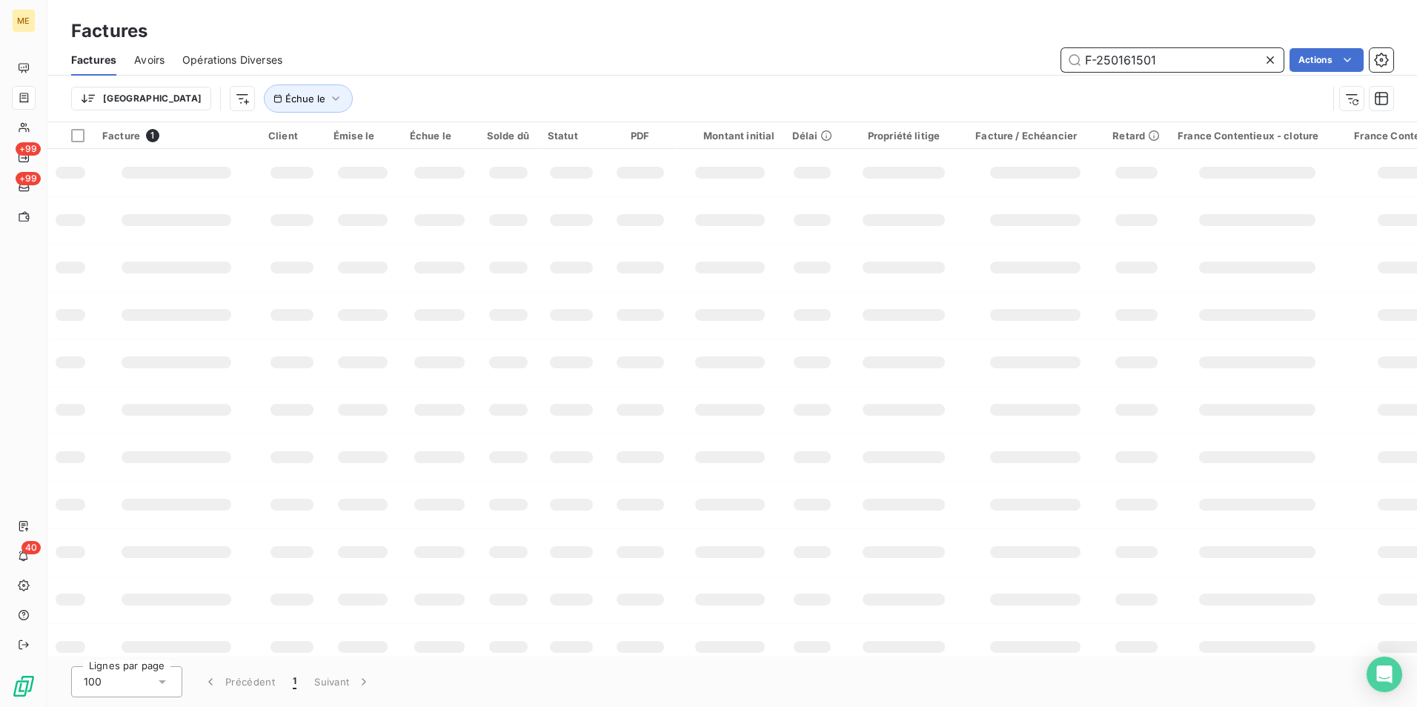
click at [1136, 55] on input "F-250161501" at bounding box center [1172, 60] width 222 height 24
paste input "627"
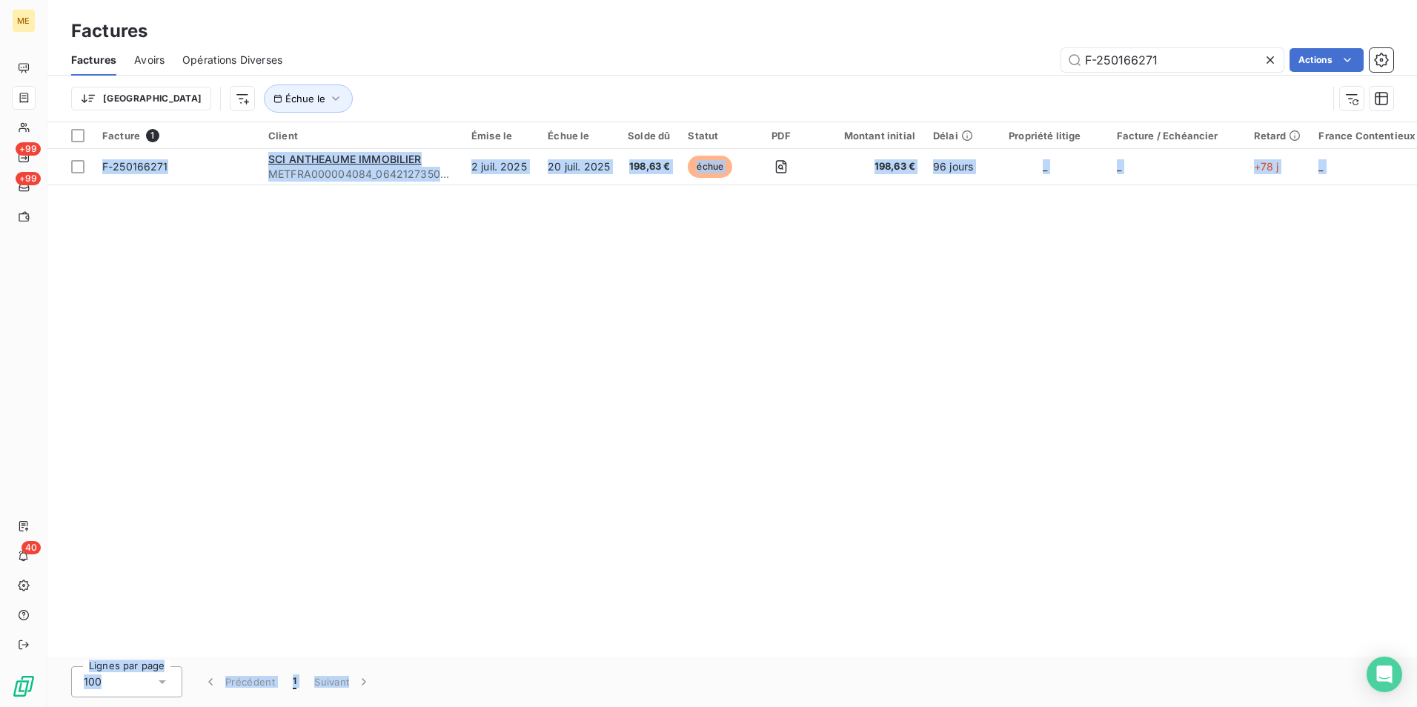
drag, startPoint x: 569, startPoint y: 649, endPoint x: 741, endPoint y: 657, distance: 172.2
click at [741, 657] on div "Factures Factures Avoirs Opérations Diverses F-250166271 Actions Trier Échue le…" at bounding box center [732, 353] width 1370 height 707
drag, startPoint x: 741, startPoint y: 657, endPoint x: 899, endPoint y: 480, distance: 237.3
click at [899, 480] on div "Facture 1 Client Émise le Échue le Solde dû Statut PDF Montant initial Délai Pr…" at bounding box center [732, 389] width 1370 height 534
drag, startPoint x: 855, startPoint y: 649, endPoint x: 959, endPoint y: 660, distance: 105.1
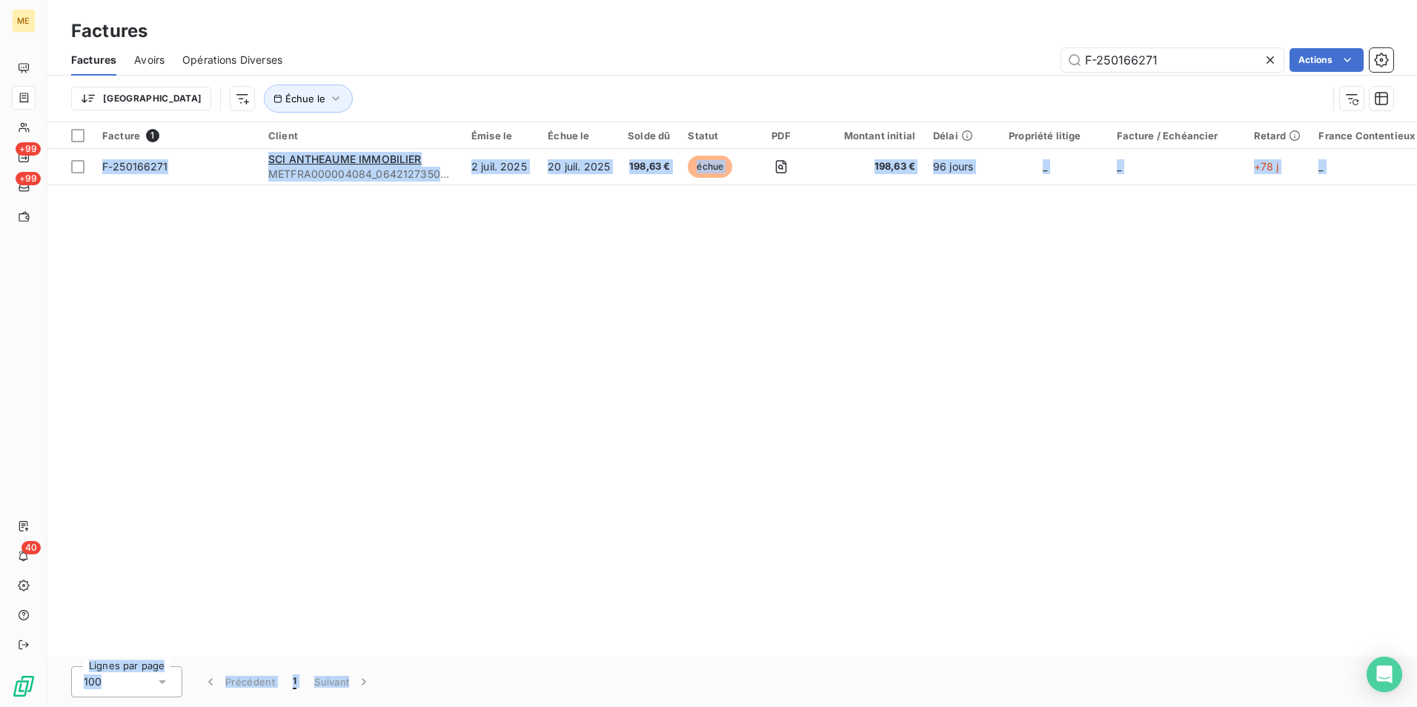
click at [959, 660] on div "Factures Factures Avoirs Opérations Diverses F-250166271 Actions Trier Échue le…" at bounding box center [732, 353] width 1370 height 707
drag, startPoint x: 959, startPoint y: 660, endPoint x: 884, endPoint y: 468, distance: 206.3
click at [892, 453] on div "Facture 1 Client Émise le Échue le Solde dû Statut PDF Montant initial Délai Pr…" at bounding box center [732, 389] width 1370 height 534
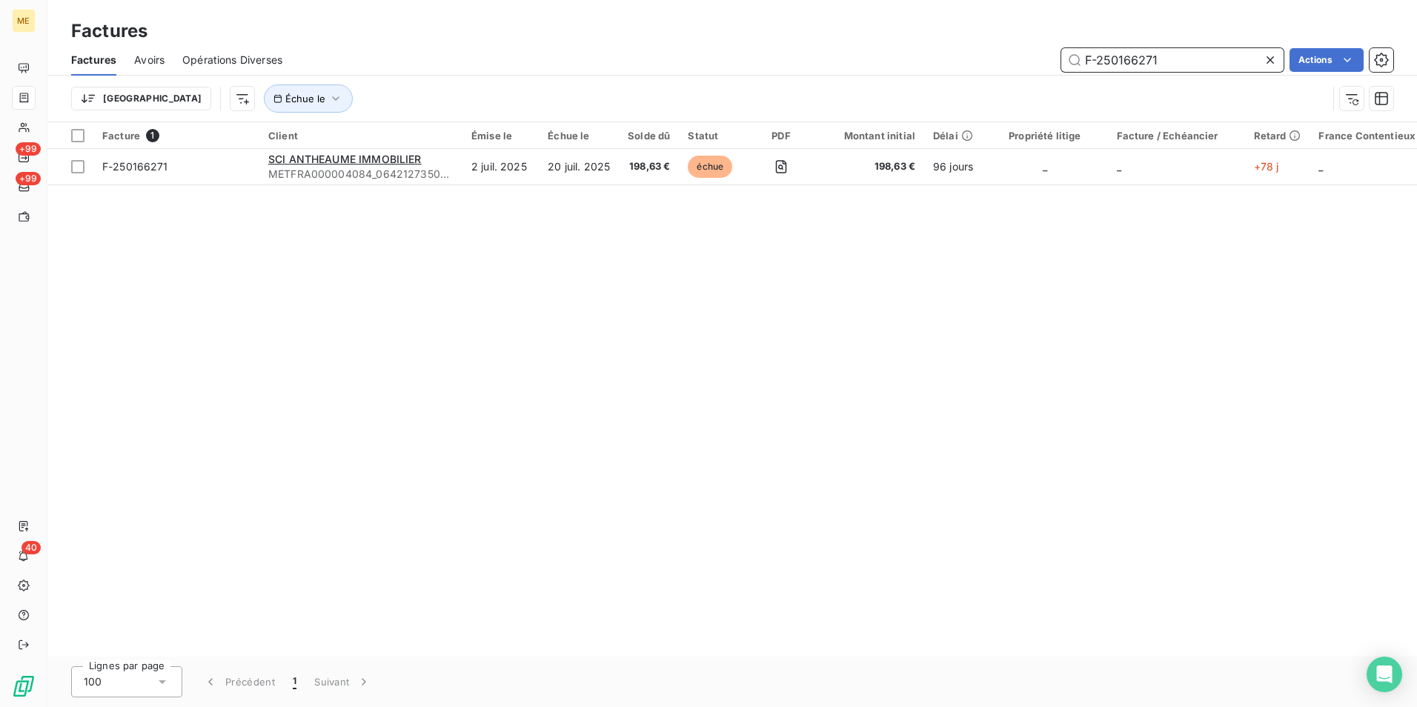
click at [1139, 55] on input "F-250166271" at bounding box center [1172, 60] width 222 height 24
paste input "78243"
type input "F-250178243"
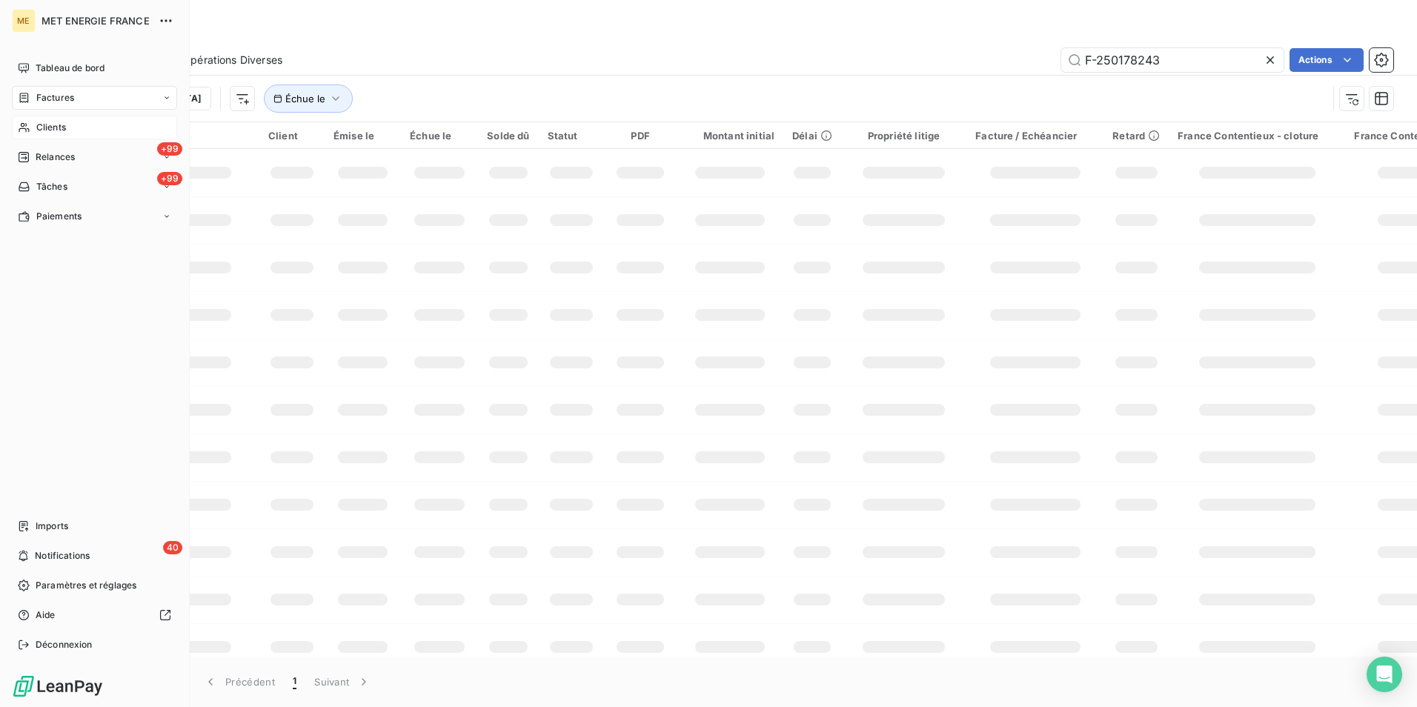
click at [36, 124] on span "Clients" at bounding box center [51, 127] width 30 height 13
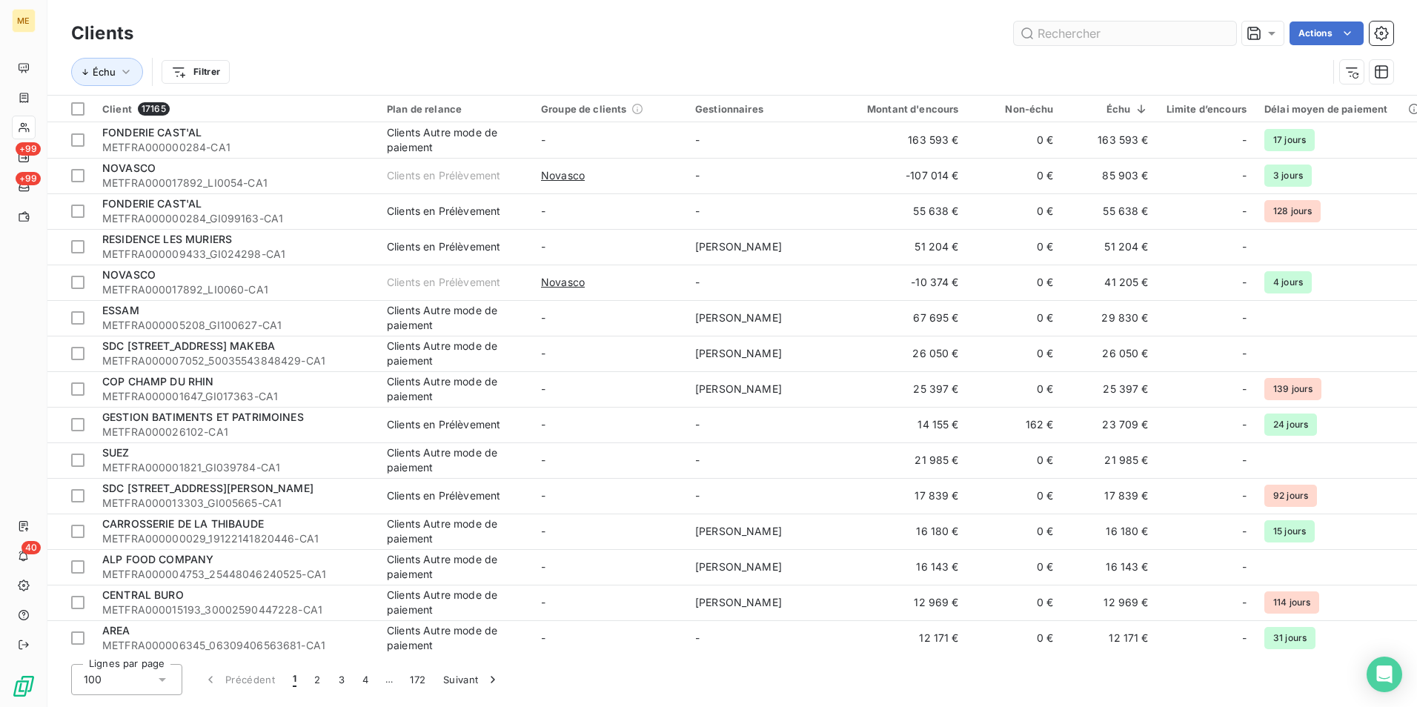
click at [1177, 37] on input "text" at bounding box center [1125, 33] width 222 height 24
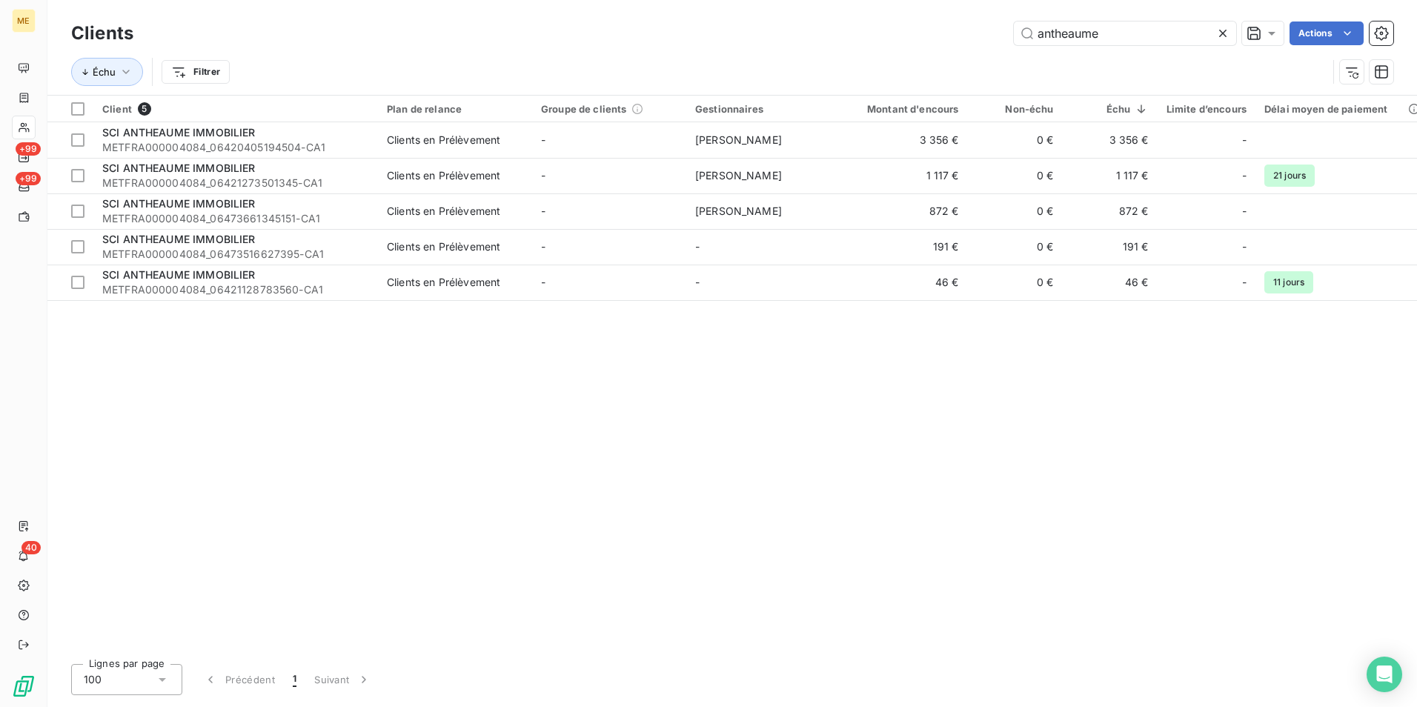
type input "antheaume"
click at [744, 431] on div "Client 5 Plan de relance Groupe de clients Gestionnaires Montant d'encours Non-…" at bounding box center [732, 374] width 1370 height 557
